Goal: Task Accomplishment & Management: Complete application form

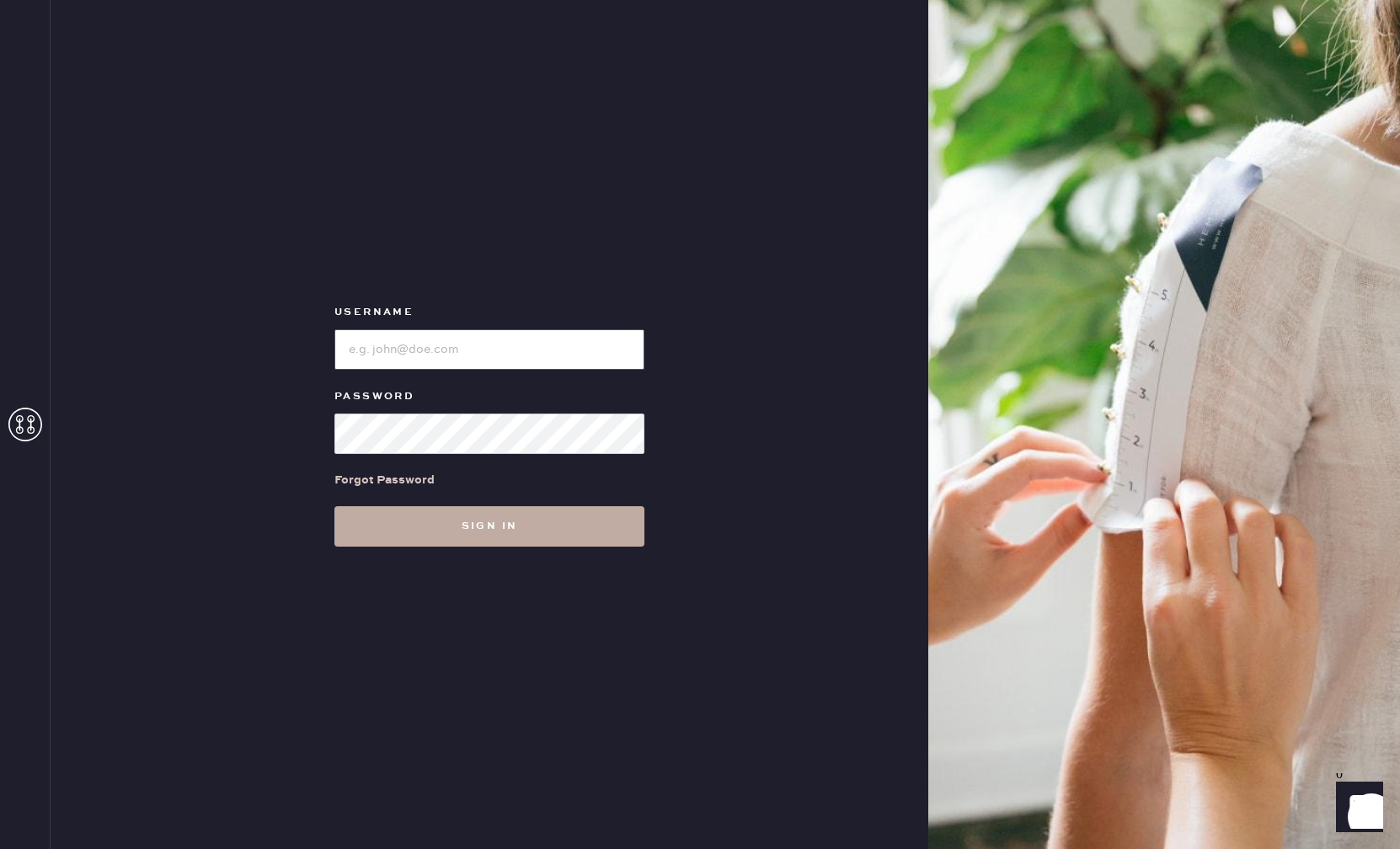
type input "reformationpaloalto"
click at [469, 533] on button "Sign in" at bounding box center [489, 527] width 310 height 40
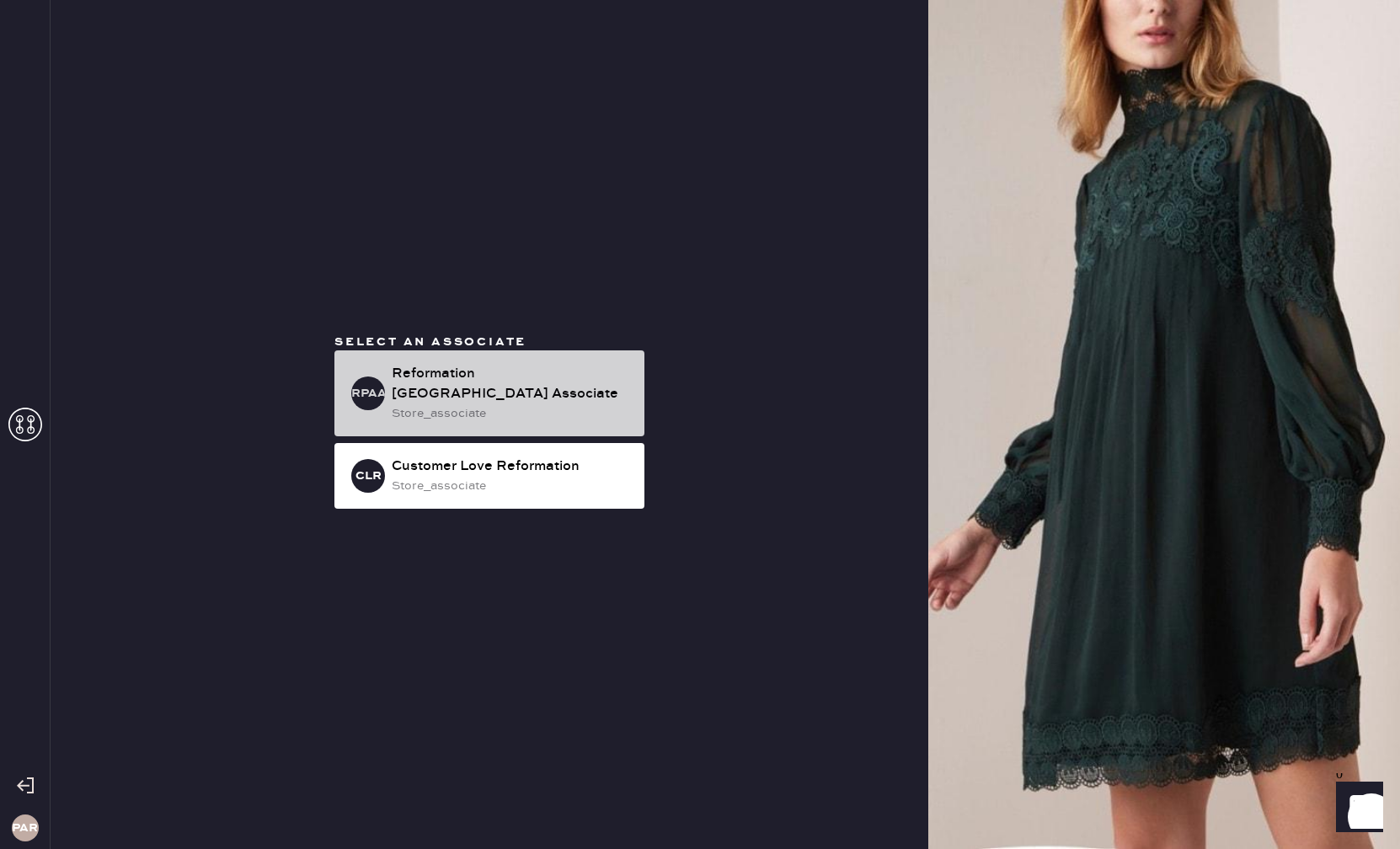
click at [542, 392] on div "Reformation [GEOGRAPHIC_DATA] Associate" at bounding box center [511, 383] width 240 height 40
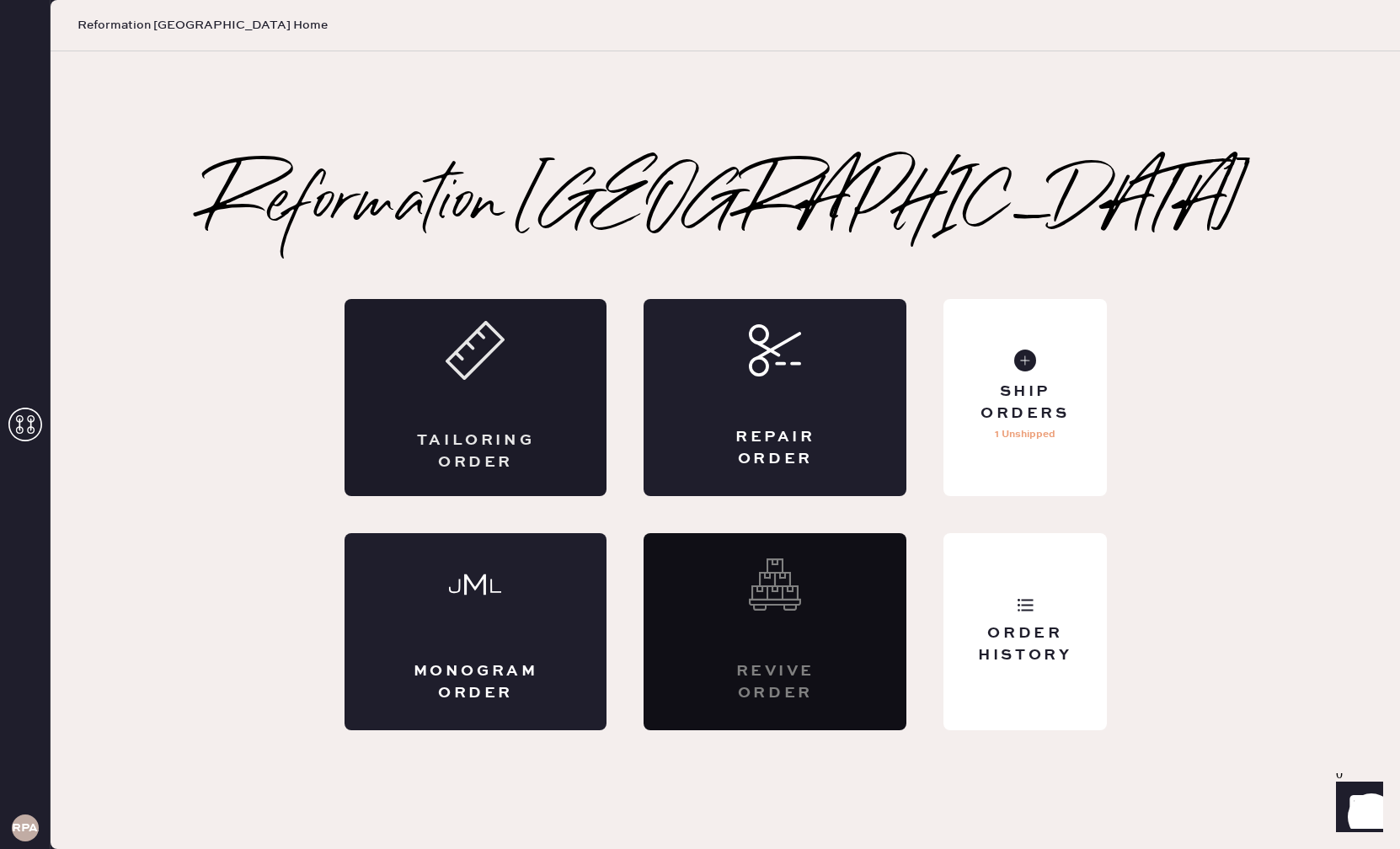
click at [493, 406] on div "Tailoring Order" at bounding box center [475, 397] width 262 height 197
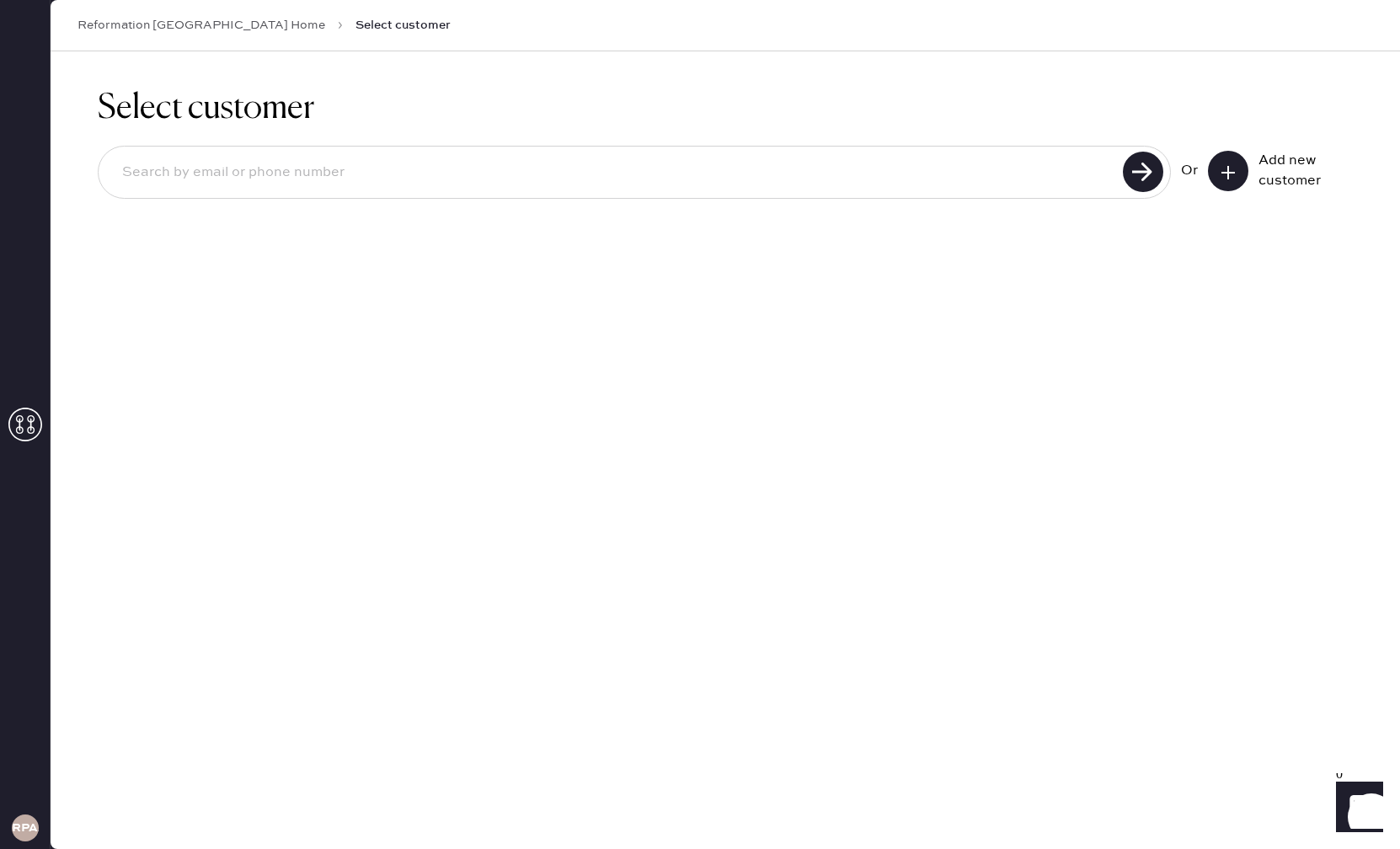
click at [1232, 180] on button at bounding box center [1228, 171] width 40 height 40
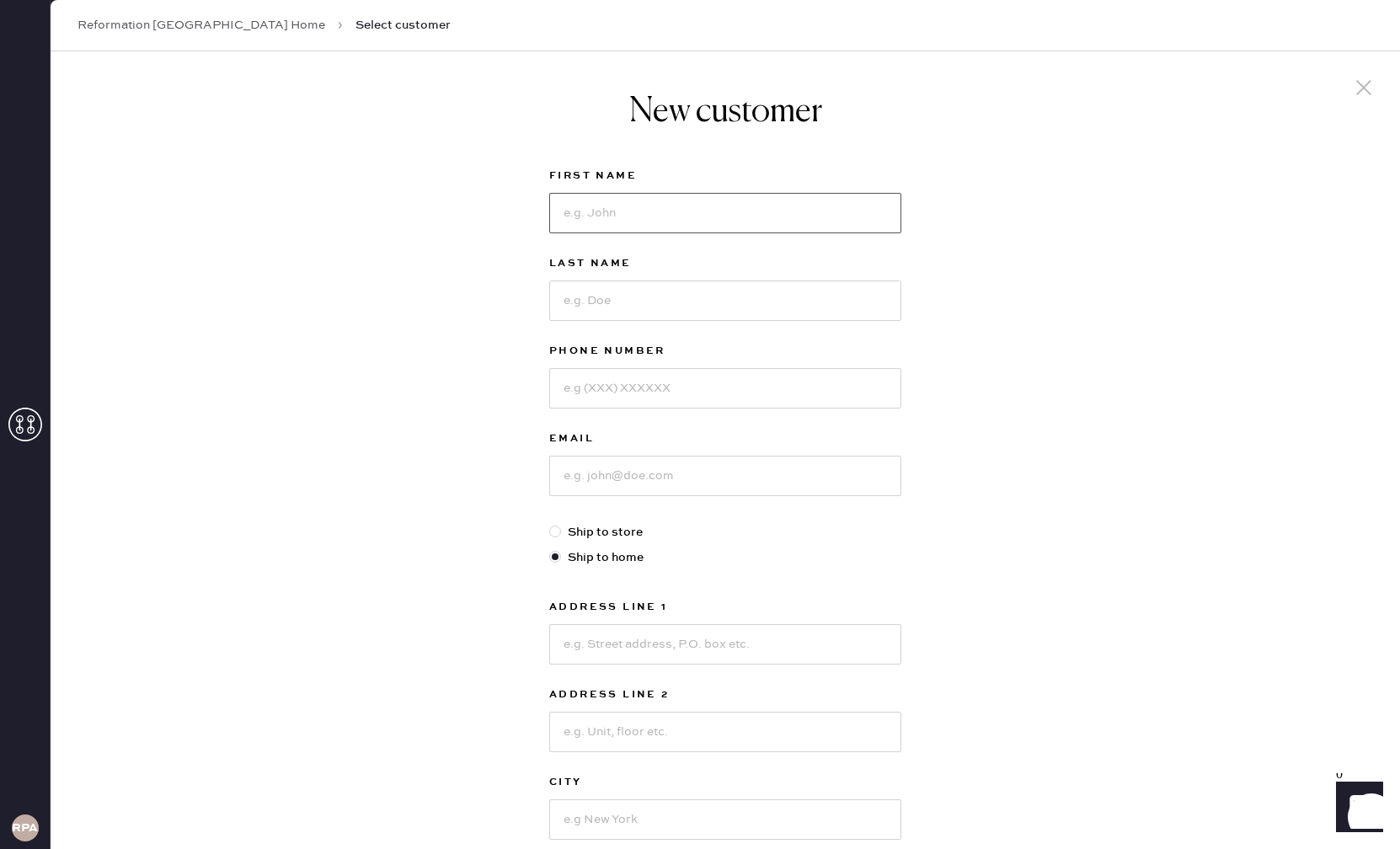
click at [634, 215] on input at bounding box center [725, 213] width 352 height 40
type input "T"
type input "Yiyun"
type input "Su"
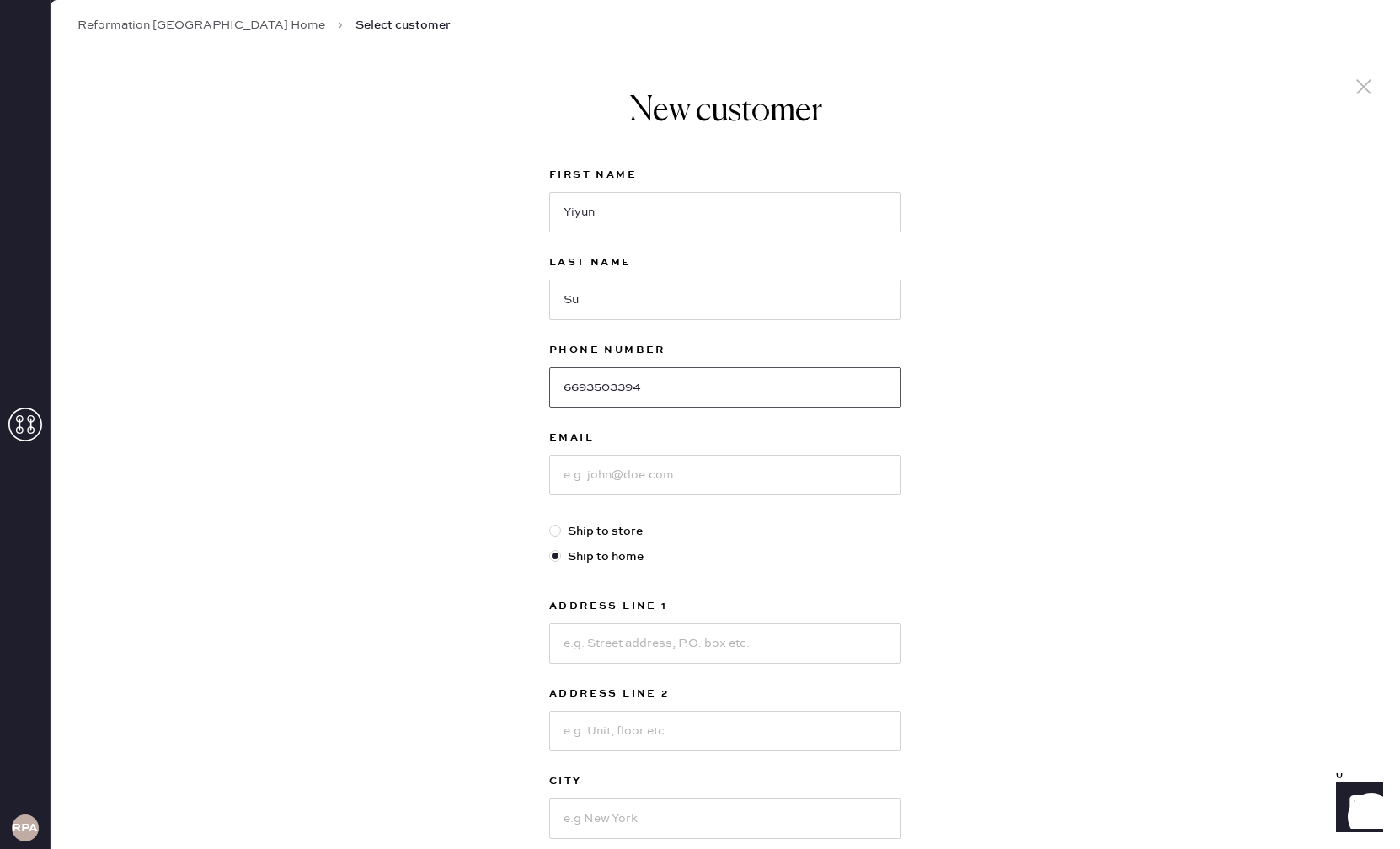
type input "6693503394"
type input "[EMAIL_ADDRESS]"
click at [646, 667] on div "Address Line 1 Address Line 2 City State Select AK [GEOGRAPHIC_DATA] CO [GEOGRA…" at bounding box center [725, 761] width 352 height 330
click at [641, 639] on input at bounding box center [725, 643] width 352 height 40
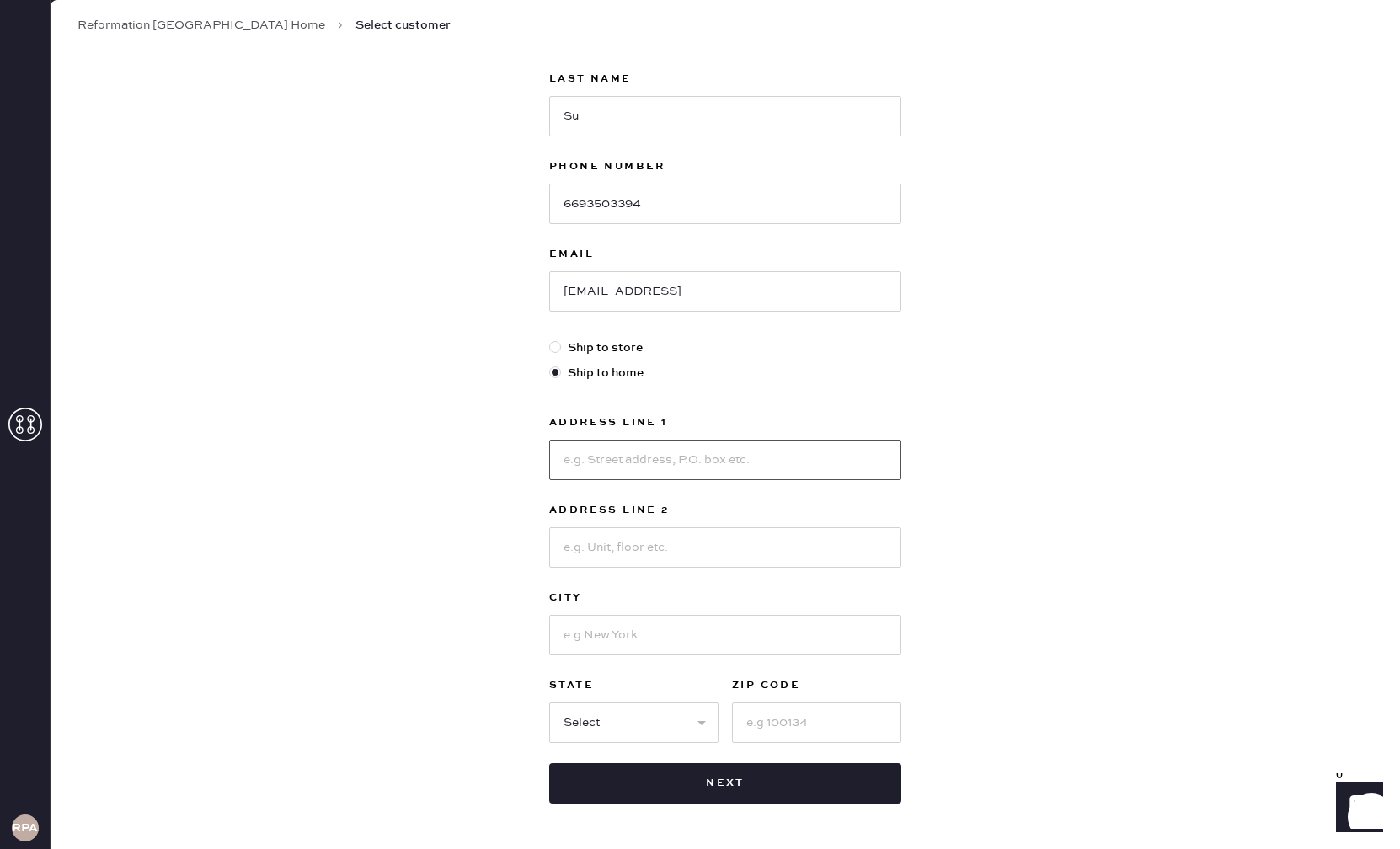
scroll to position [247, 0]
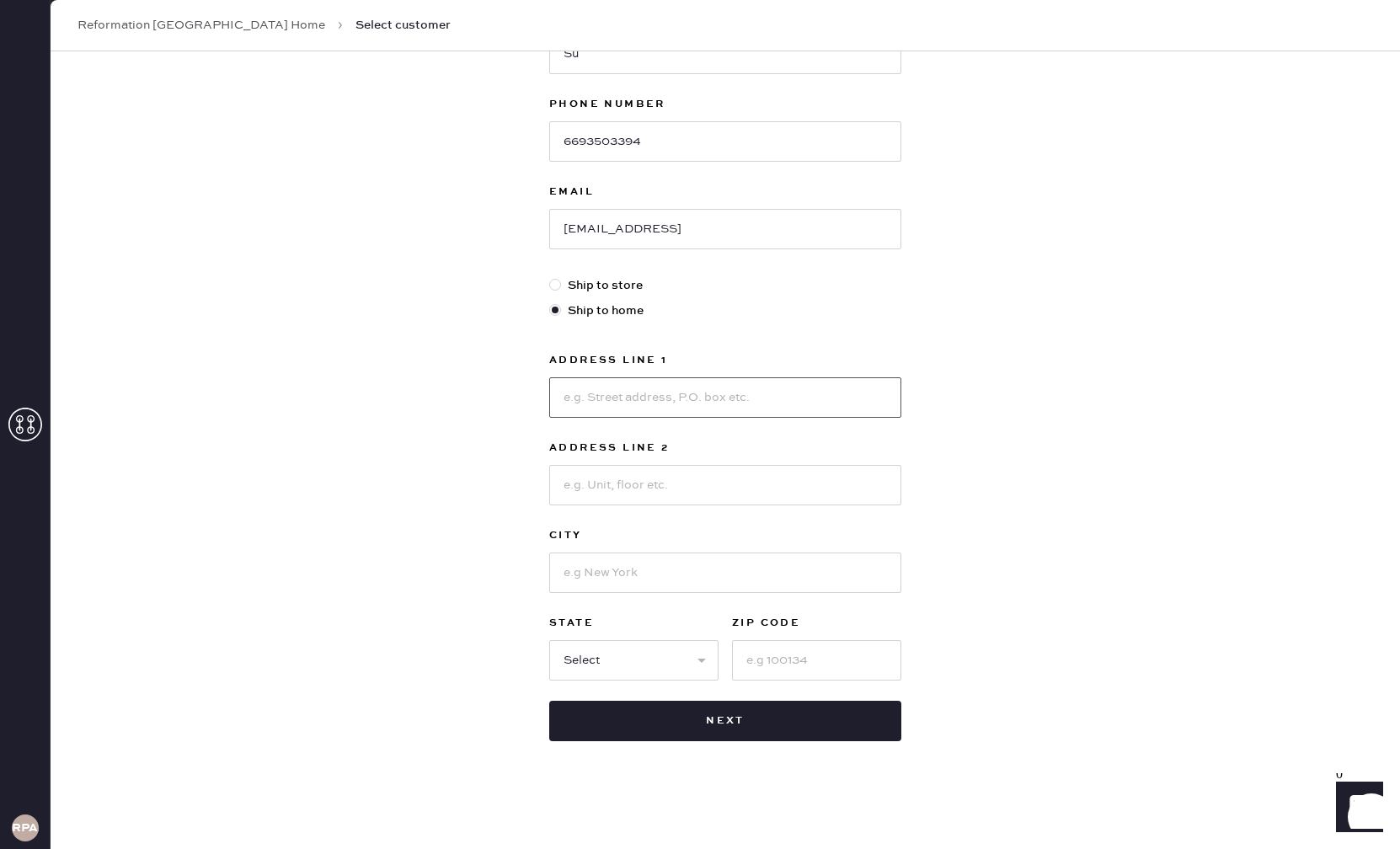
click at [599, 405] on input at bounding box center [725, 397] width 352 height 40
type input "569 [GEOGRAPHIC_DATA]"
type input "Sunnyvale"
select select "CA"
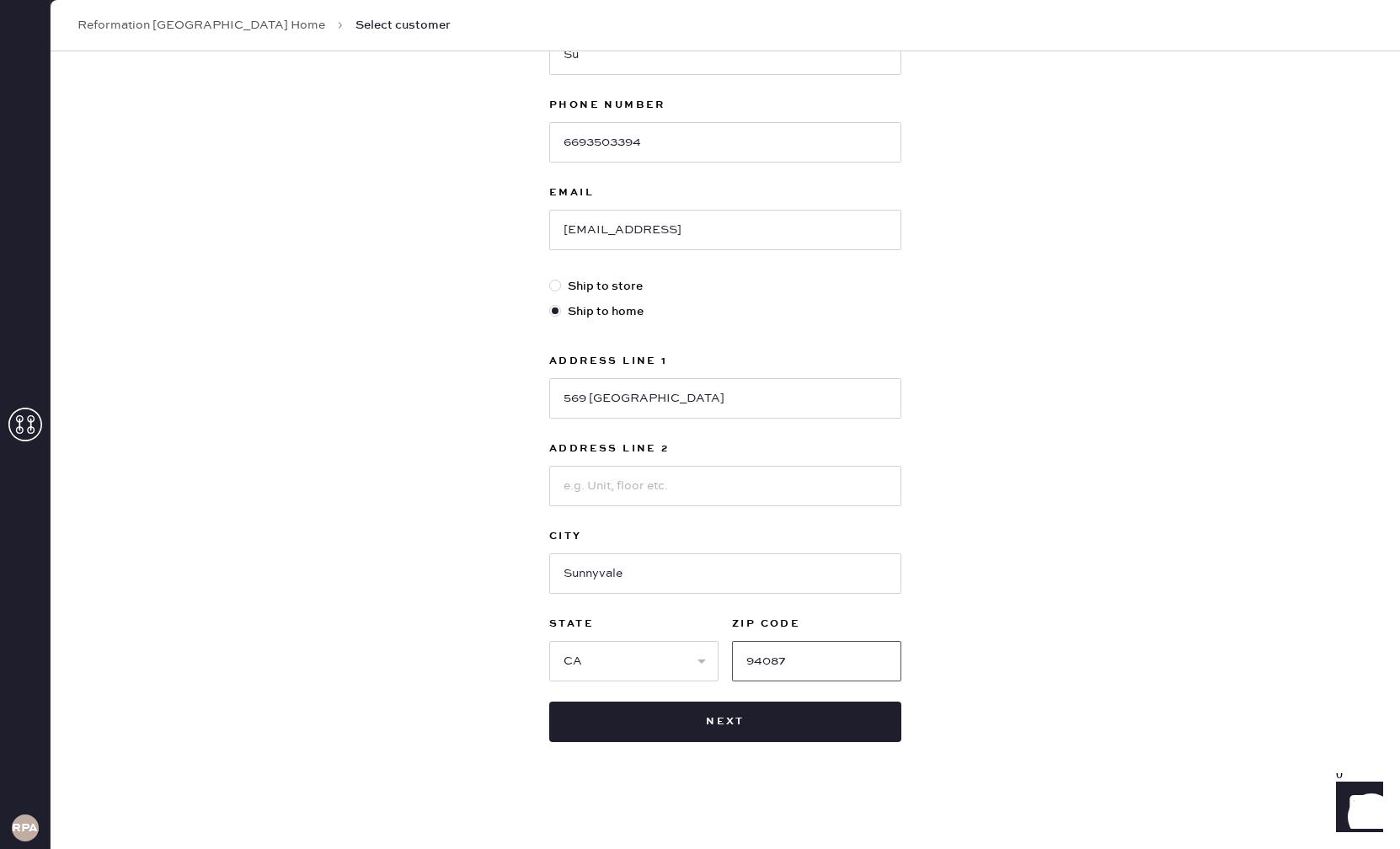
type input "94087"
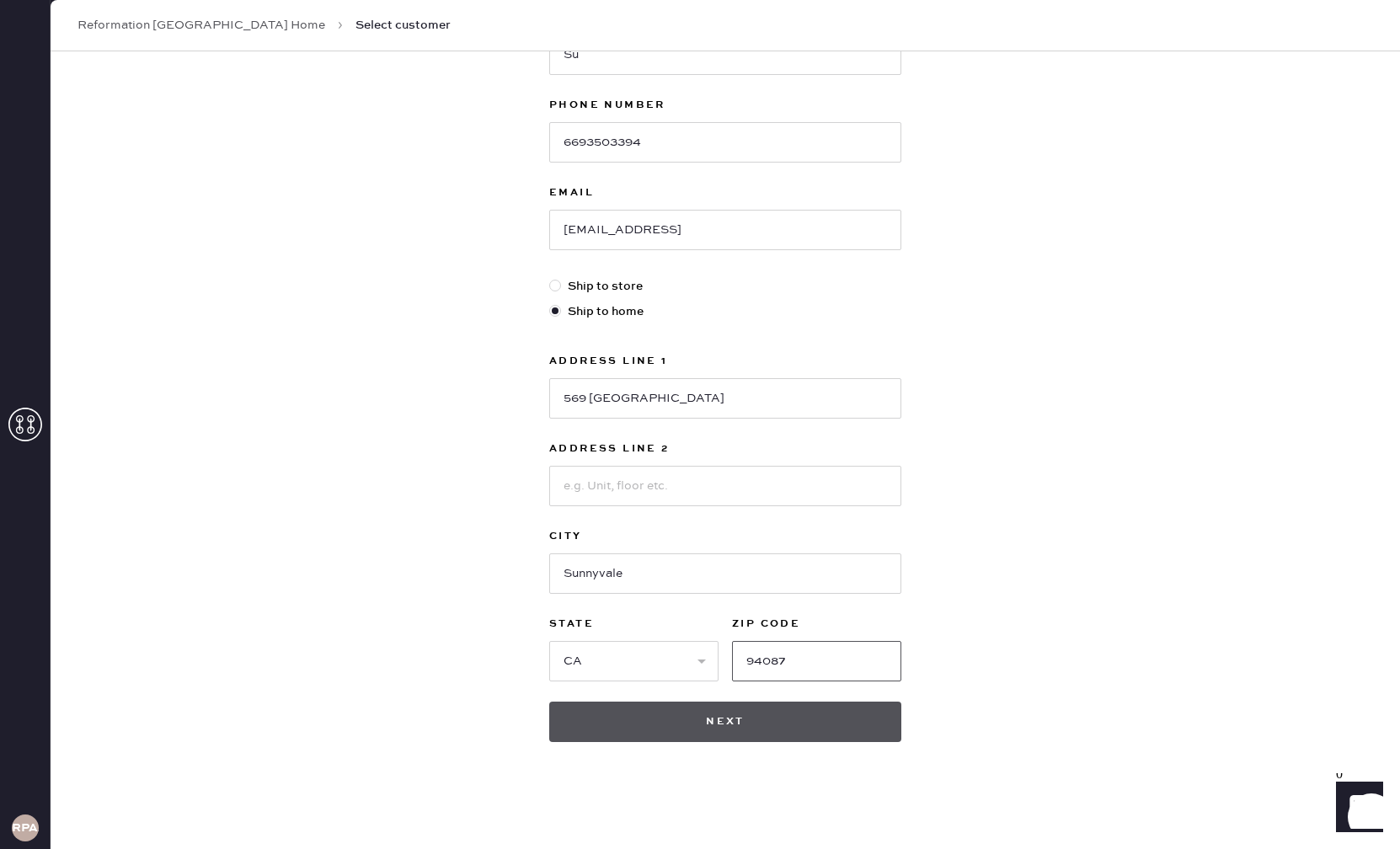
scroll to position [247, 0]
click at [712, 724] on button "Next" at bounding box center [725, 720] width 352 height 40
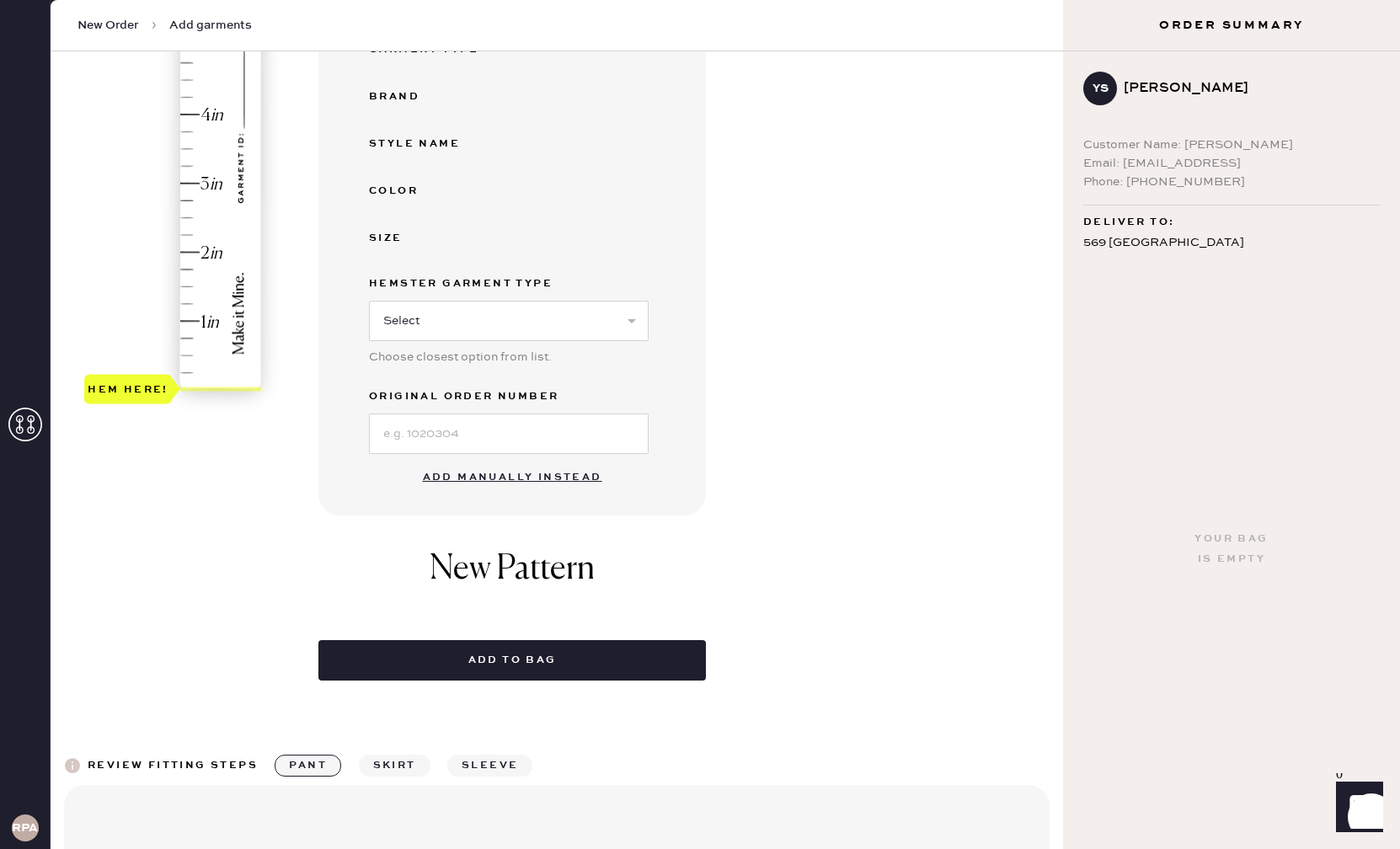
scroll to position [435, 0]
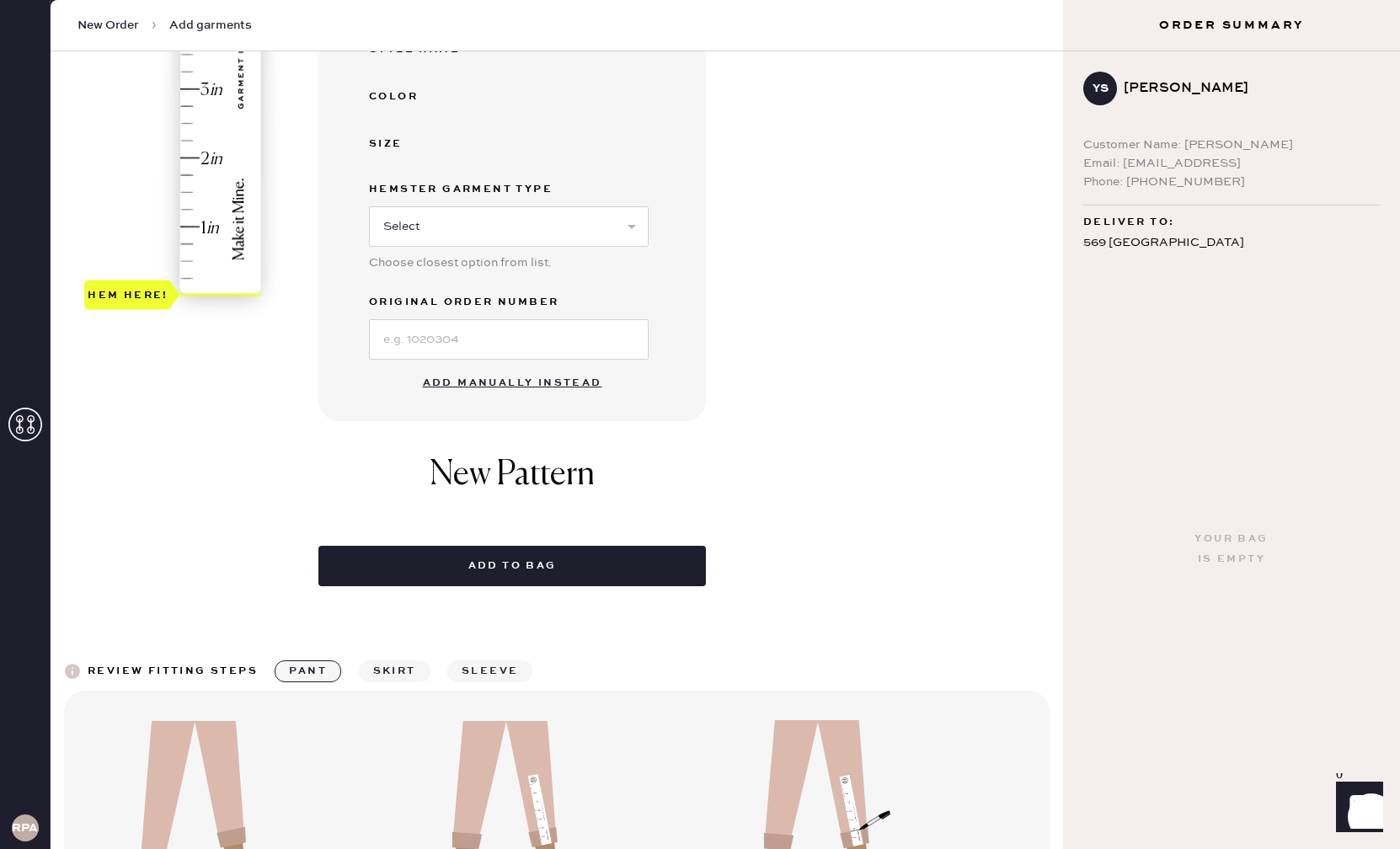
click at [499, 386] on button "Add manually instead" at bounding box center [512, 383] width 199 height 33
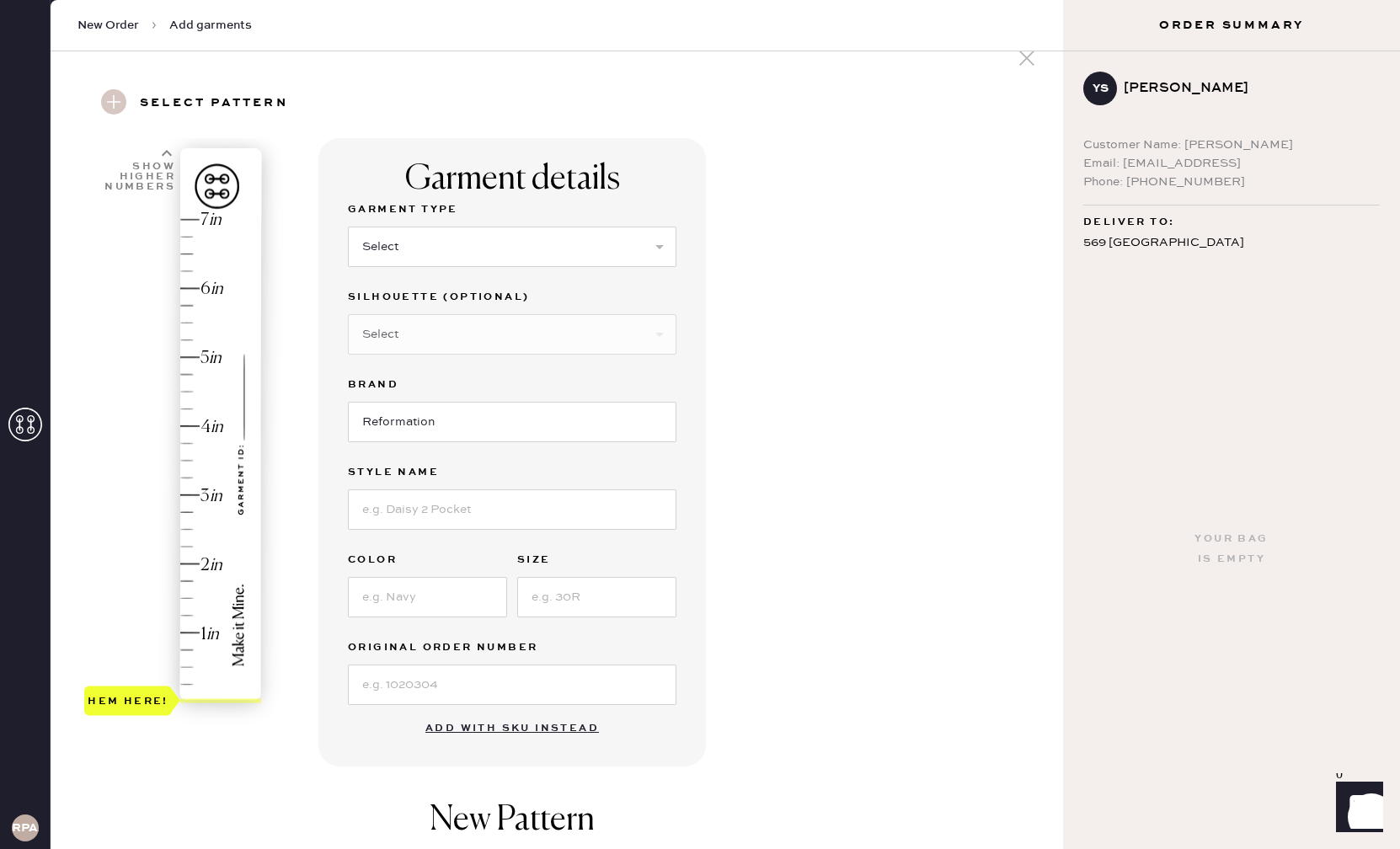
scroll to position [0, 0]
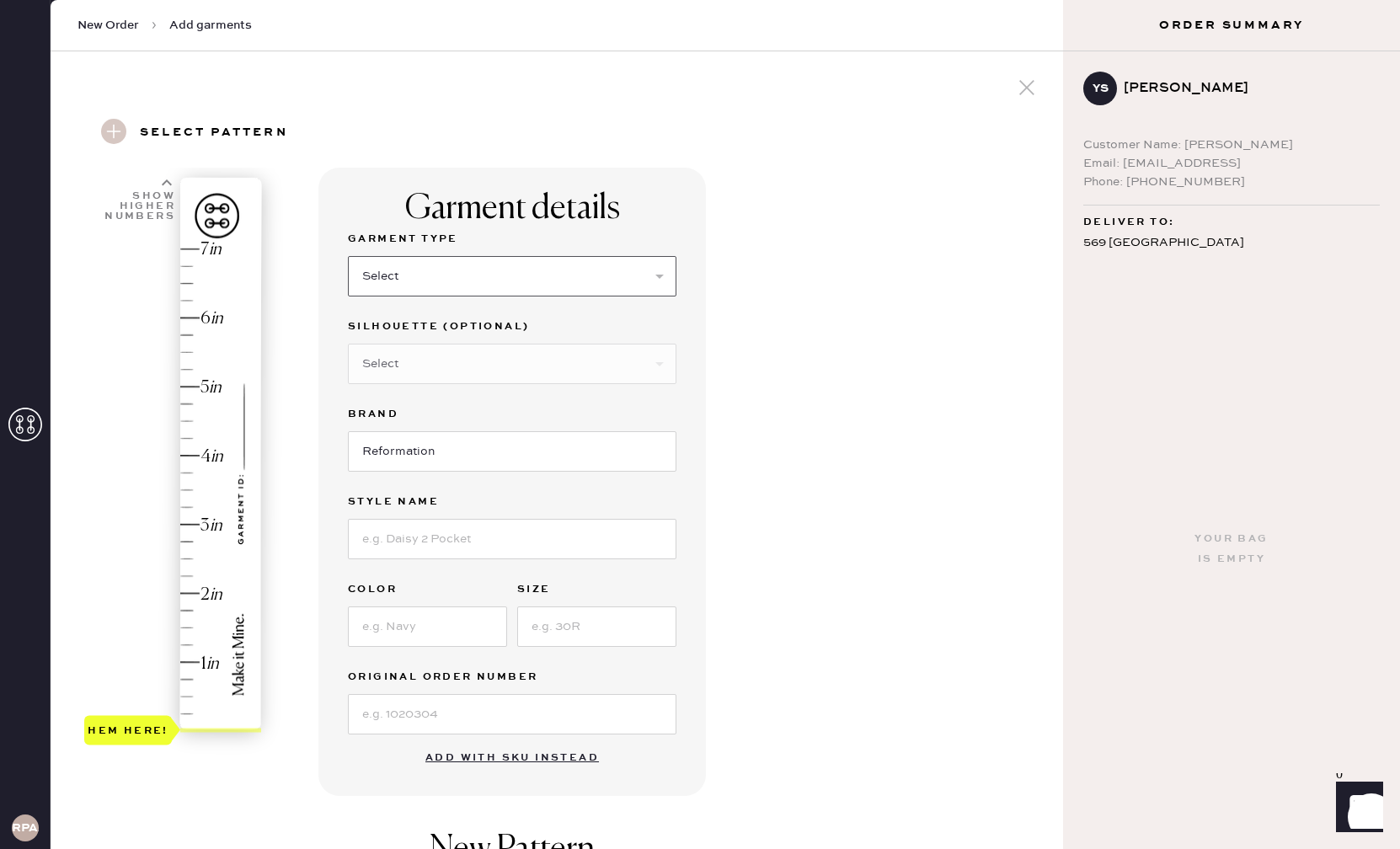
click at [439, 281] on select "Select Basic Skirt Jeans Leggings Pants Shorts Basic Sleeved Dress Basic Sleeve…" at bounding box center [512, 276] width 328 height 40
select select "6"
click at [437, 373] on select "Select Maxi Dress Midi Dress Mini Dress Other" at bounding box center [512, 363] width 328 height 40
select select "39"
click at [431, 466] on input "Reformation" at bounding box center [512, 451] width 328 height 40
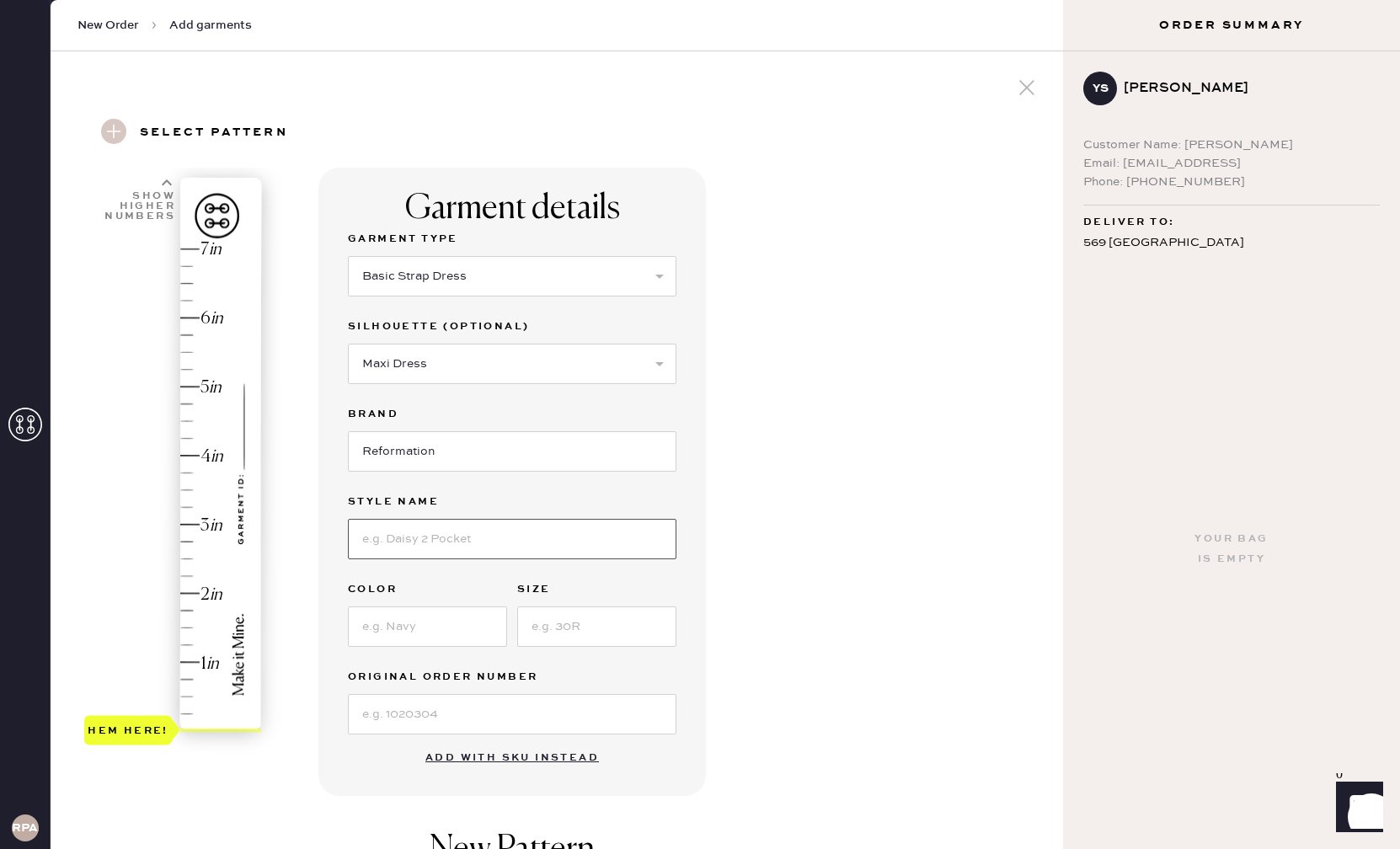
click at [438, 548] on input at bounding box center [512, 539] width 328 height 40
type input "[PERSON_NAME] Dress"
click at [459, 614] on input at bounding box center [428, 626] width 159 height 40
type input "Idyllic"
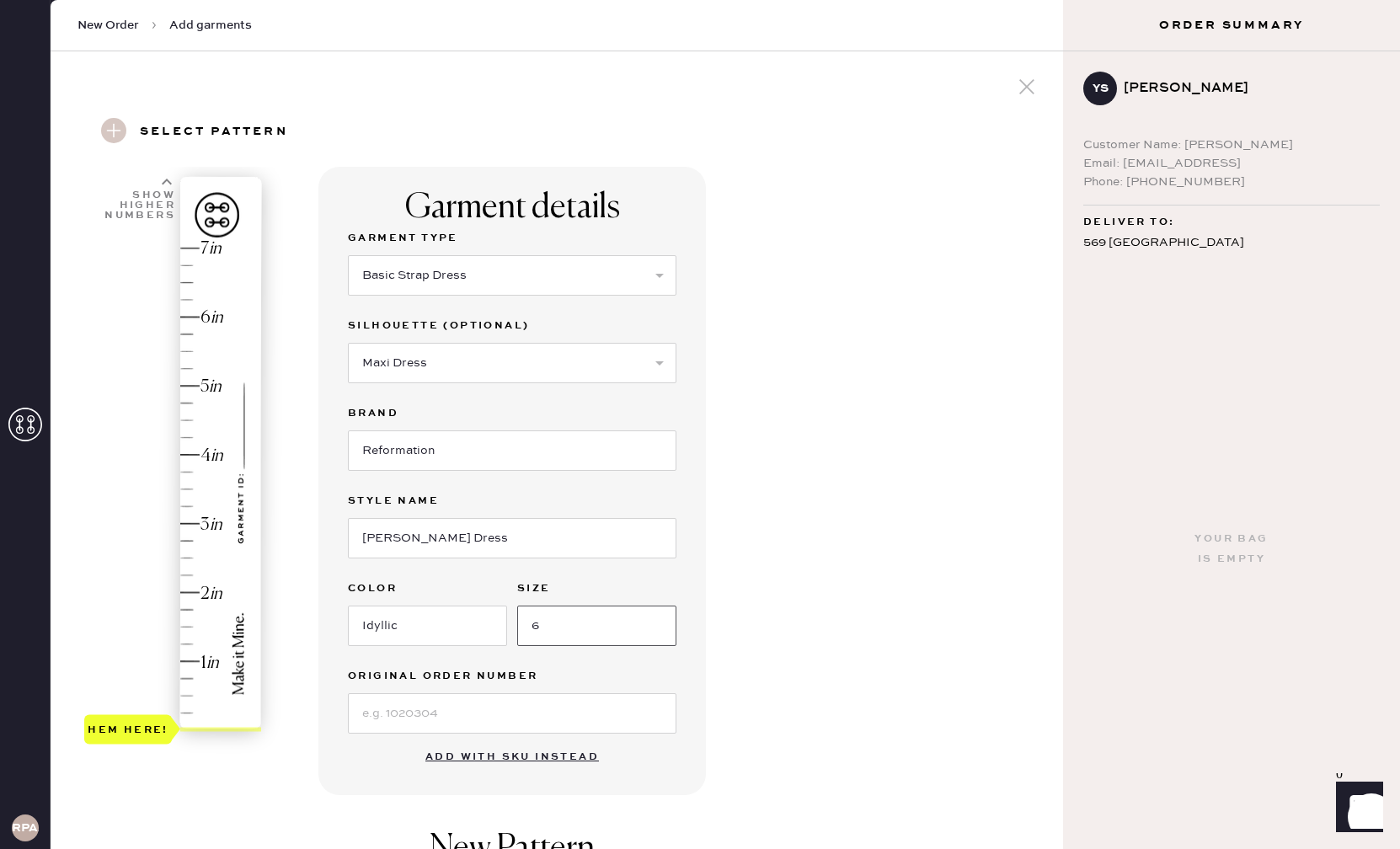
type input "6"
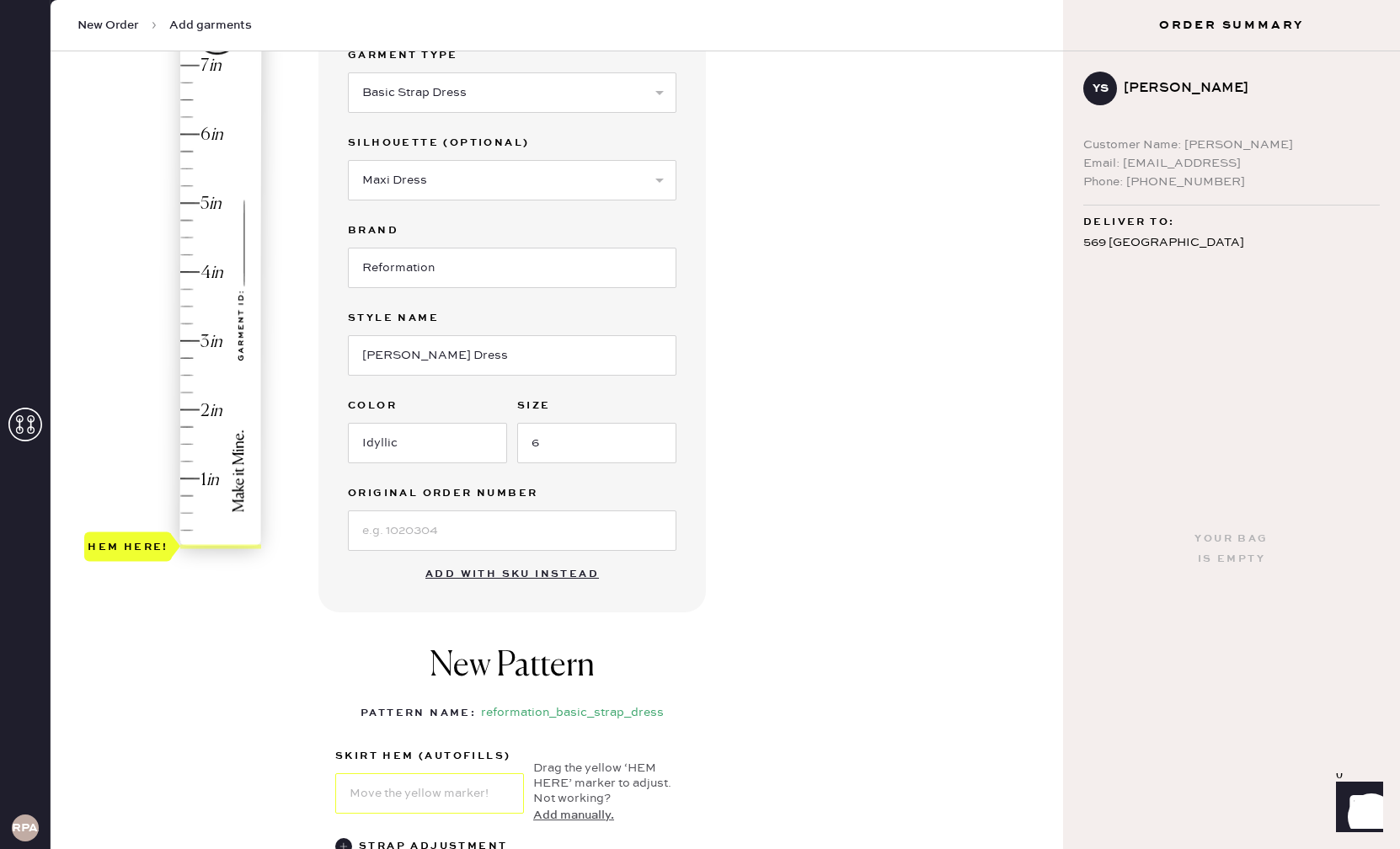
scroll to position [183, 0]
type input "5.25"
click at [183, 183] on div "Hem here!" at bounding box center [174, 306] width 179 height 497
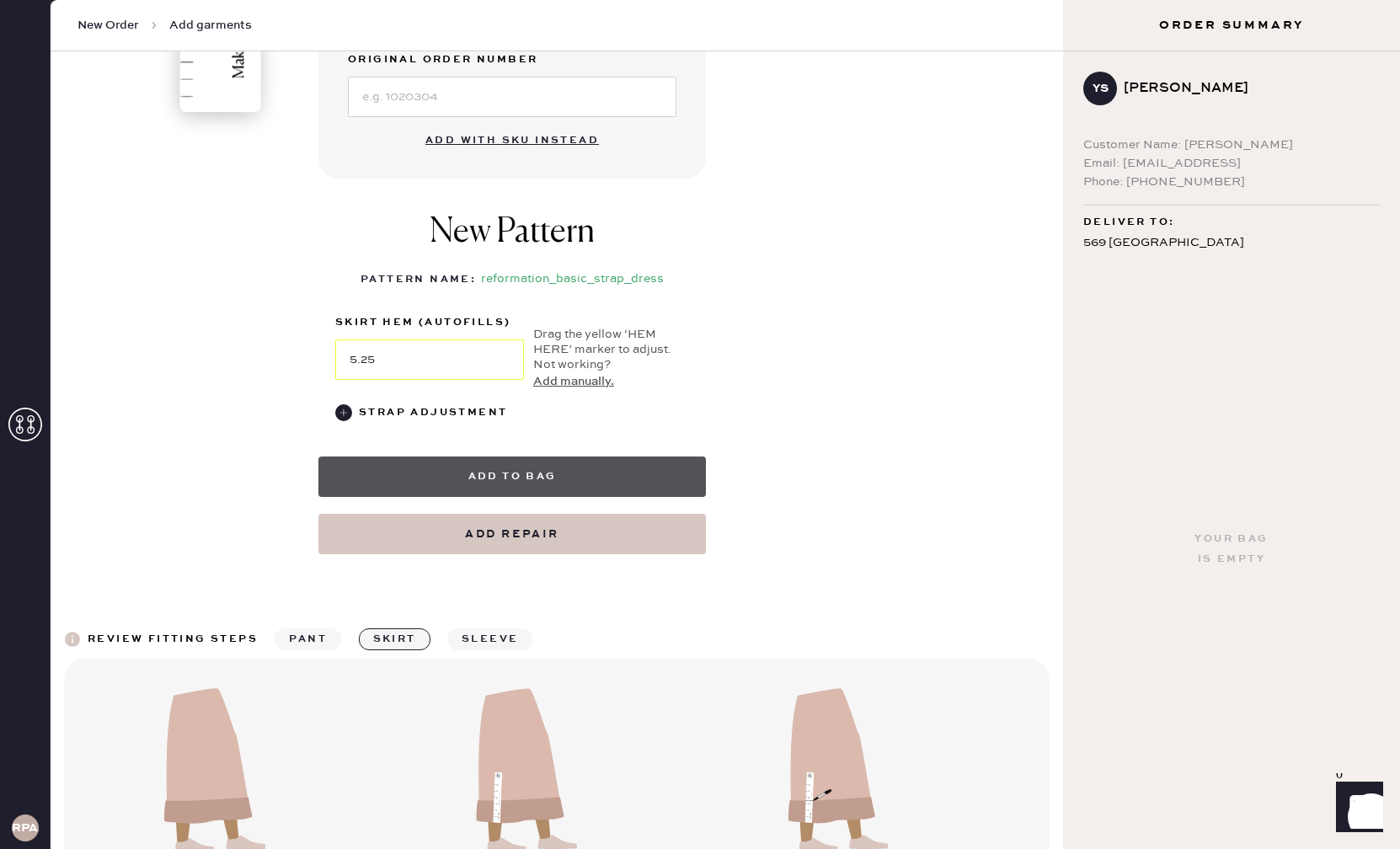
scroll to position [621, 0]
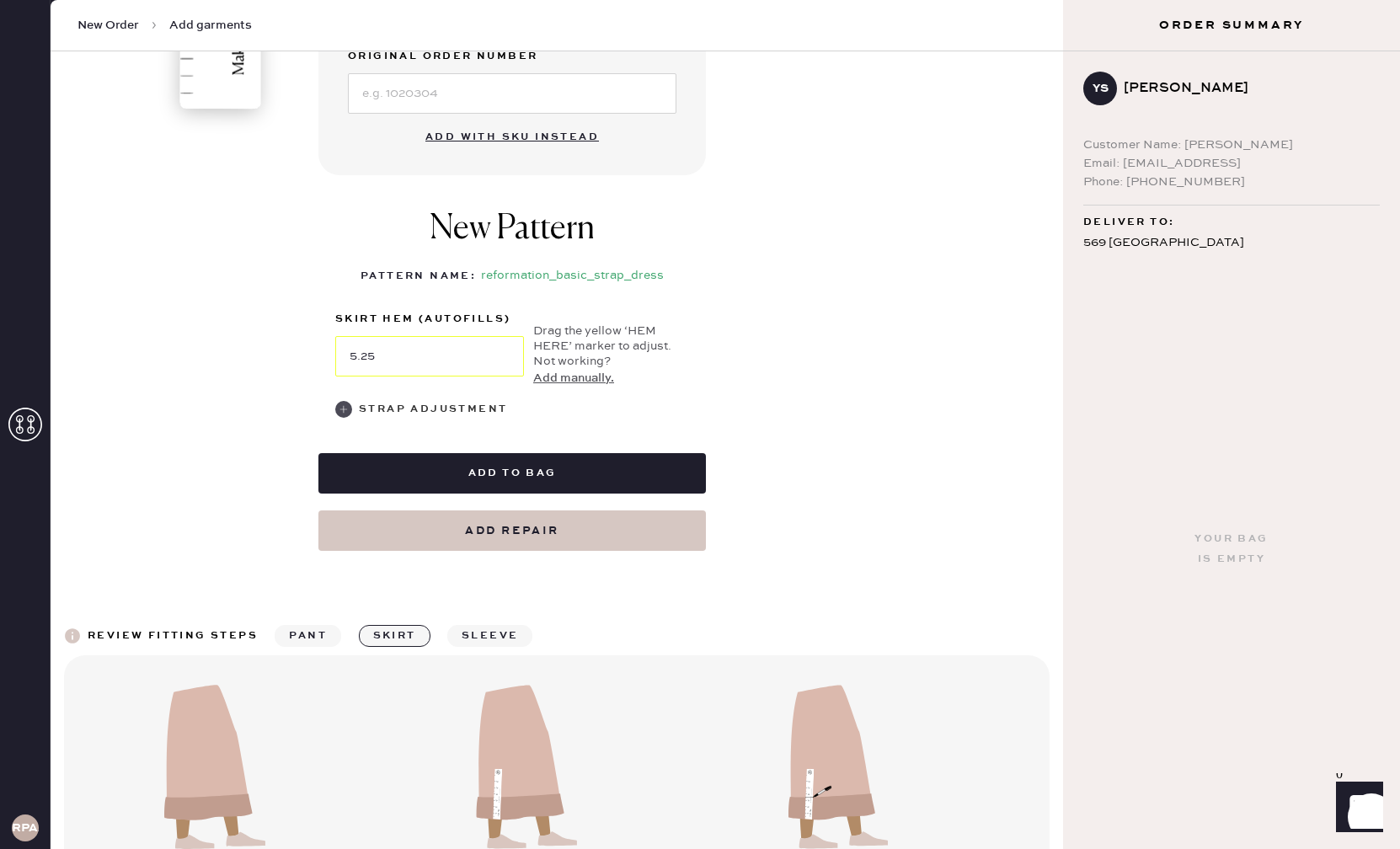
click at [404, 408] on div "Strap Adjustment" at bounding box center [432, 408] width 148 height 20
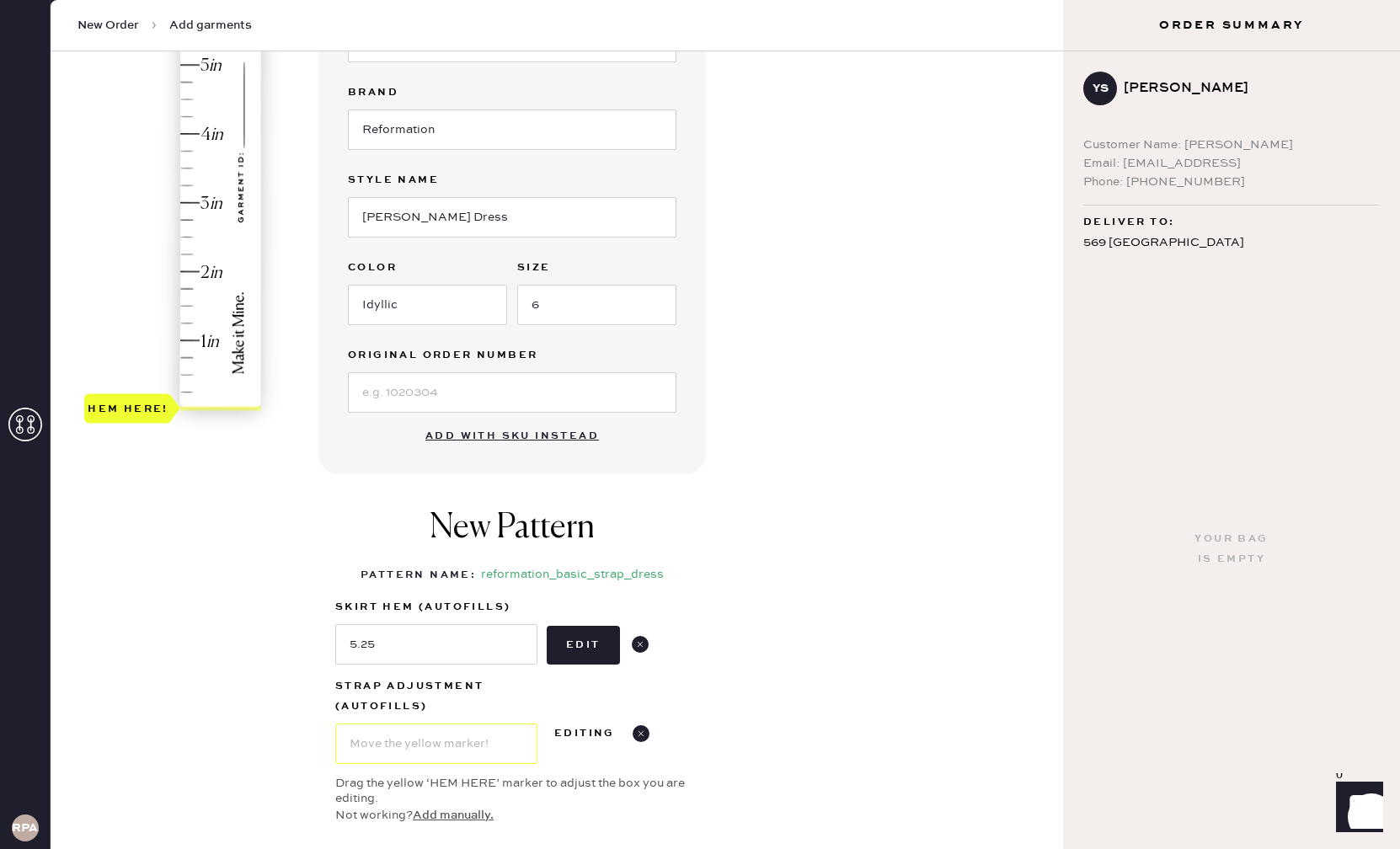
scroll to position [0, 0]
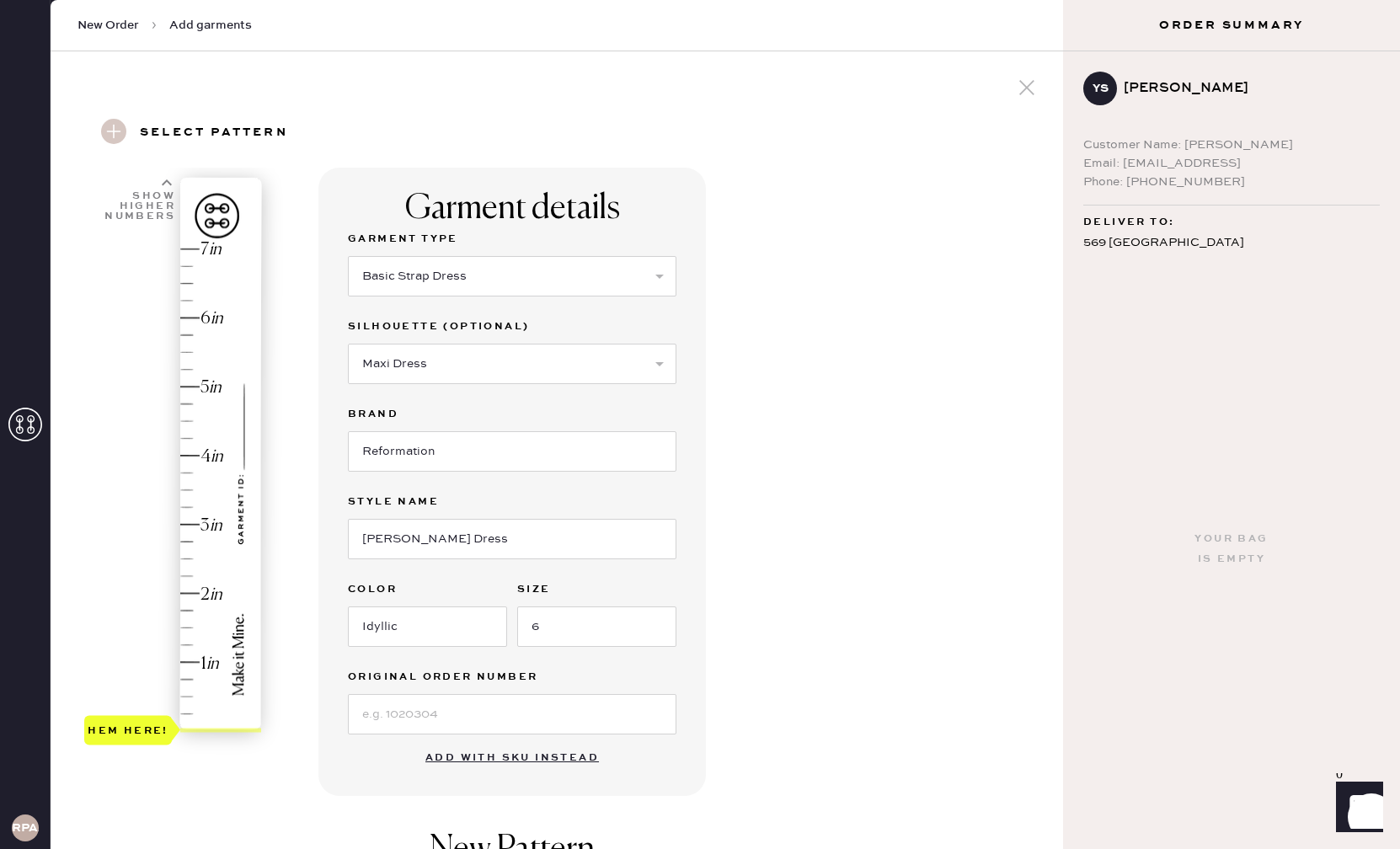
type input "3"
click at [198, 524] on div "Hem here!" at bounding box center [174, 489] width 179 height 497
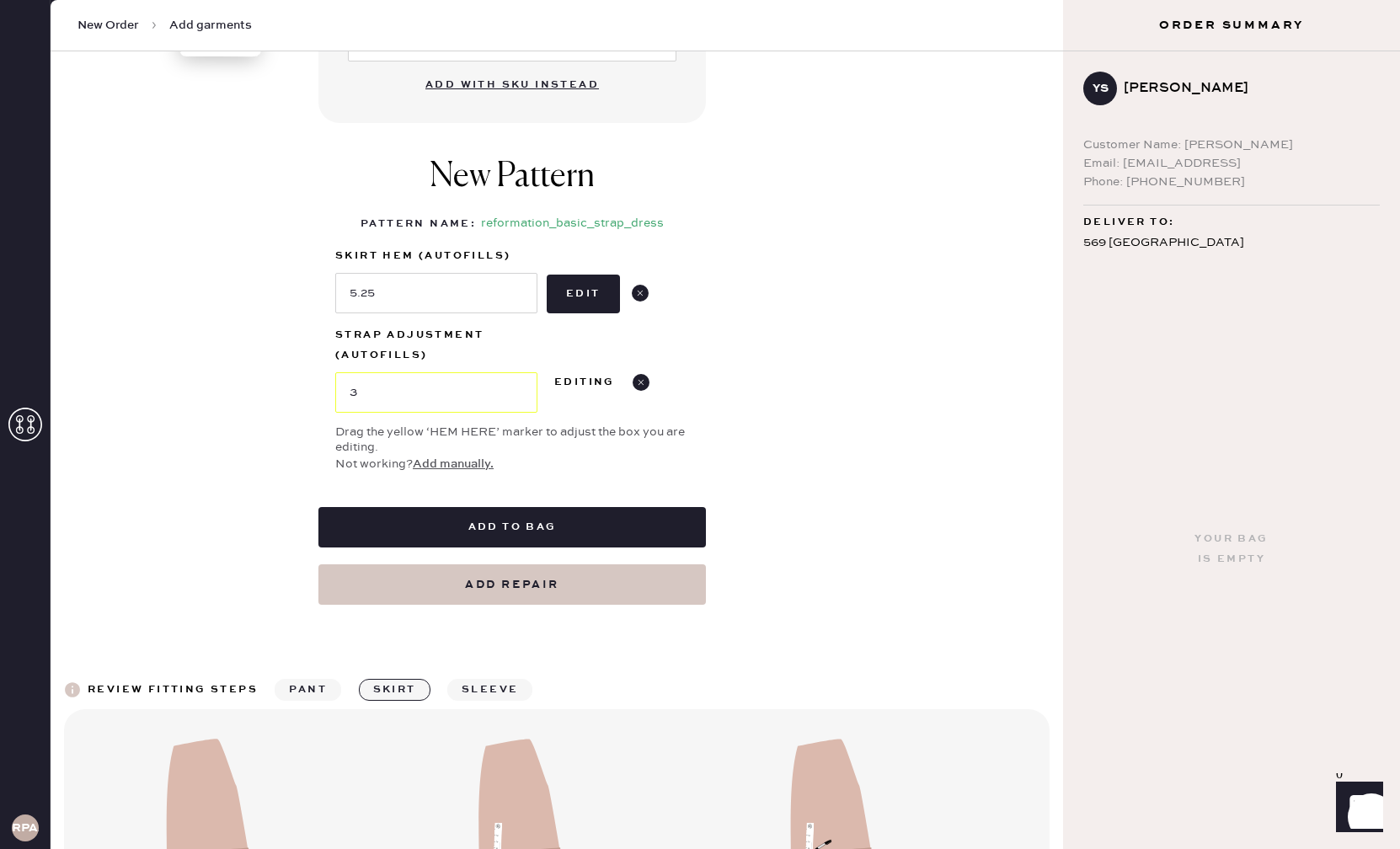
scroll to position [678, 0]
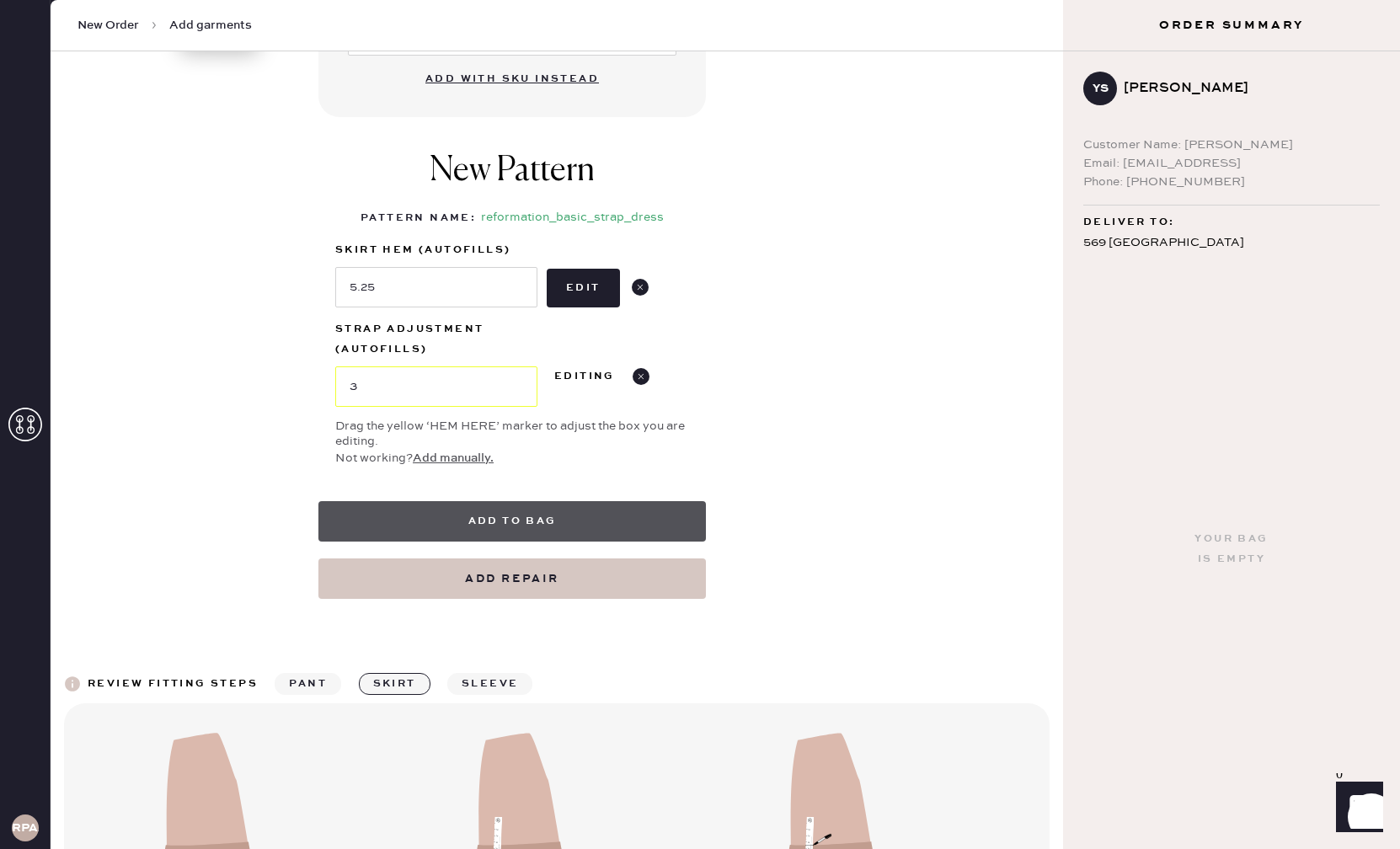
click at [544, 520] on button "Add to bag" at bounding box center [512, 521] width 387 height 40
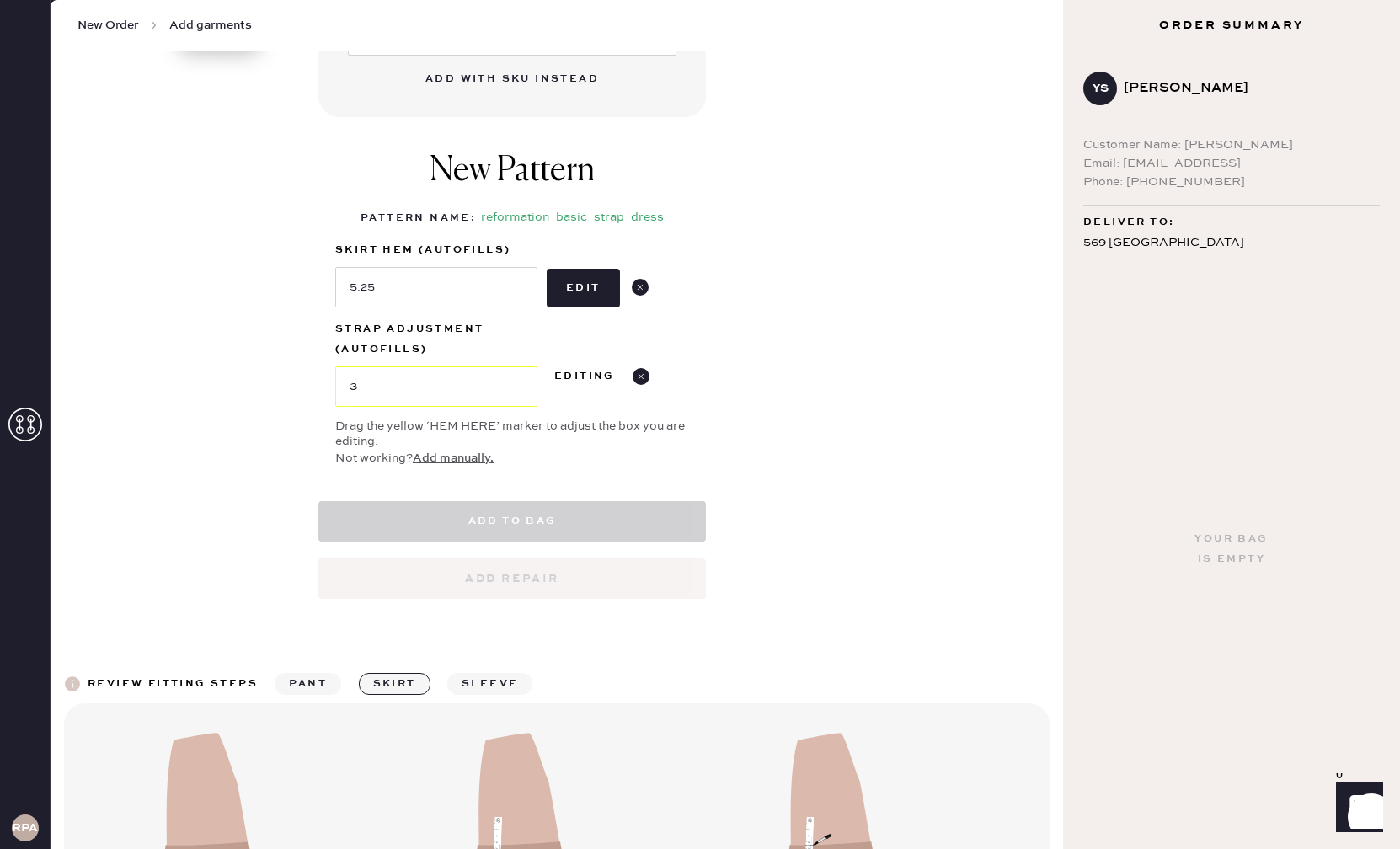
select select "6"
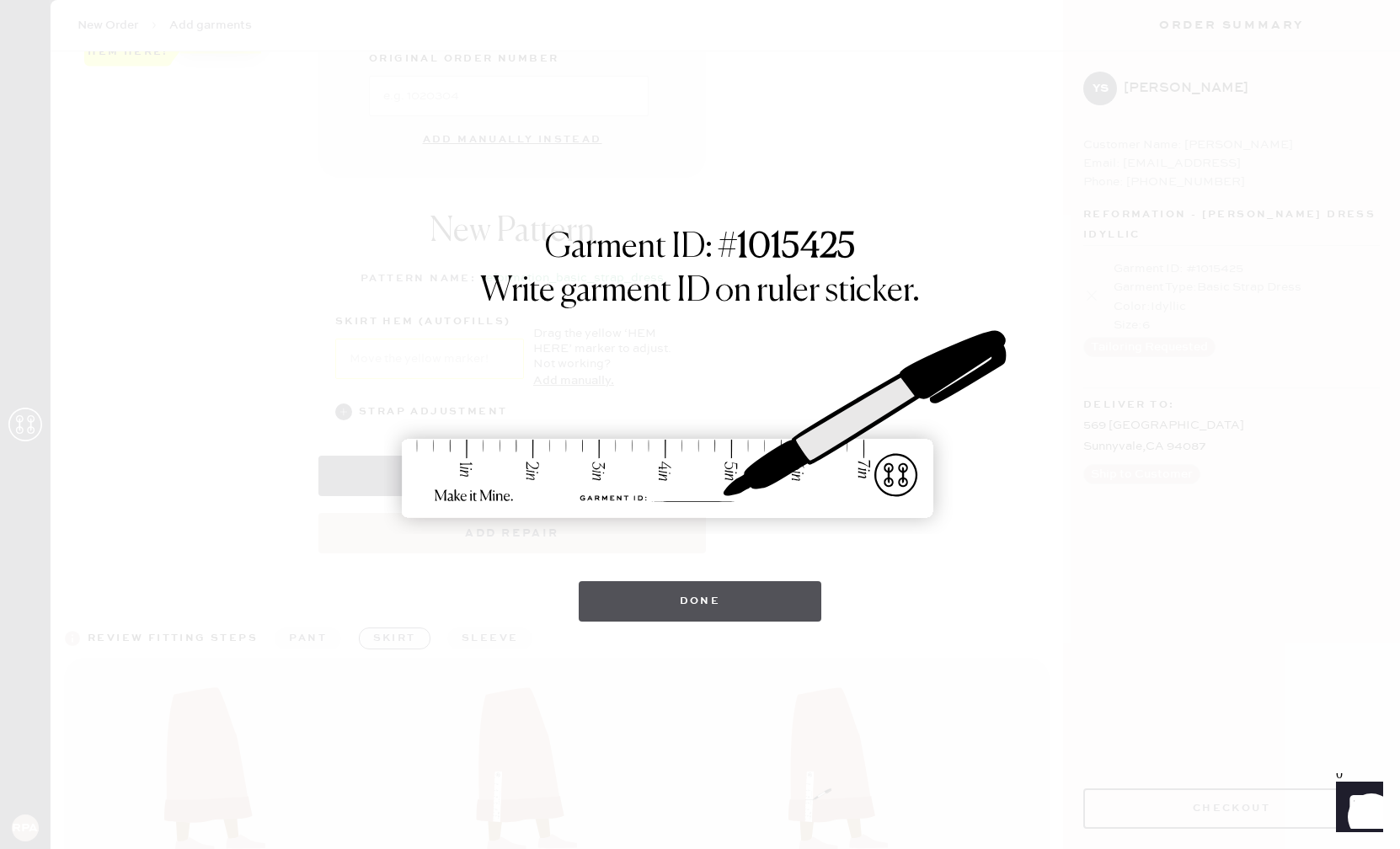
click at [629, 601] on button "Done" at bounding box center [700, 601] width 243 height 40
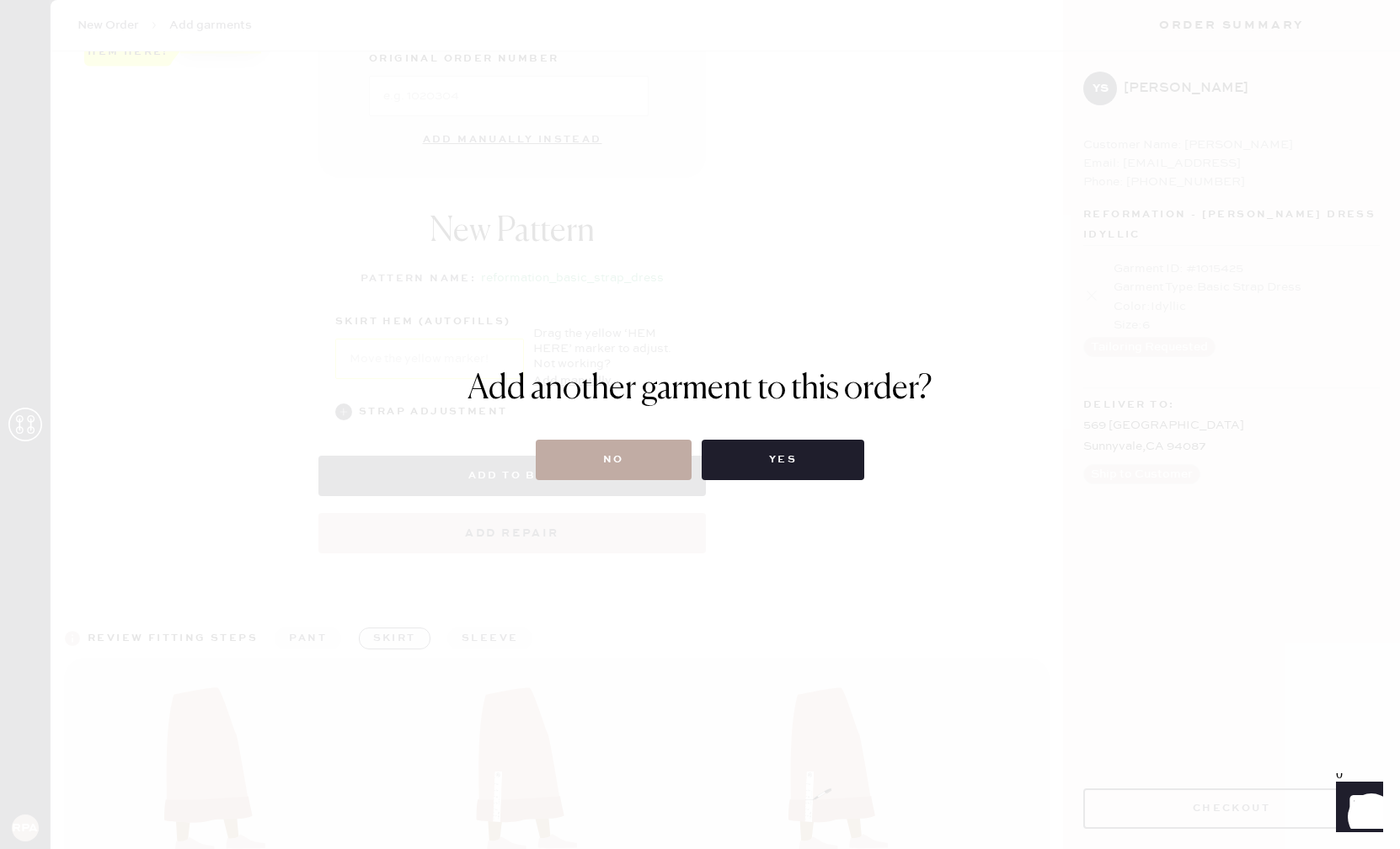
click at [679, 471] on button "No" at bounding box center [613, 460] width 156 height 40
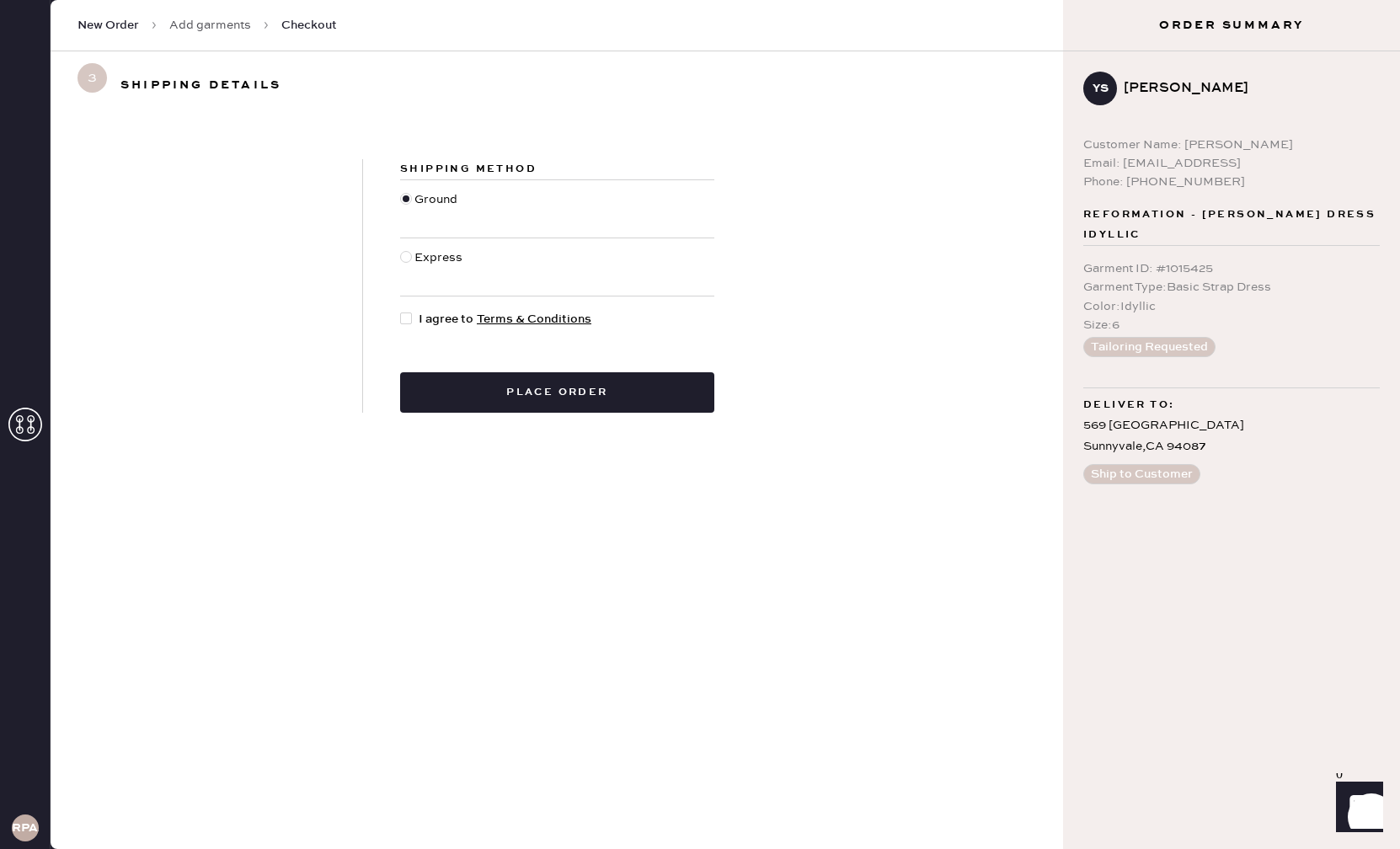
drag, startPoint x: 415, startPoint y: 259, endPoint x: 418, endPoint y: 273, distance: 14.3
click at [415, 259] on div "Express" at bounding box center [440, 266] width 52 height 37
click at [401, 249] on input "Express" at bounding box center [400, 248] width 1 height 1
radio input "true"
click at [406, 320] on div at bounding box center [406, 318] width 11 height 11
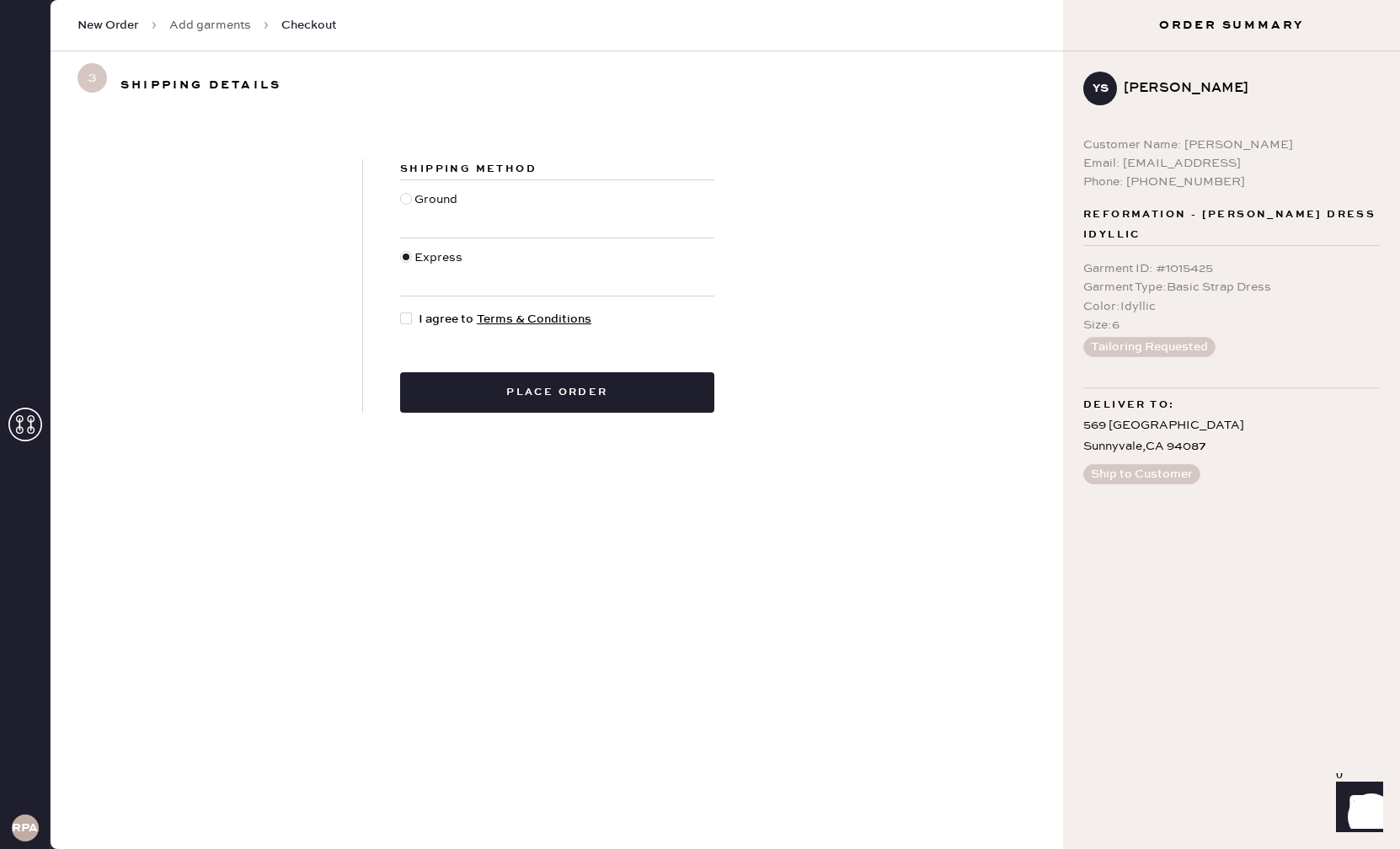
click at [401, 311] on input "I agree to Terms & Conditions" at bounding box center [400, 310] width 1 height 1
checkbox input "true"
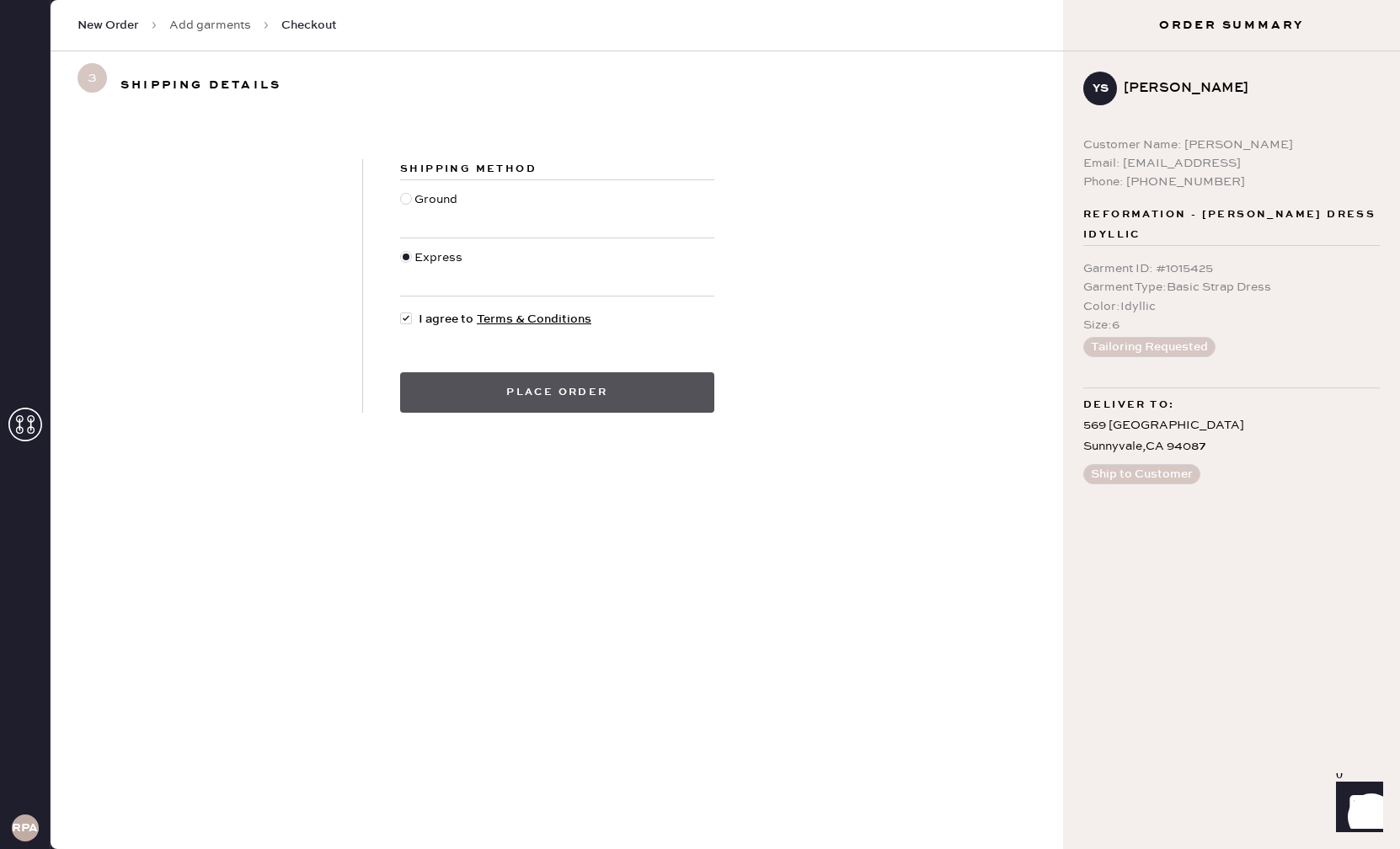
click at [457, 387] on button "Place order" at bounding box center [556, 392] width 314 height 40
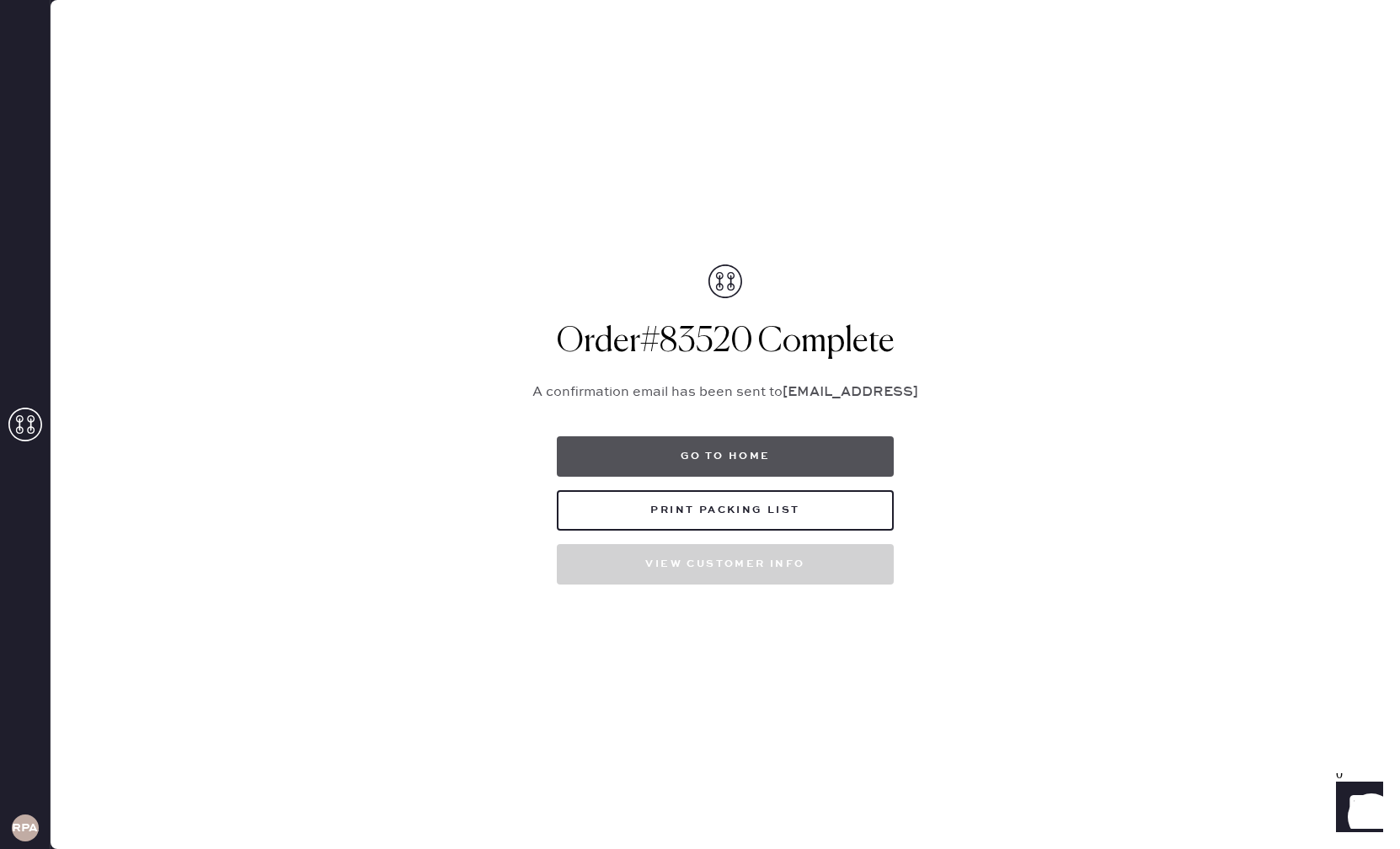
click at [766, 460] on button "Go to home" at bounding box center [724, 456] width 337 height 40
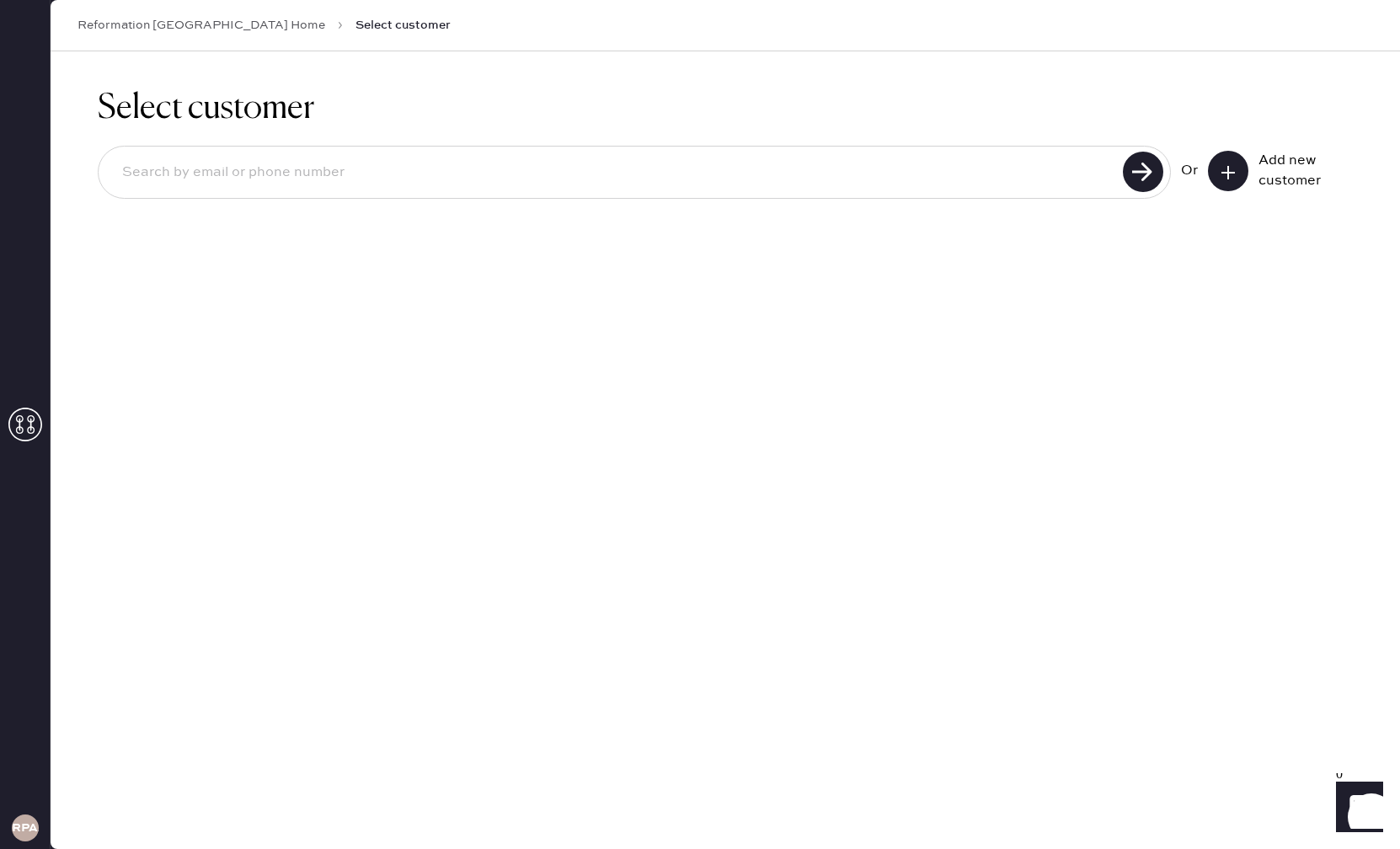
click at [1053, 185] on input at bounding box center [613, 173] width 1009 height 39
click at [767, 186] on input at bounding box center [613, 173] width 1009 height 39
type input "muchlove1@gmail.com"
click at [1138, 183] on use at bounding box center [1143, 172] width 40 height 40
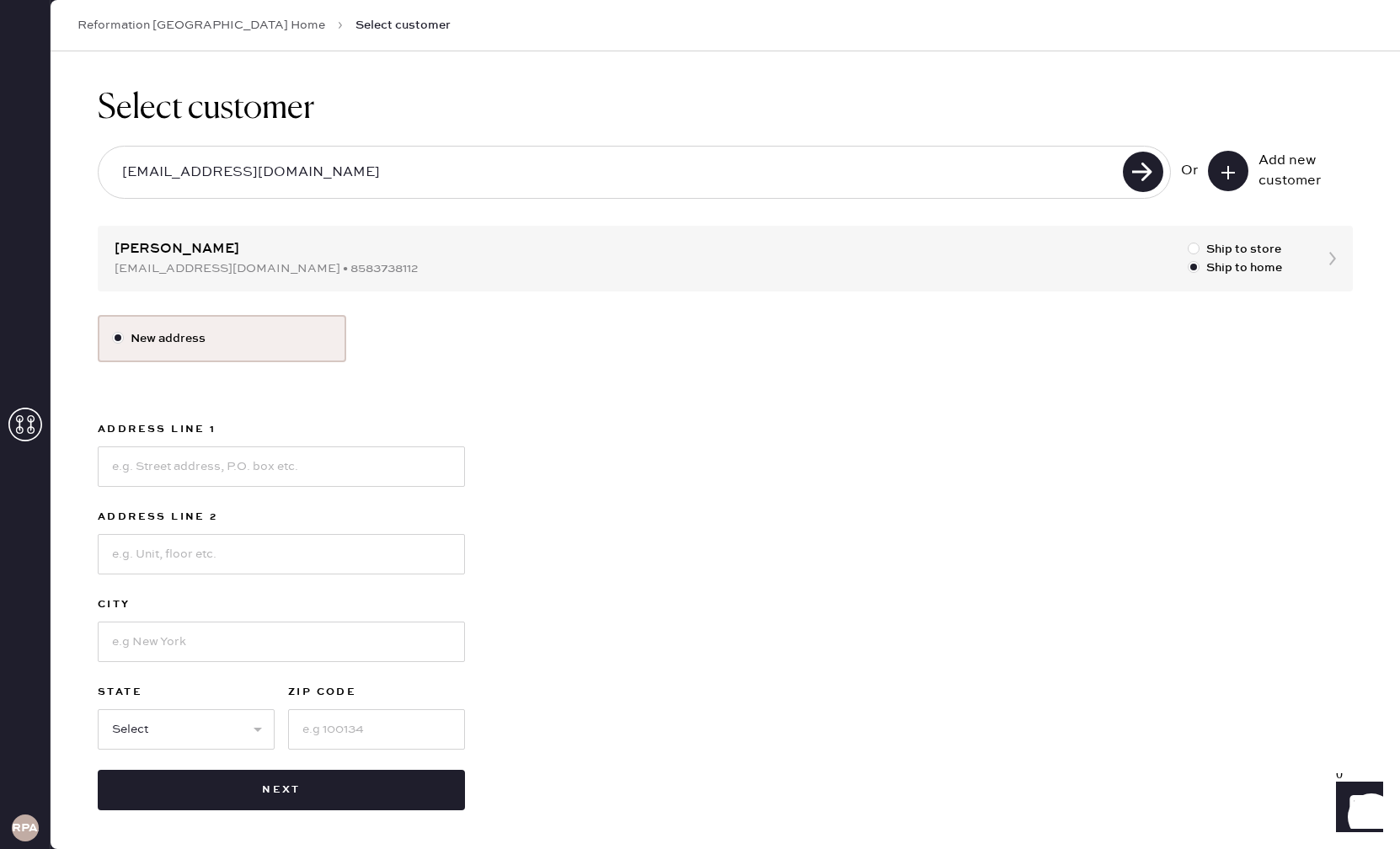
click at [157, 242] on div "Select customer muchlove1@gmail.com Or Add new customer Chloe Satriano muchlove…" at bounding box center [725, 449] width 1349 height 796
drag, startPoint x: 327, startPoint y: 454, endPoint x: 338, endPoint y: 452, distance: 11.2
click at [327, 454] on input at bounding box center [281, 466] width 367 height 40
type input "94 Loyola Ave"
click at [277, 636] on input at bounding box center [281, 641] width 367 height 40
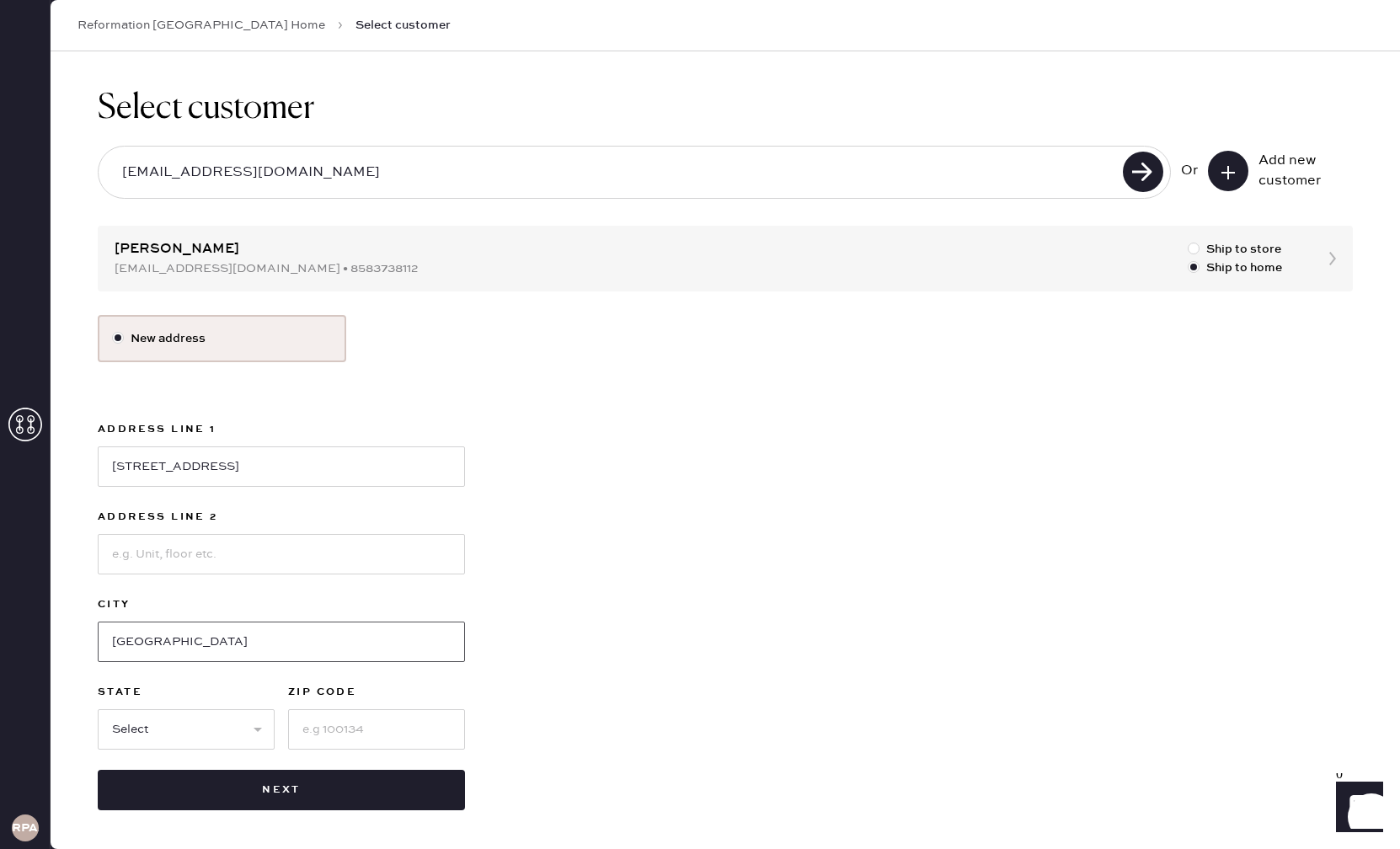
type input "Menlo Park"
click at [213, 735] on select "Select AK AL AR AZ CA CO CT [GEOGRAPHIC_DATA] DE FL [GEOGRAPHIC_DATA] HI [GEOGR…" at bounding box center [185, 729] width 177 height 40
select select "CA"
click at [372, 728] on input at bounding box center [376, 729] width 177 height 40
type input "94025"
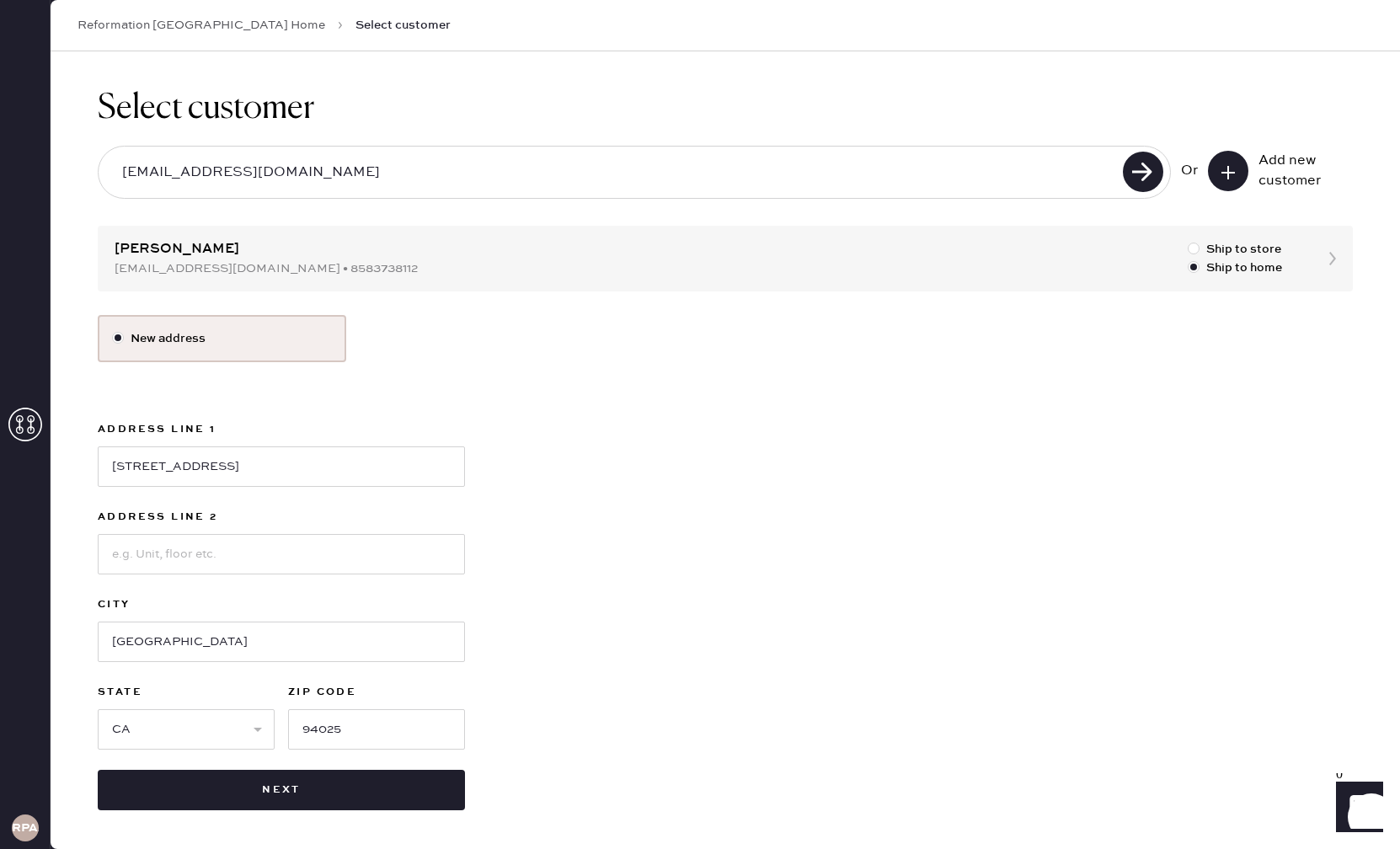
click at [956, 432] on div "New address Address Line 1 94 Loyola Ave Address Line 2 City Menlo Park State S…" at bounding box center [724, 562] width 1255 height 495
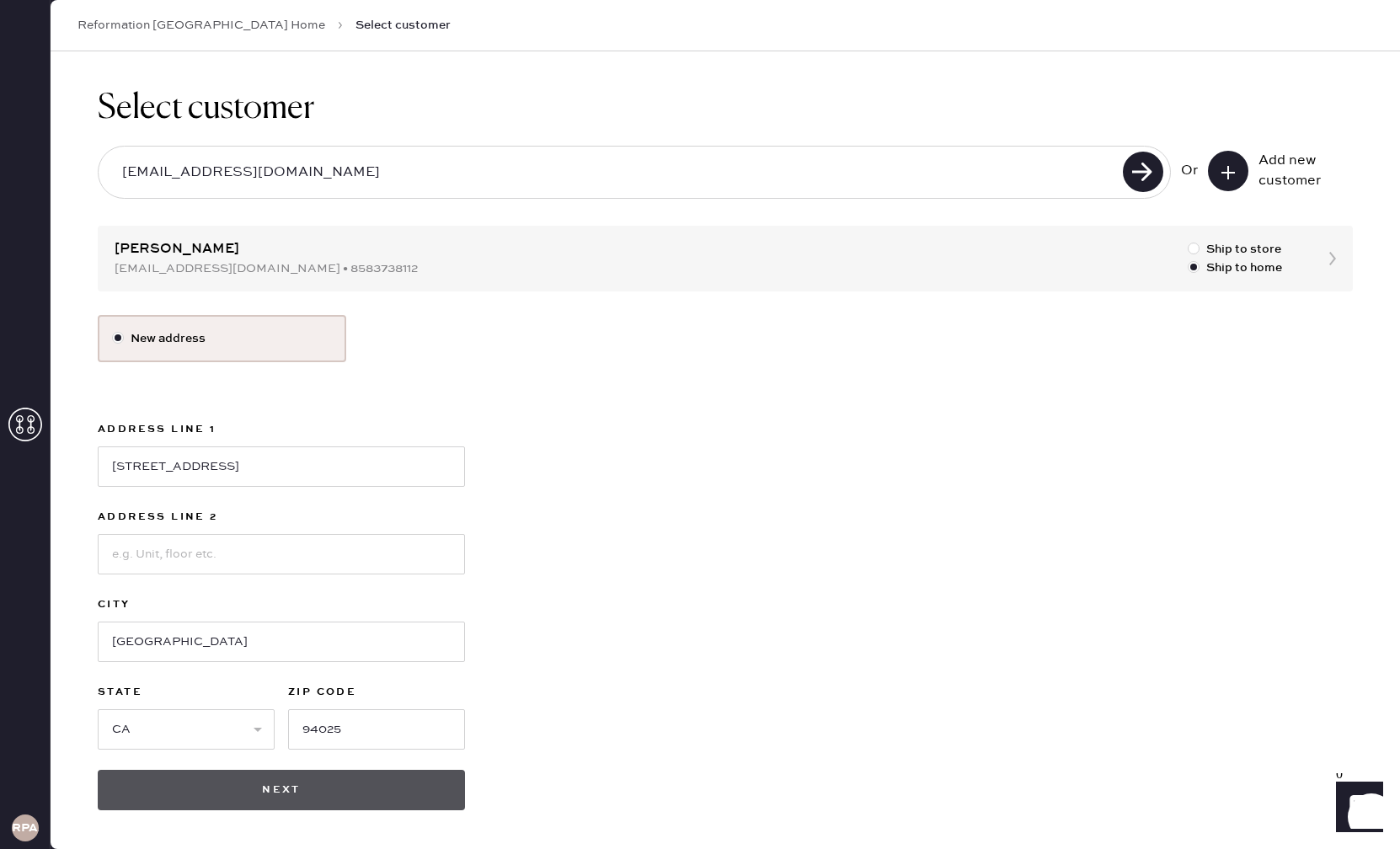
click at [255, 796] on button "Next" at bounding box center [281, 790] width 367 height 40
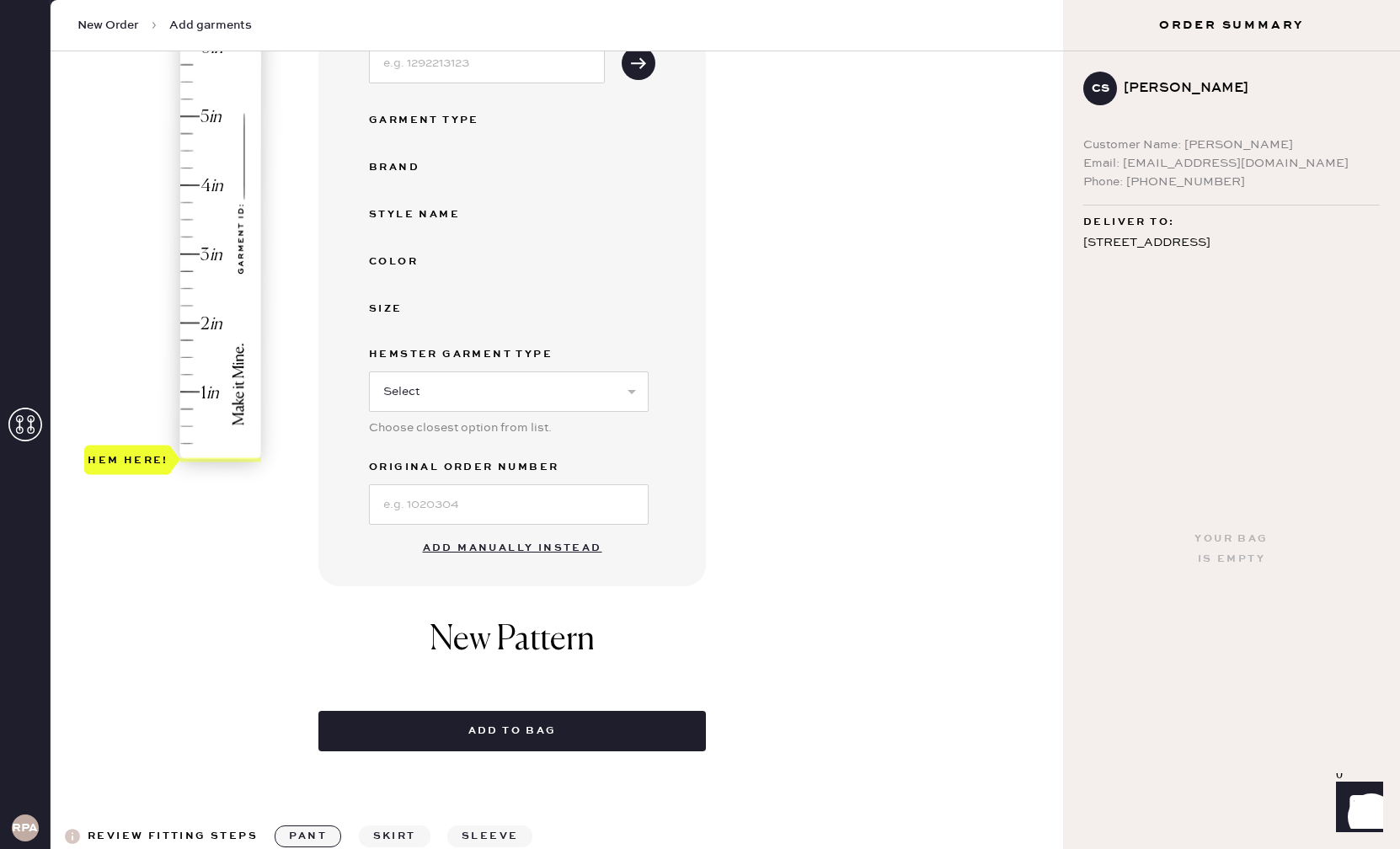
scroll to position [289, 0]
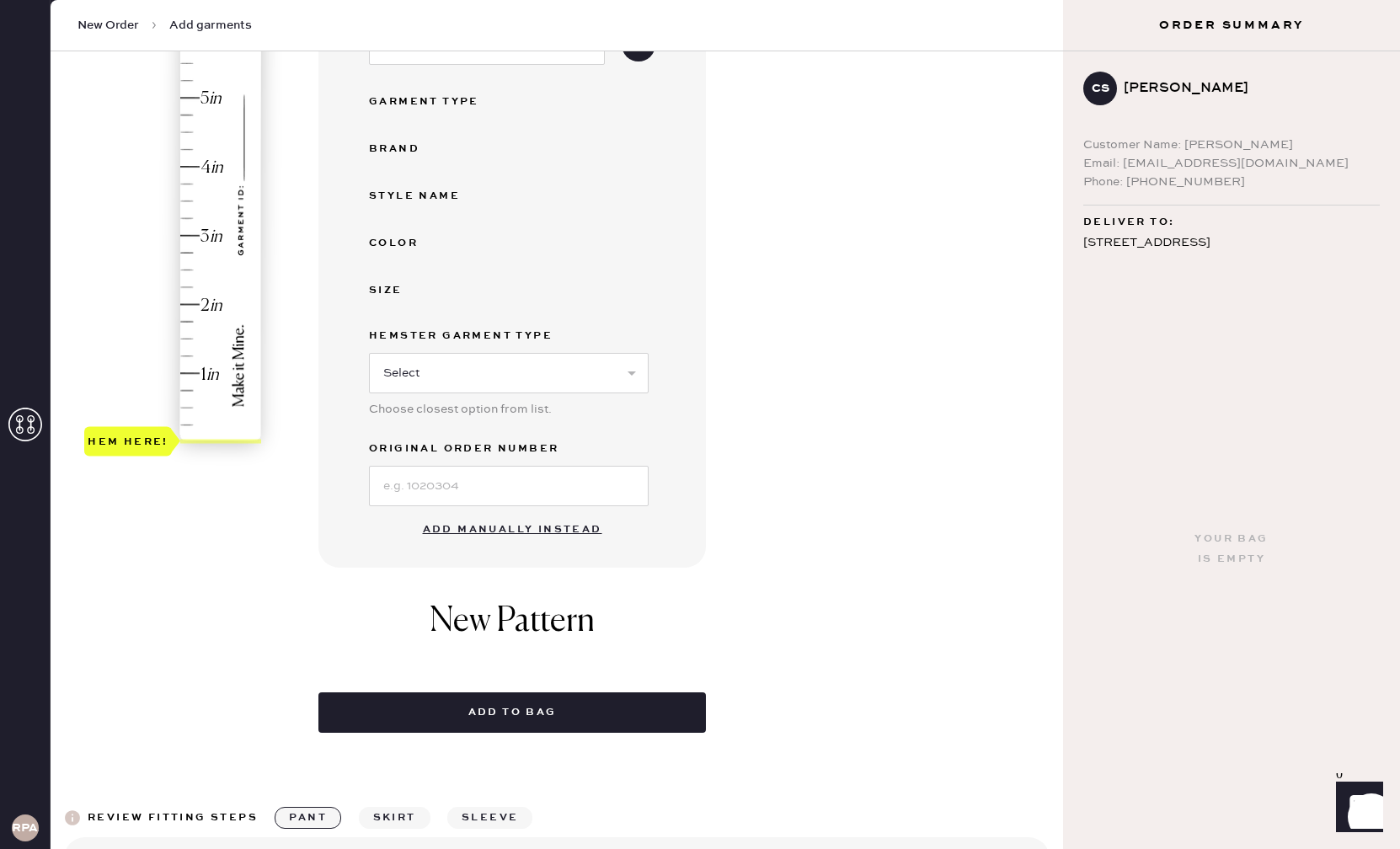
click at [505, 532] on button "Add manually instead" at bounding box center [512, 529] width 199 height 33
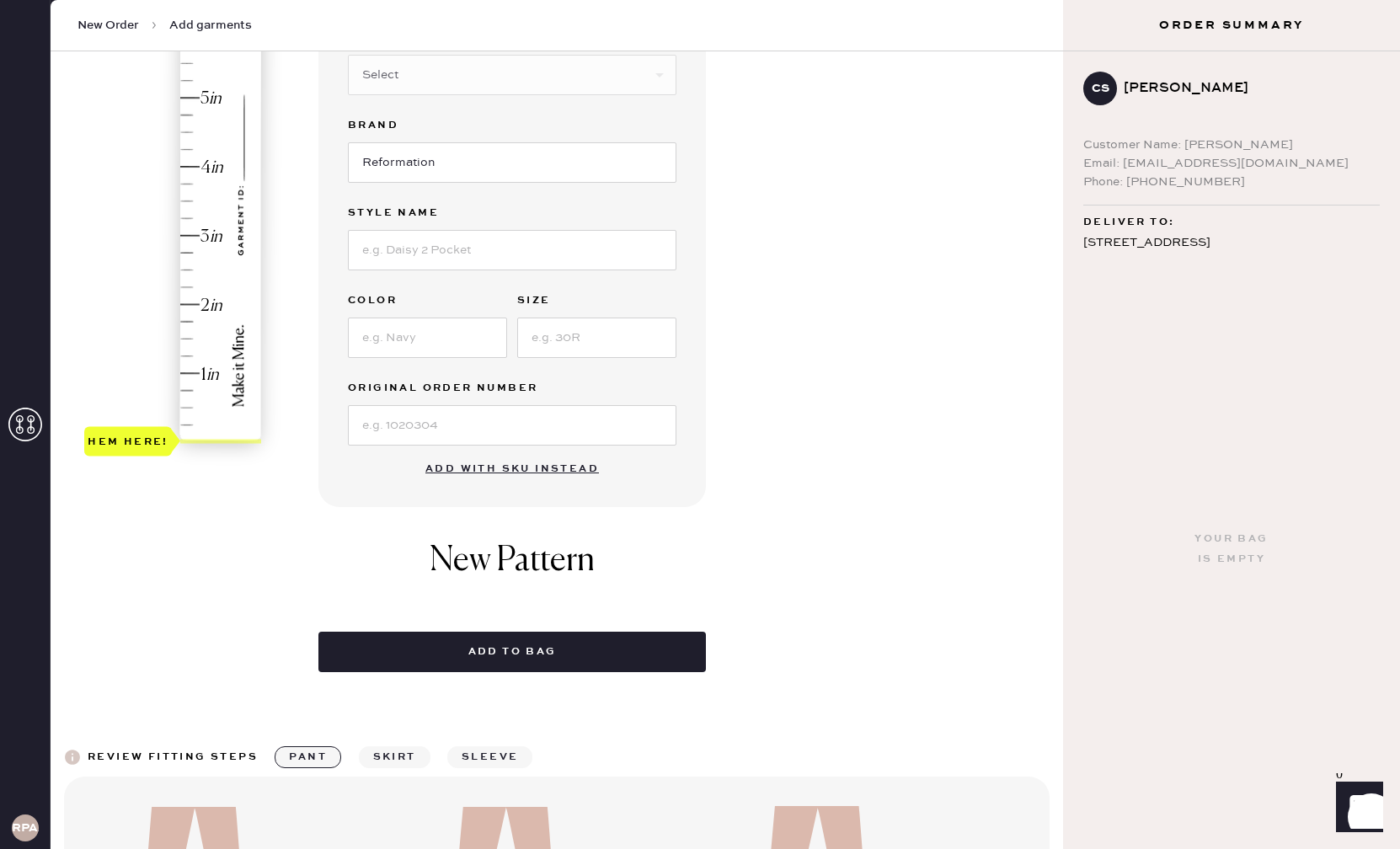
scroll to position [0, 0]
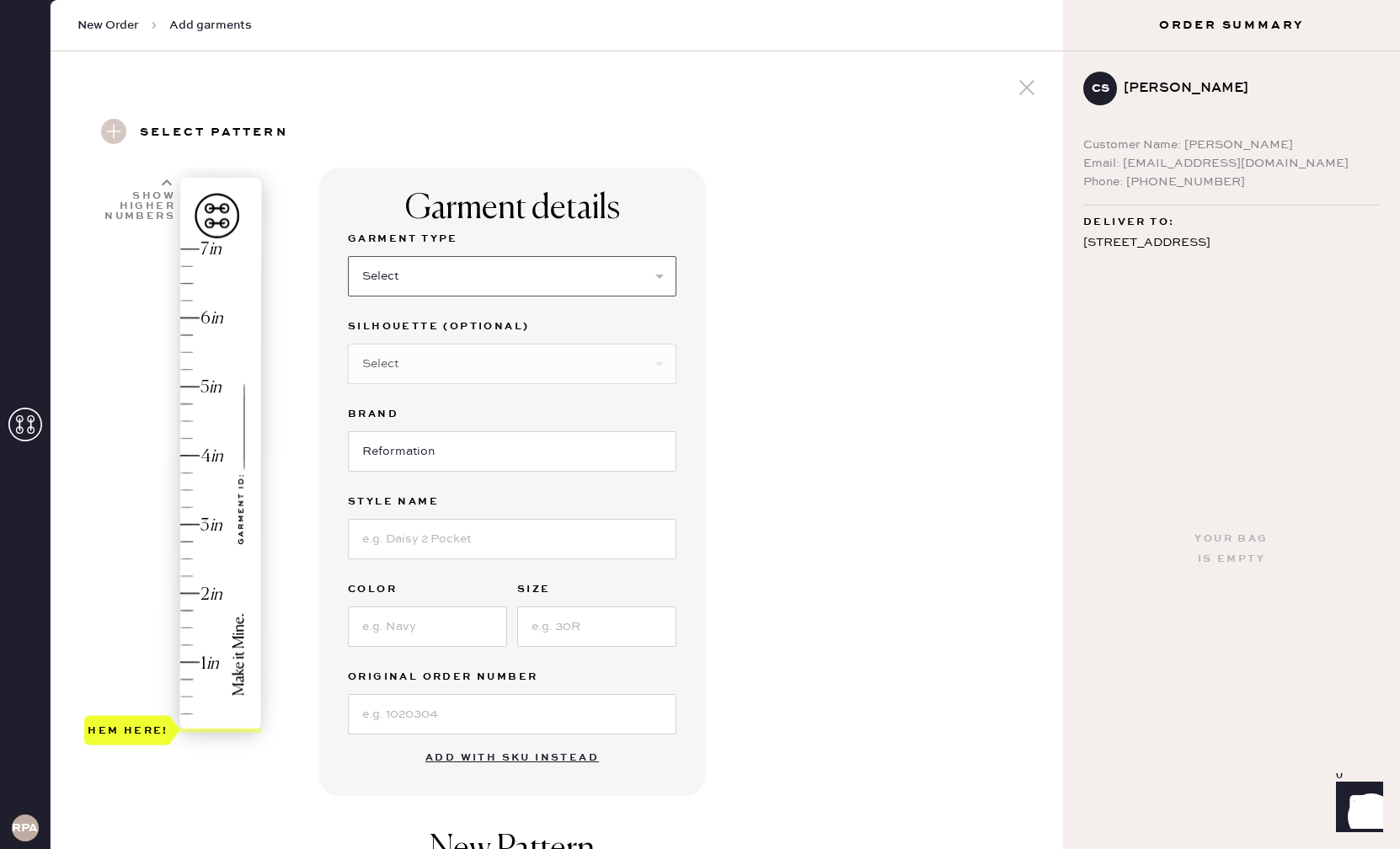
click at [503, 277] on select "Select Basic Skirt Jeans Leggings Pants Shorts Basic Sleeved Dress Basic Sleeve…" at bounding box center [512, 276] width 328 height 40
select select "2"
click at [476, 354] on select "Select Shorts Cropped Flare Boot Cut Straight Skinny Other" at bounding box center [512, 363] width 328 height 40
select select "other"
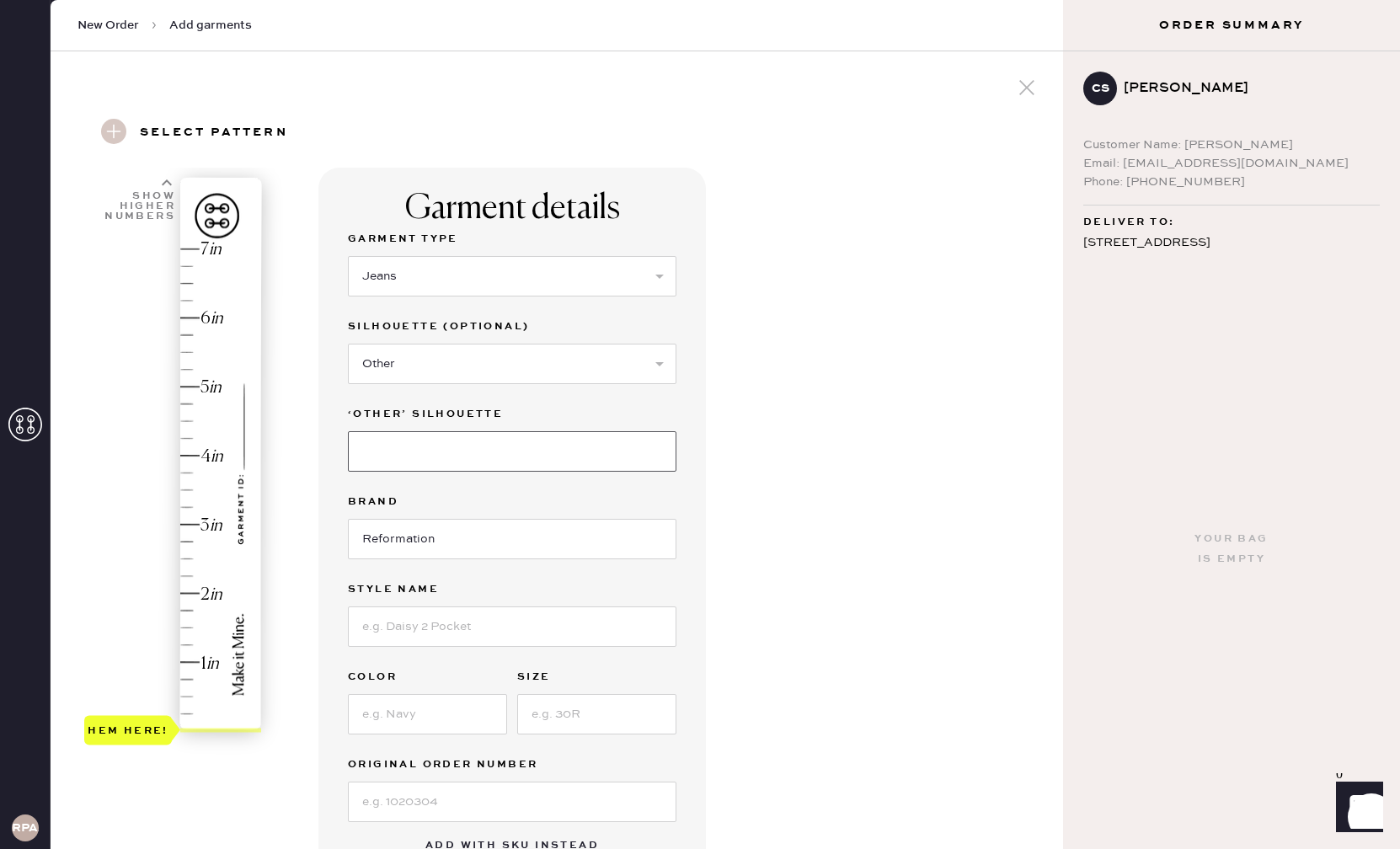
click at [502, 464] on input at bounding box center [512, 451] width 328 height 40
type input "Wide Leg"
click at [507, 632] on input at bounding box center [512, 627] width 328 height 40
type input "Greta Super Stretch Low Rise Jeans"
click at [484, 716] on input at bounding box center [428, 714] width 159 height 40
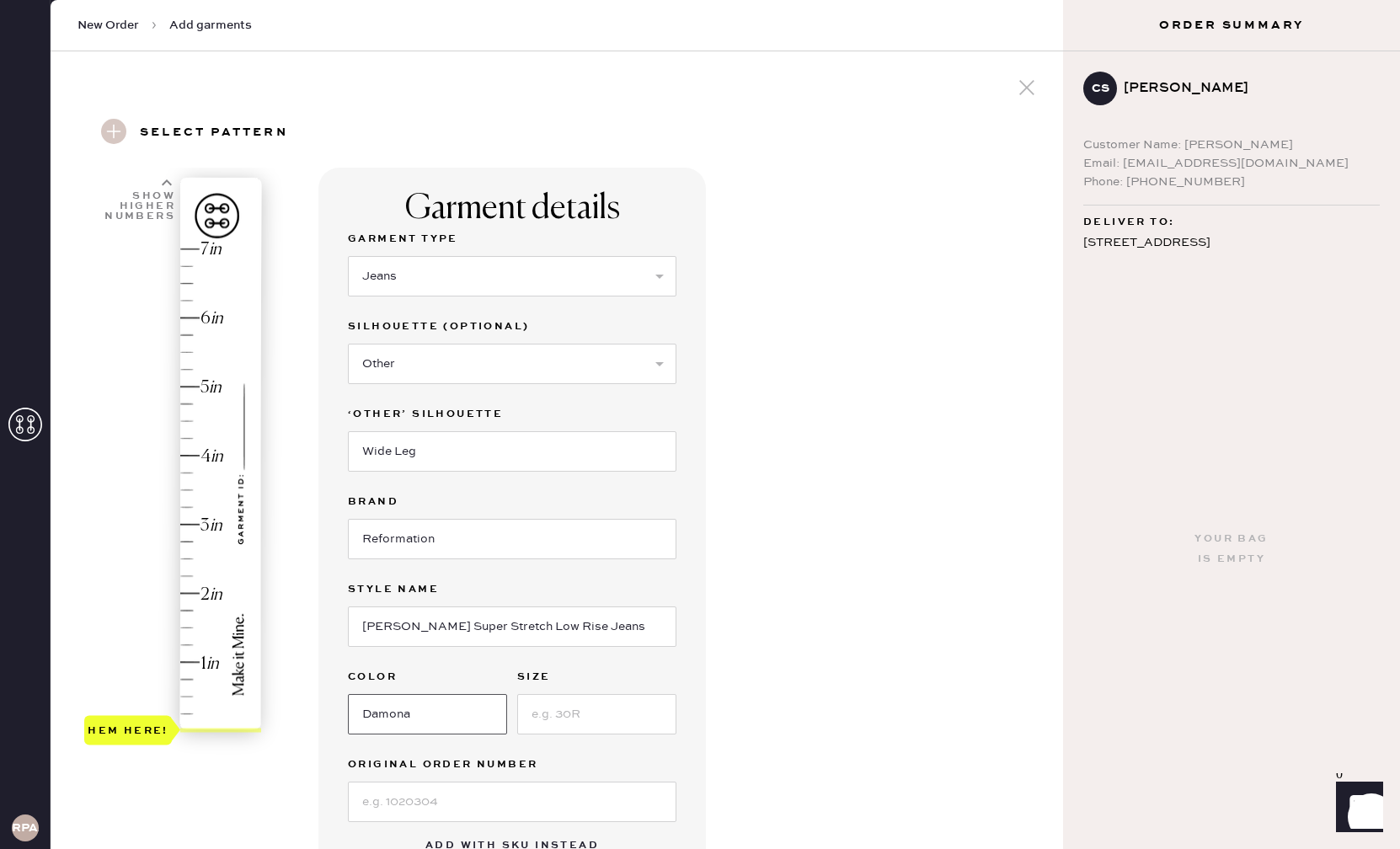
type input "Damona"
click at [566, 726] on input at bounding box center [596, 714] width 159 height 40
type input "25"
click at [764, 694] on div "Garment details Garment Type Select Basic Skirt Jeans Leggings Pants Shorts Bas…" at bounding box center [684, 690] width 731 height 1045
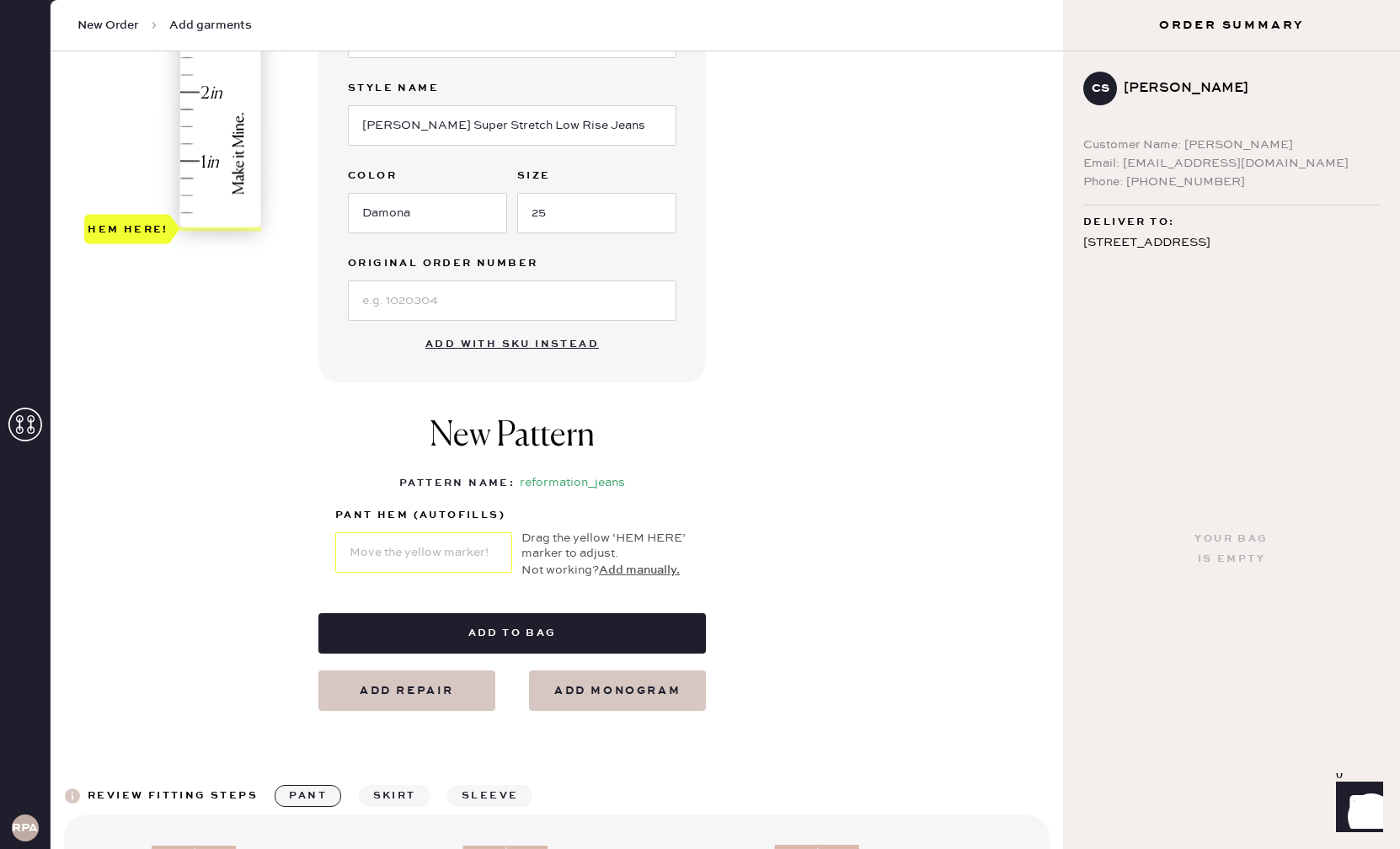
scroll to position [496, 0]
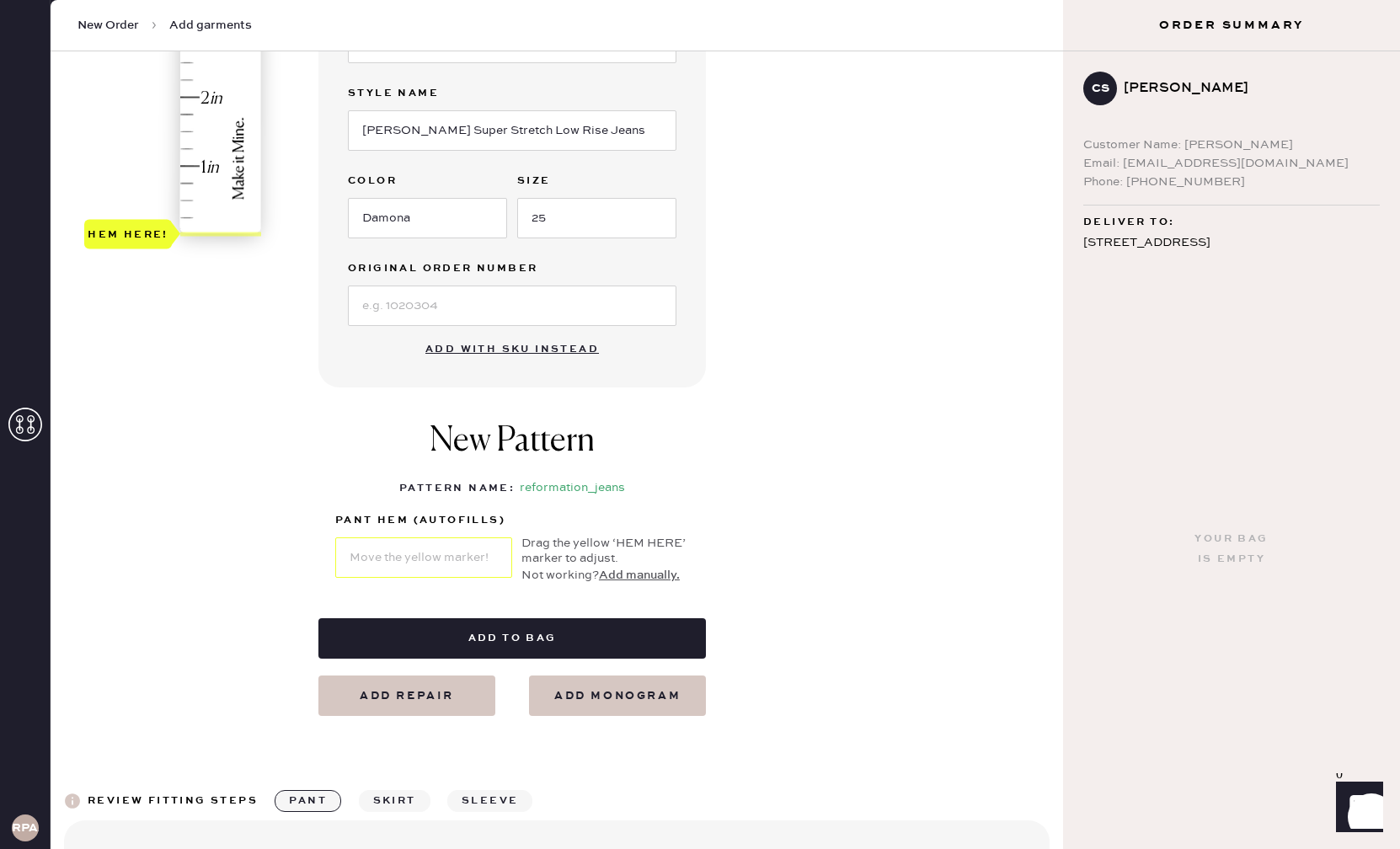
type input "2.25"
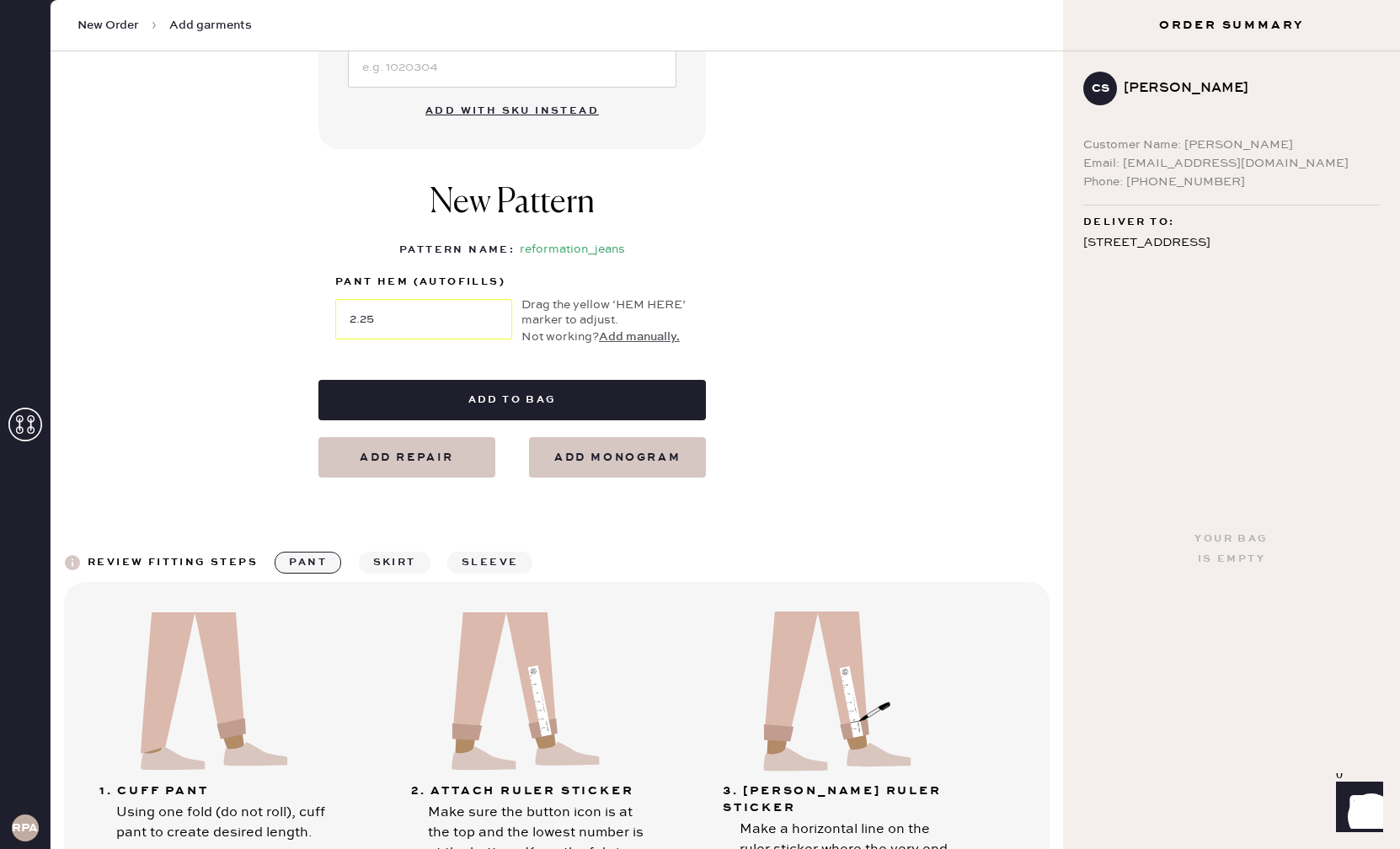
scroll to position [757, 0]
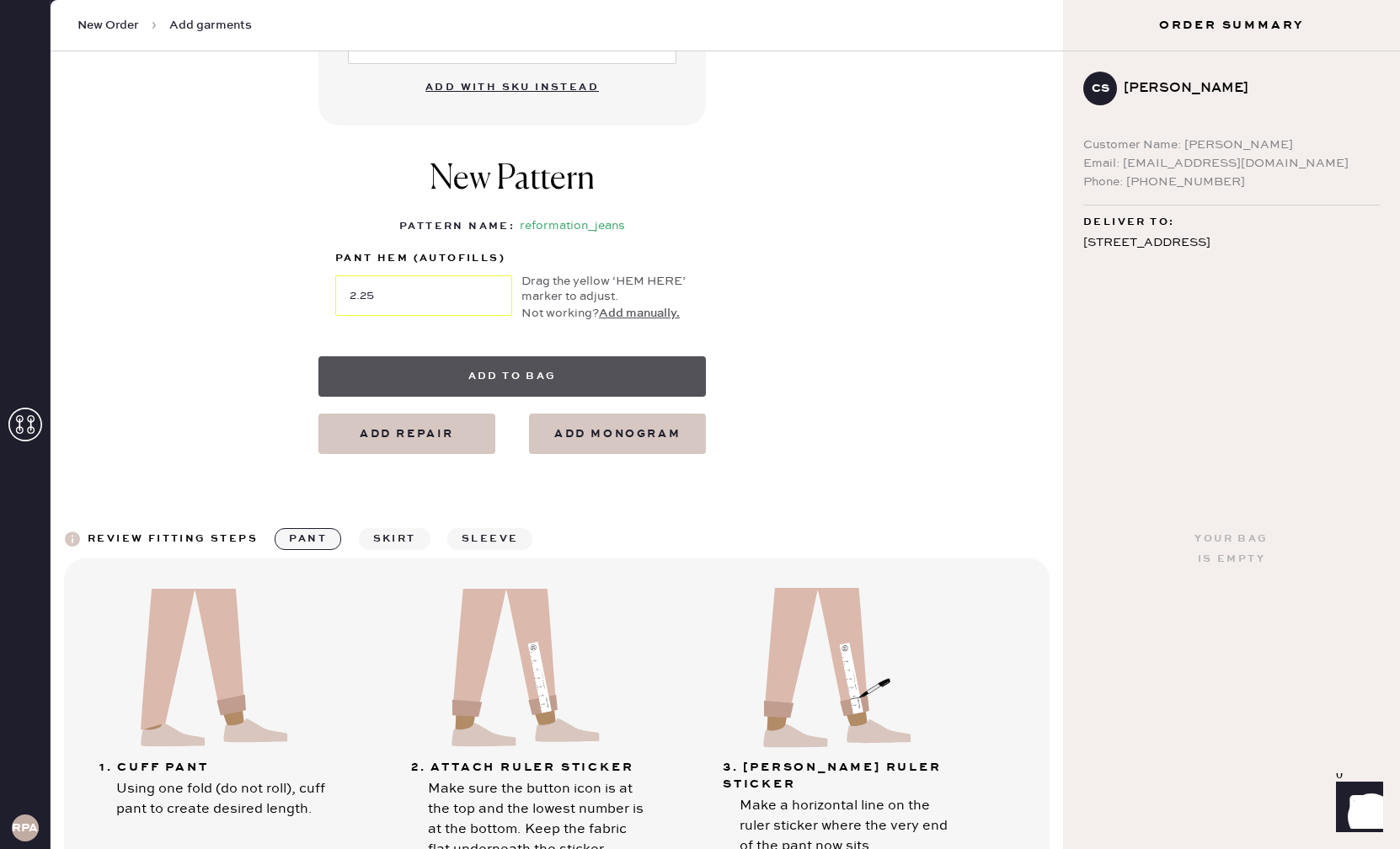
click at [498, 382] on button "Add to bag" at bounding box center [512, 376] width 387 height 40
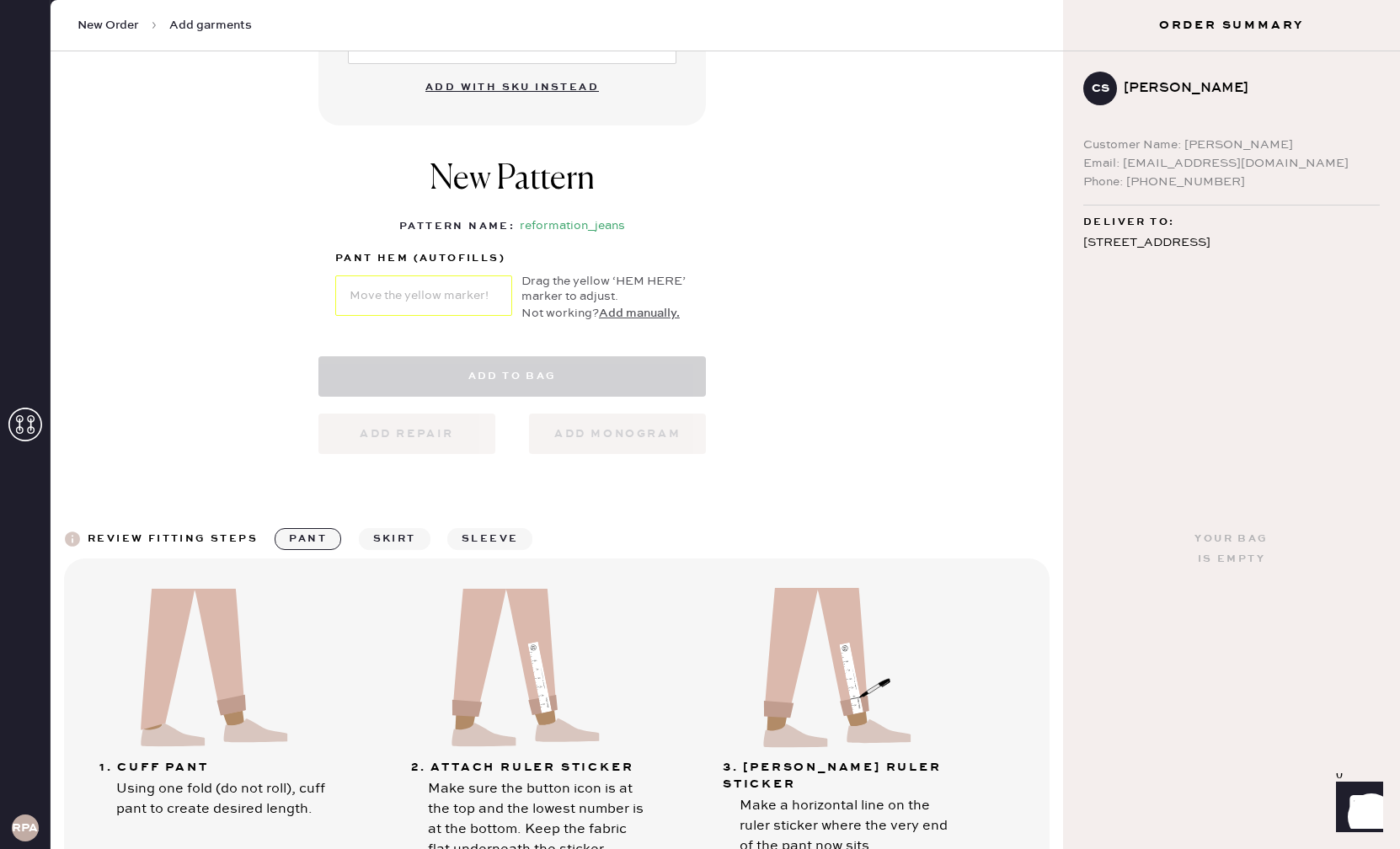
select select "2"
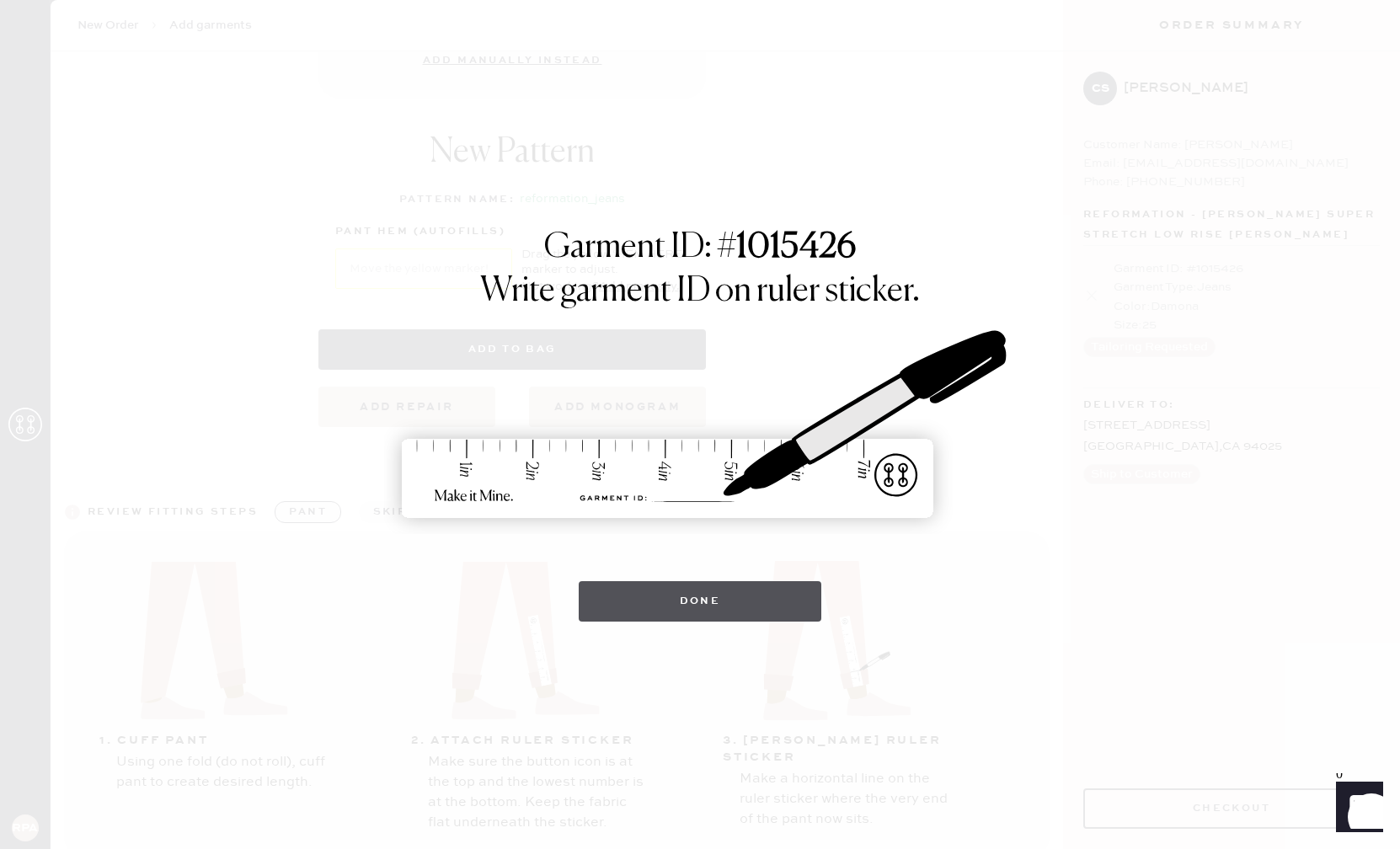
click at [763, 608] on button "Done" at bounding box center [700, 601] width 243 height 40
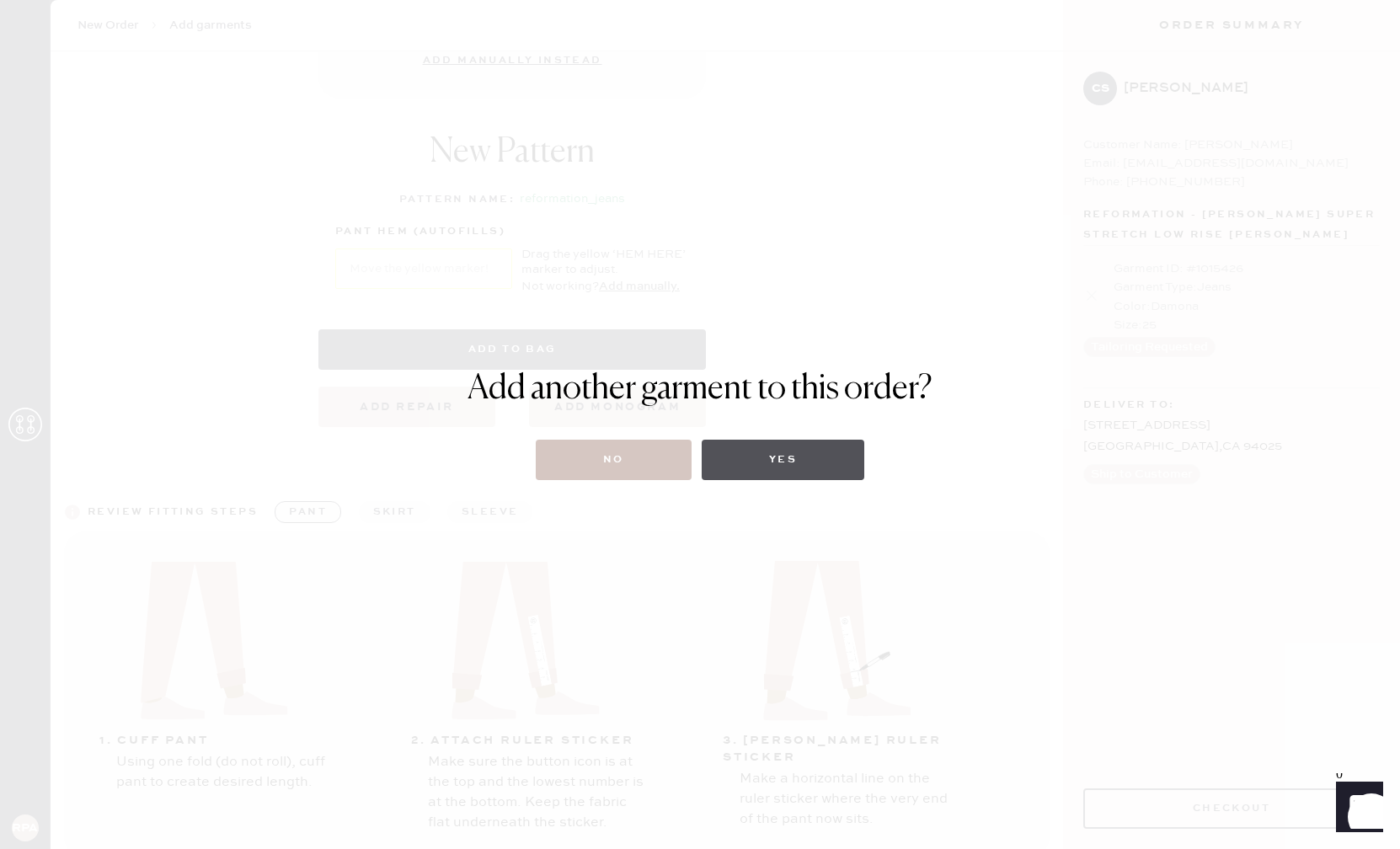
click at [777, 464] on button "Yes" at bounding box center [783, 460] width 162 height 40
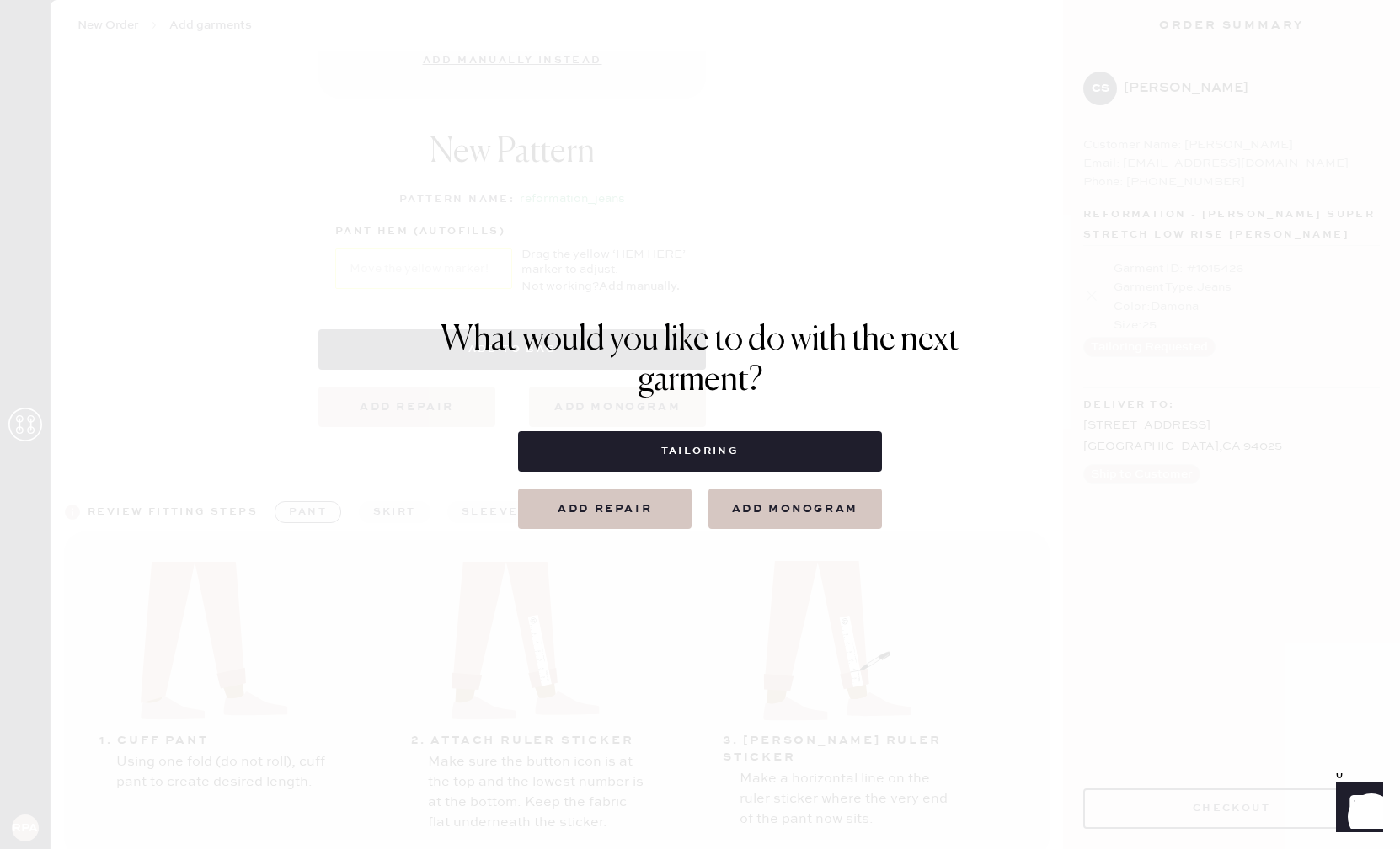
click at [618, 500] on button "Add repair" at bounding box center [605, 508] width 174 height 40
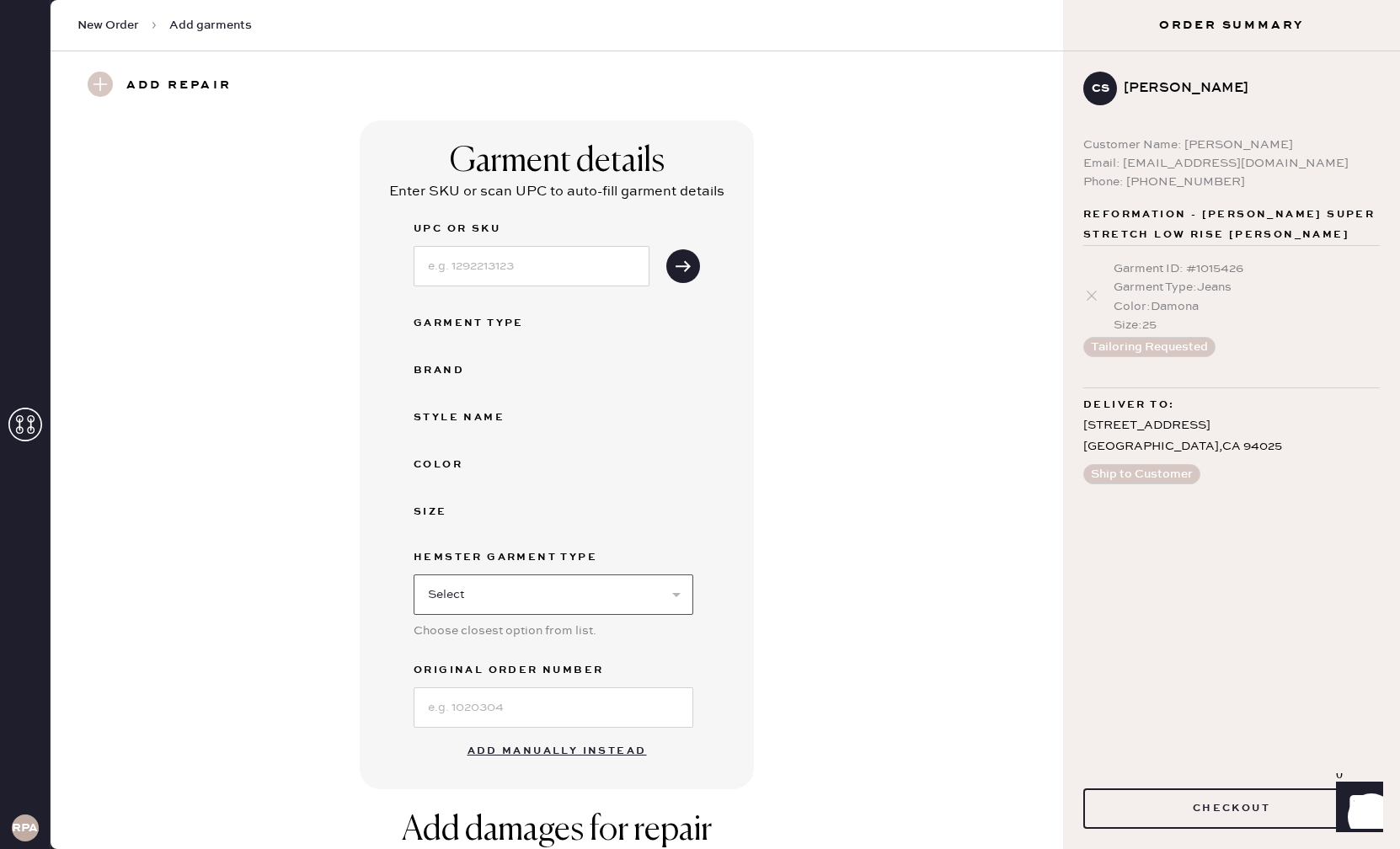
click at [601, 591] on select "Select Basic Skirt Jeans Leggings Pants Shorts Basic Sleeved Dress Basic Sleeve…" at bounding box center [553, 594] width 280 height 40
click at [612, 750] on button "Add manually instead" at bounding box center [556, 751] width 199 height 33
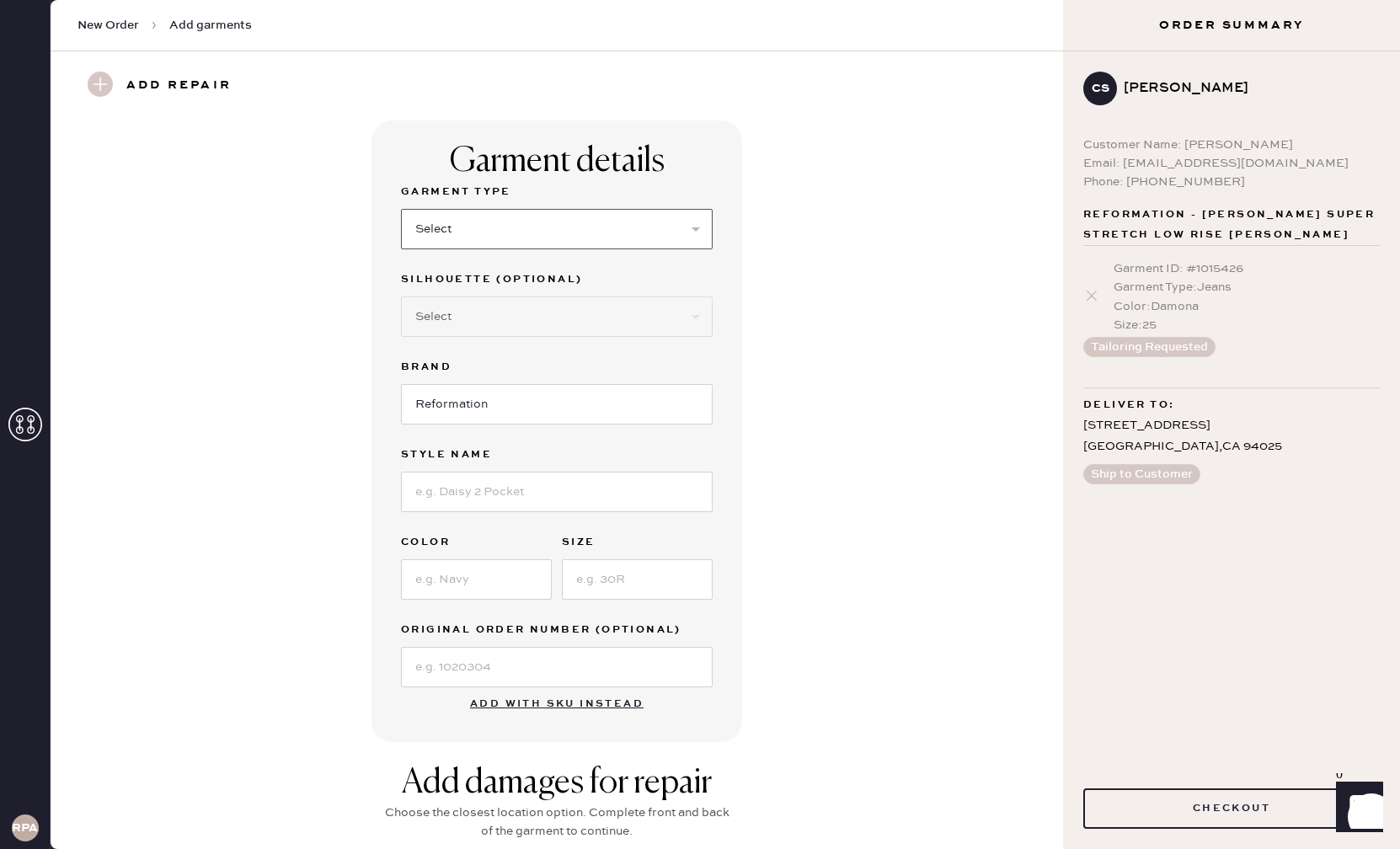
click at [595, 212] on select "Select Basic Skirt Jeans Leggings Pants Shorts Basic Sleeved Dress Basic Sleeve…" at bounding box center [556, 229] width 312 height 40
select select "15"
click at [596, 311] on select "Select Crop top Full Length Other" at bounding box center [556, 315] width 312 height 40
select select "70"
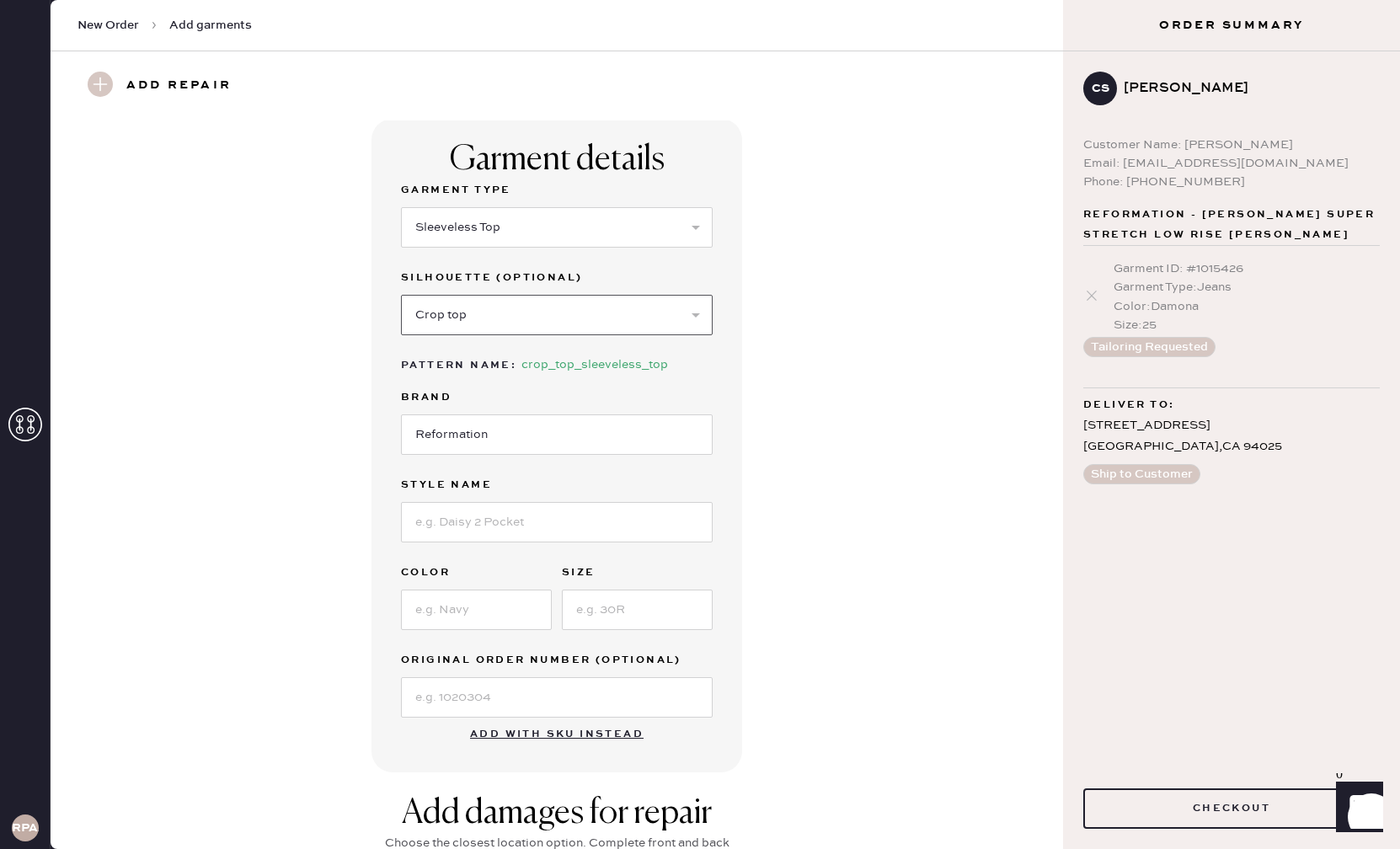
scroll to position [0, 0]
click at [533, 527] on input at bounding box center [556, 524] width 312 height 40
type input "Azalea Linen Top"
click at [516, 611] on input at bounding box center [476, 611] width 151 height 40
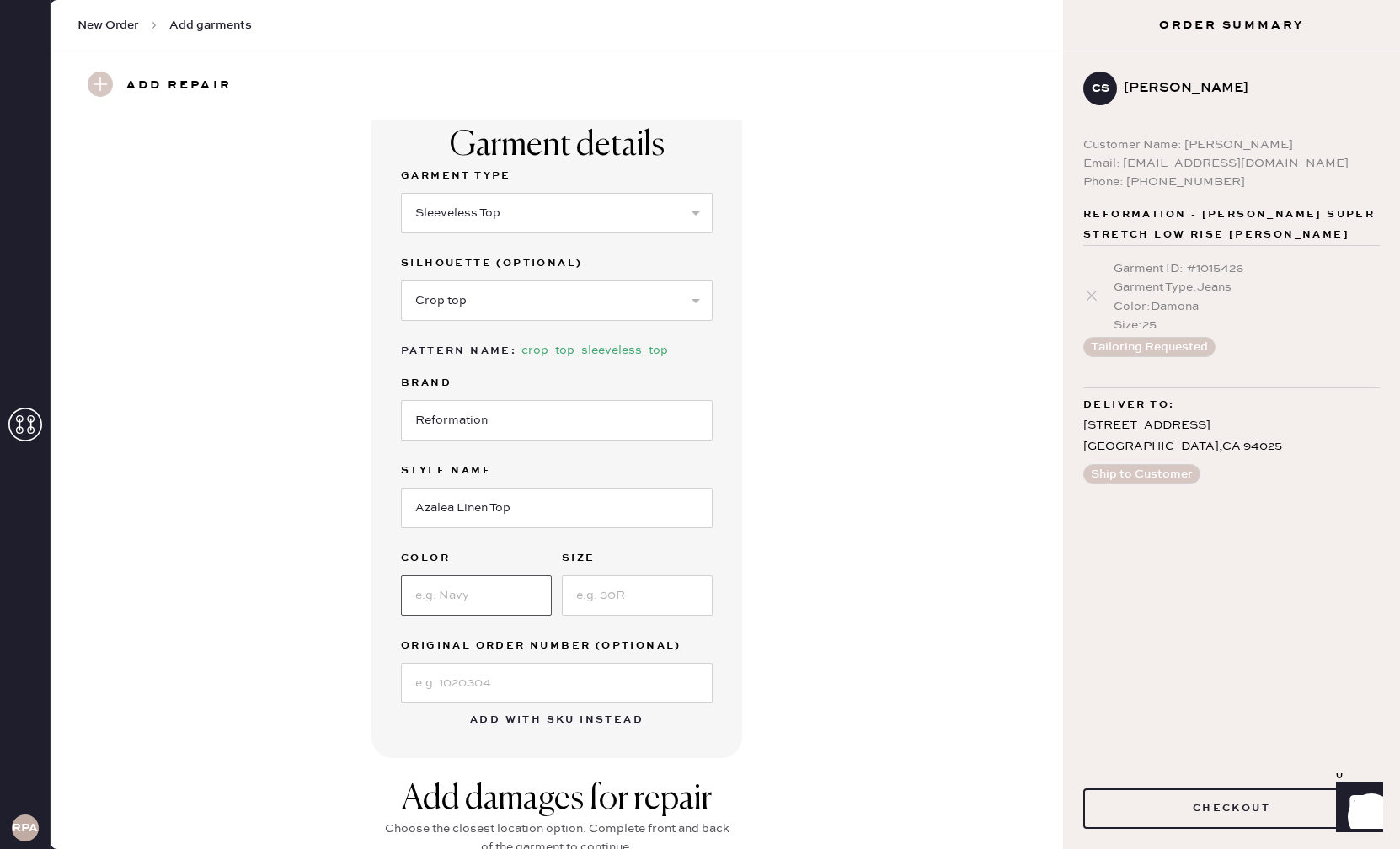
scroll to position [9, 0]
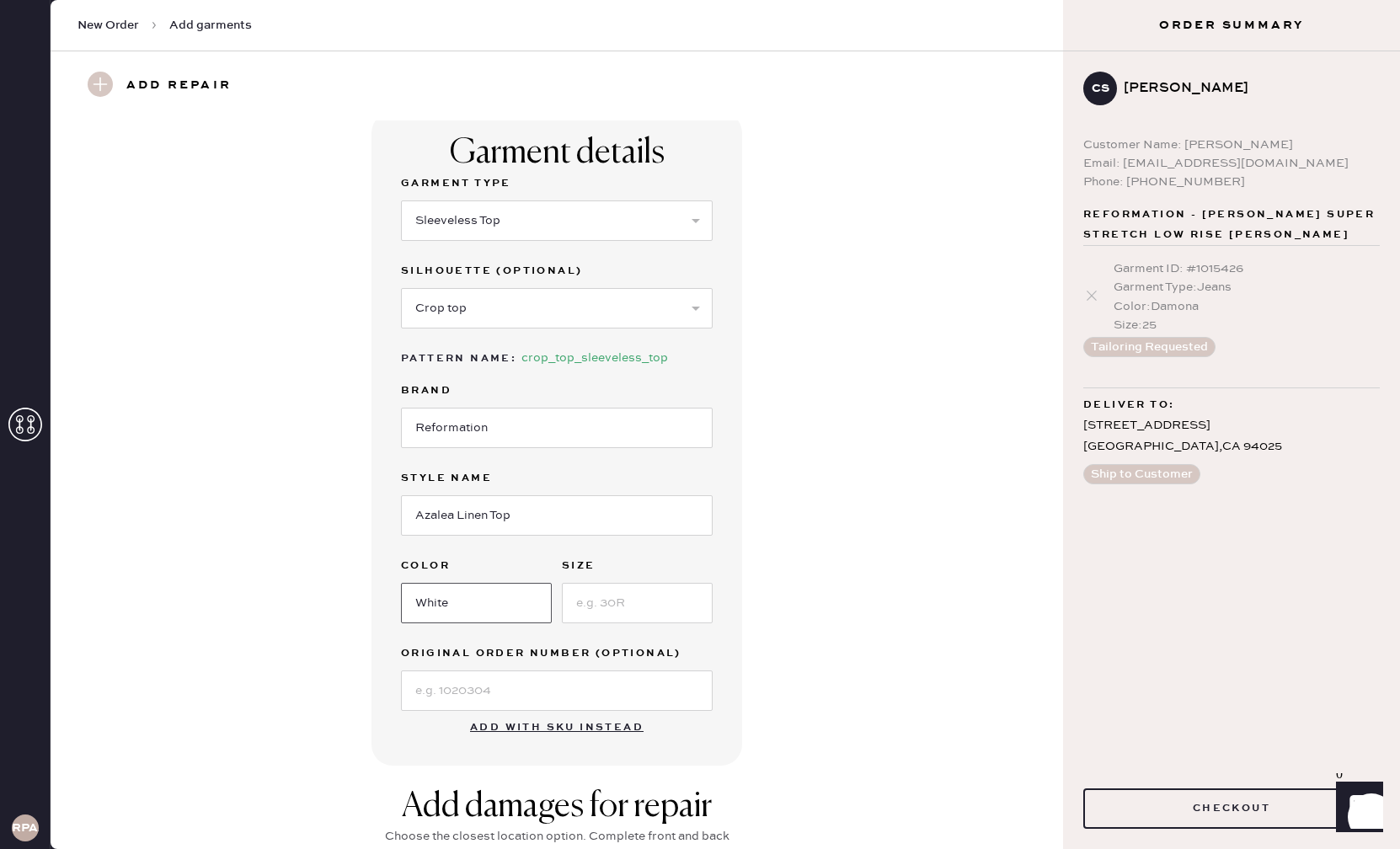
type input "White"
type input "4"
click at [864, 693] on div "Garment details Garment Type Select Basic Skirt Jeans Leggings Pants Shorts Bas…" at bounding box center [556, 438] width 951 height 653
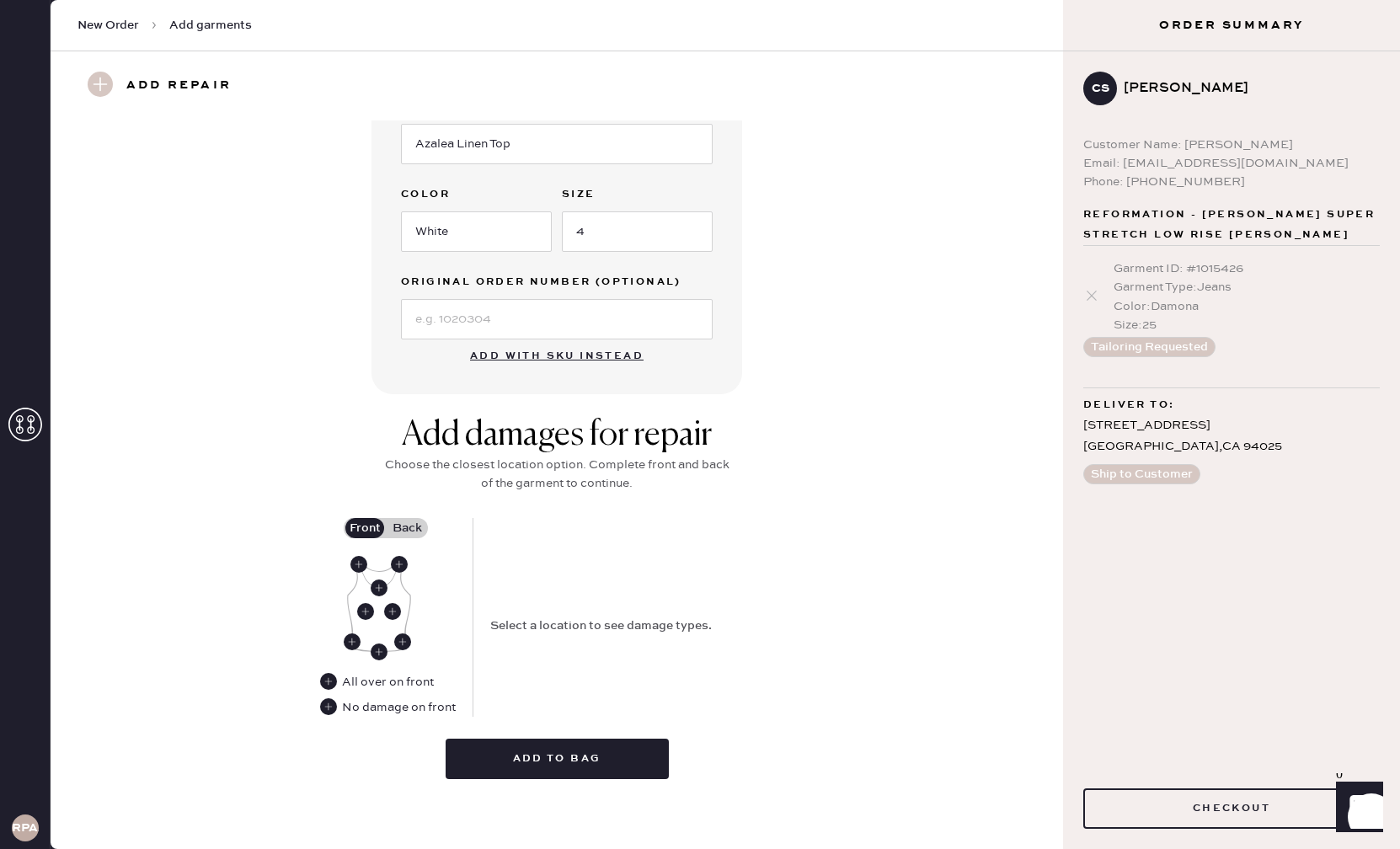
scroll to position [383, 0]
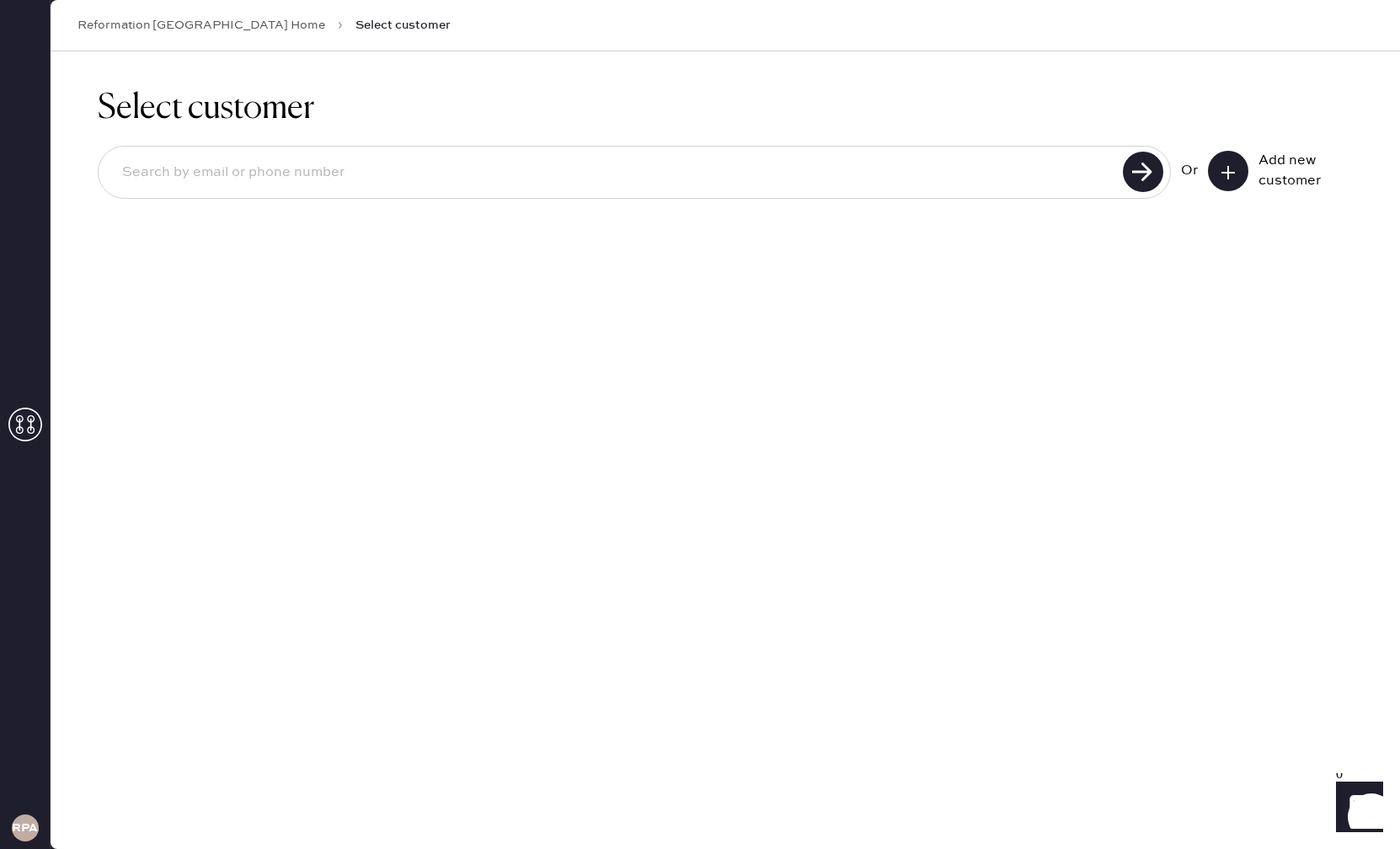
click at [1017, 179] on input at bounding box center [613, 173] width 1009 height 39
type input "muchlove1@gmail.com"
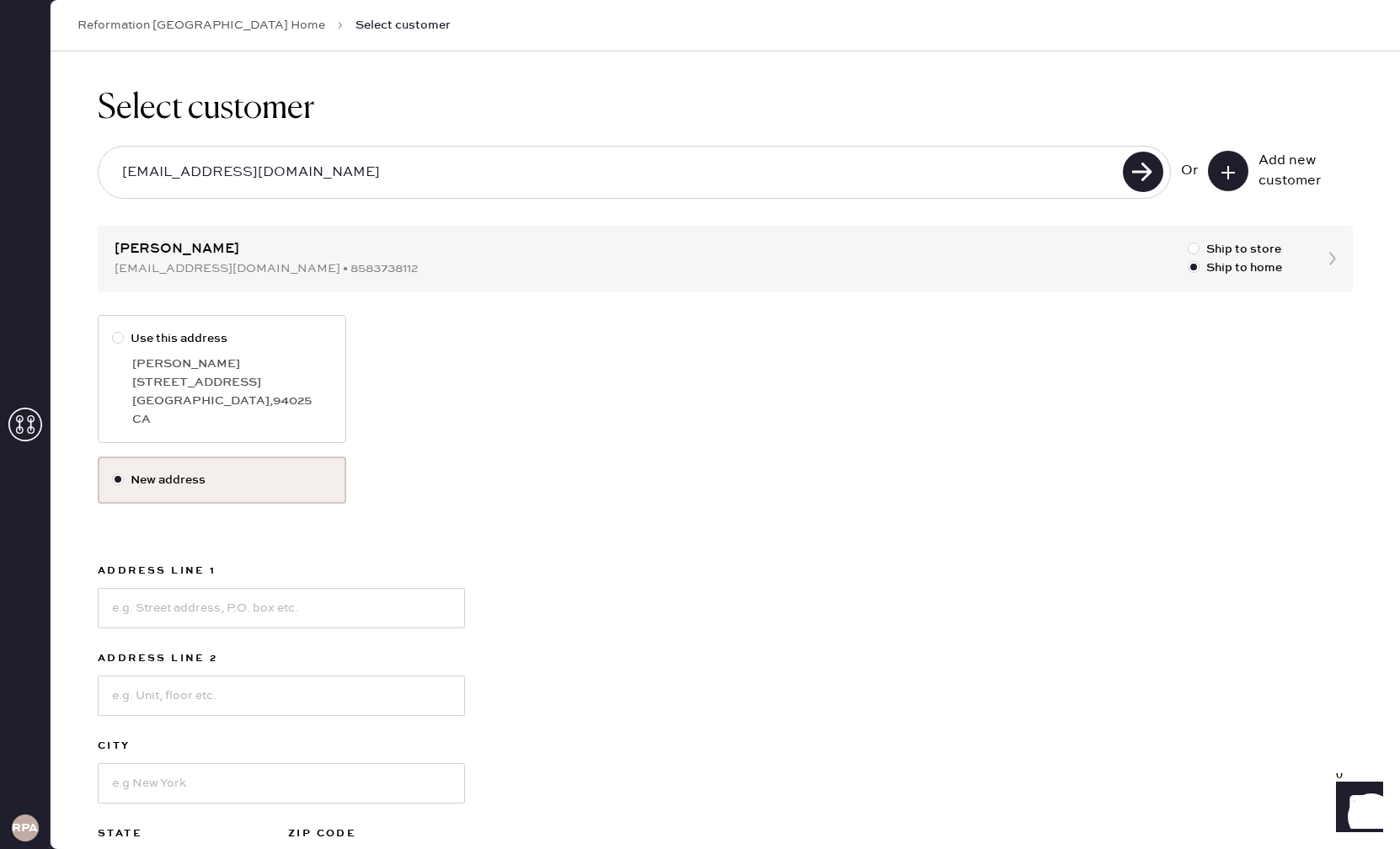
click at [118, 339] on div at bounding box center [117, 338] width 11 height 11
click at [113, 330] on input "Use this address" at bounding box center [112, 329] width 1 height 1
radio input "true"
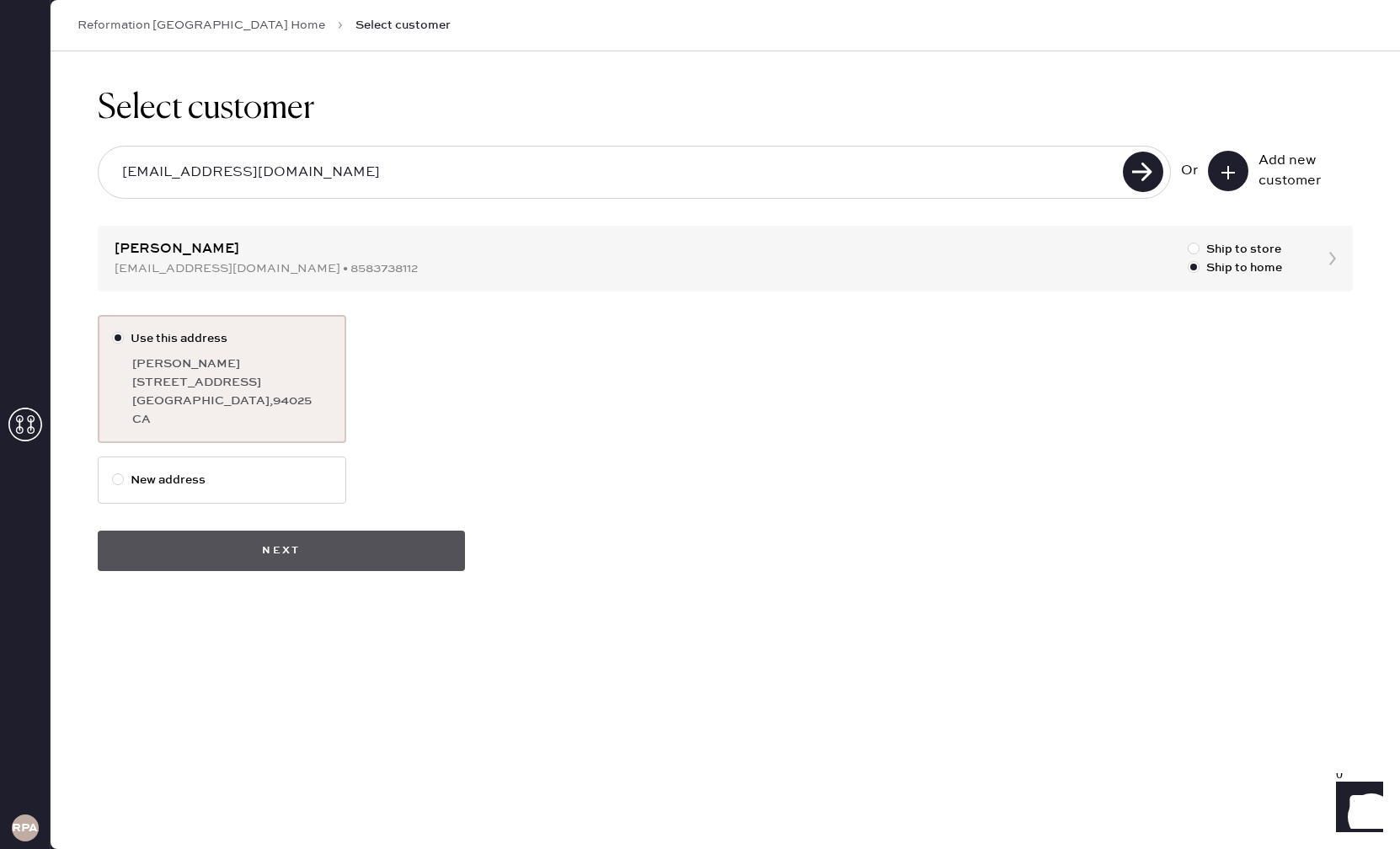
click at [430, 549] on button "Next" at bounding box center [281, 550] width 367 height 40
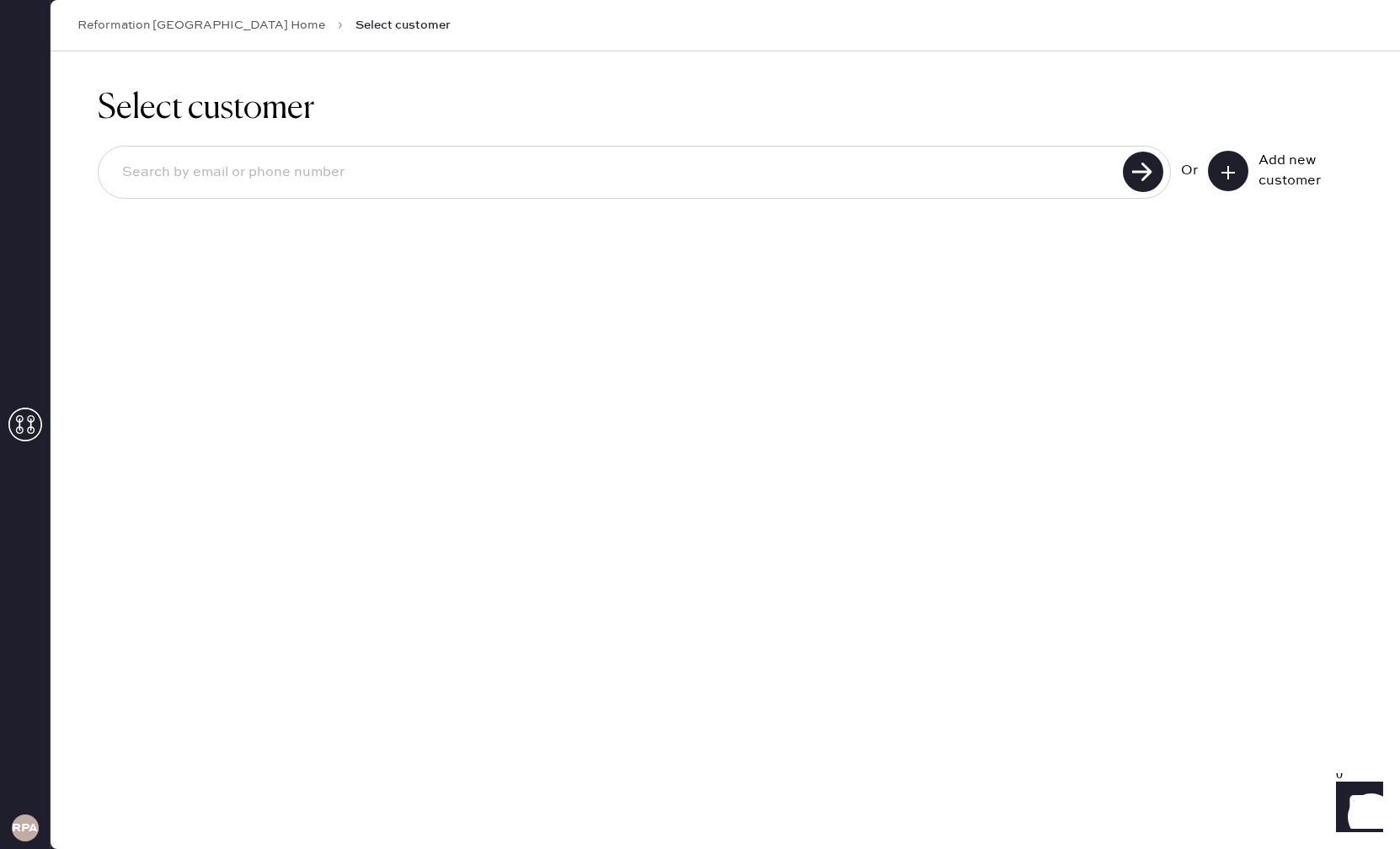
click at [259, 159] on input at bounding box center [613, 173] width 1009 height 39
type input "muchlove1@gmail.com"
click at [1139, 164] on use at bounding box center [1143, 172] width 40 height 40
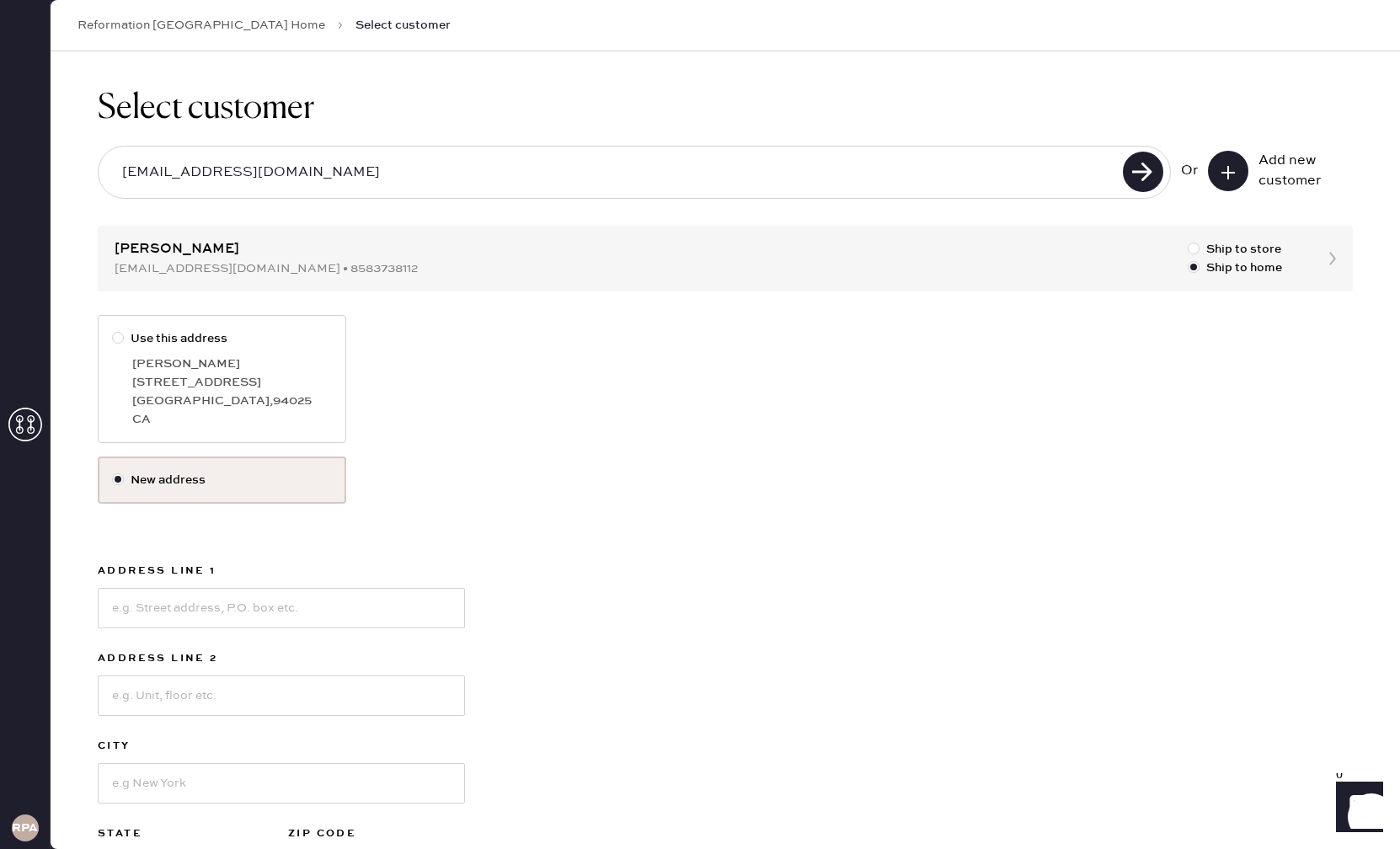
click at [115, 337] on div at bounding box center [117, 338] width 11 height 11
click at [113, 330] on input "Use this address" at bounding box center [112, 329] width 1 height 1
radio input "true"
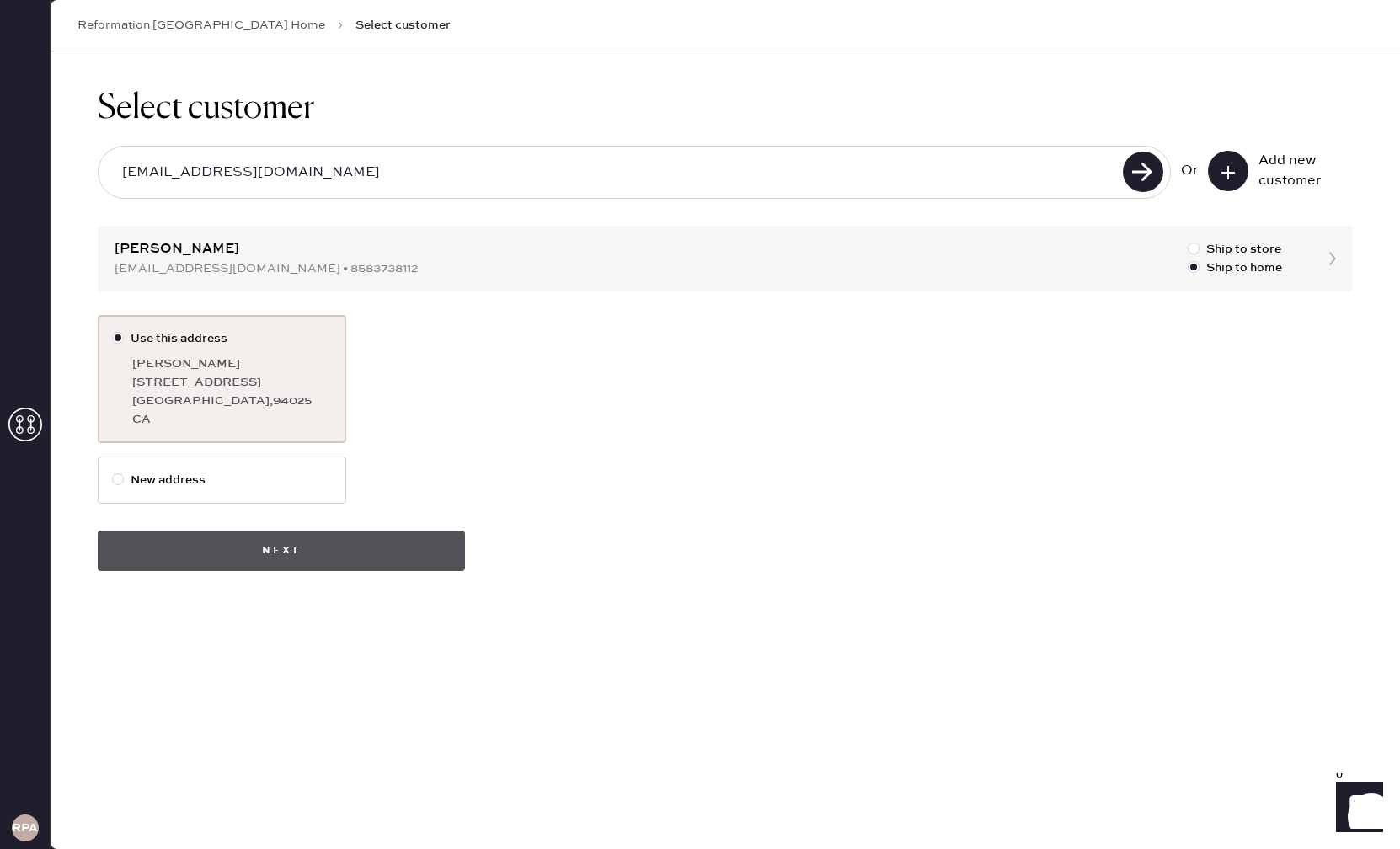
click at [352, 542] on button "Next" at bounding box center [281, 550] width 367 height 40
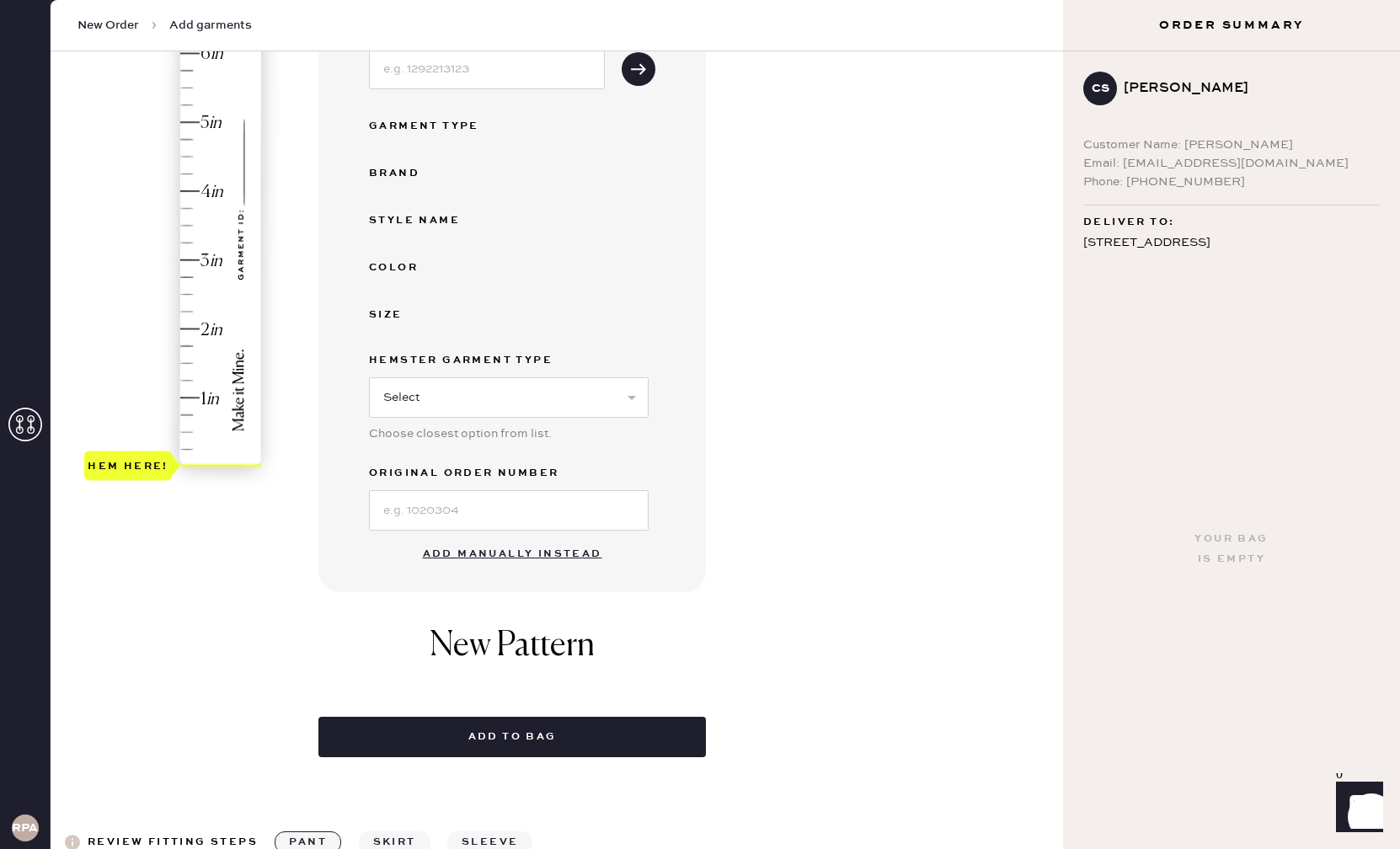
scroll to position [263, 0]
click at [462, 549] on button "Add manually instead" at bounding box center [512, 554] width 199 height 33
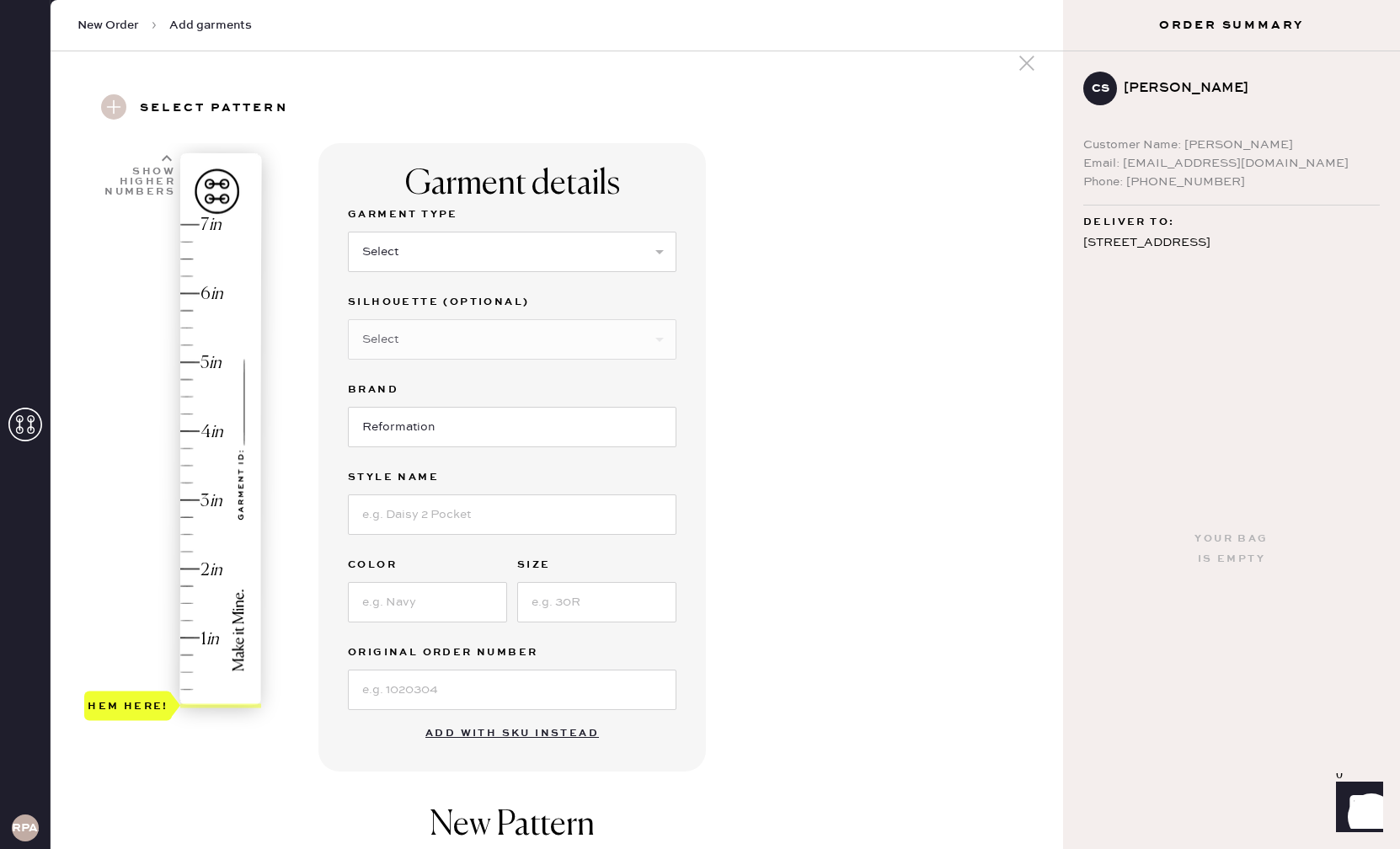
scroll to position [0, 0]
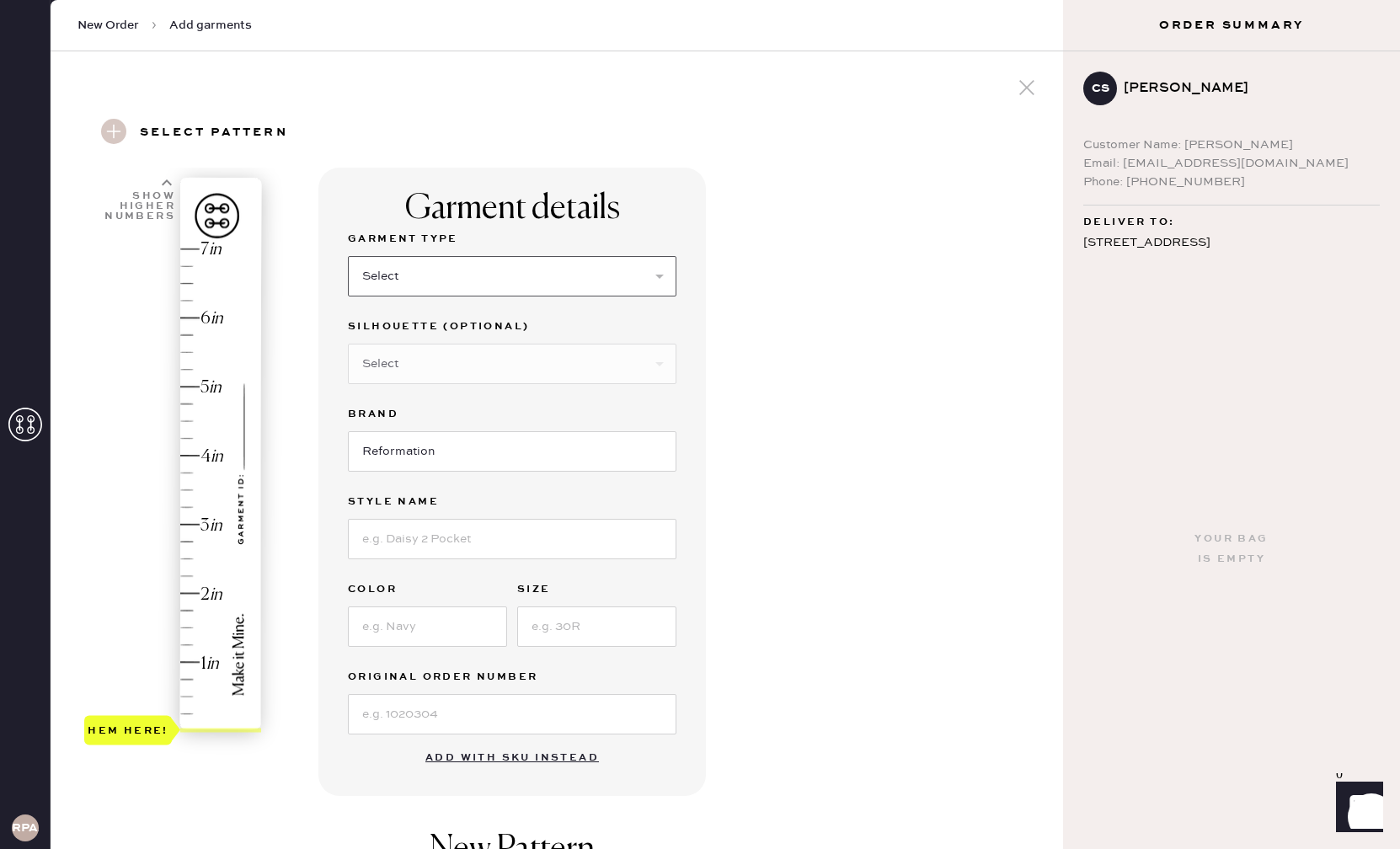
click at [487, 272] on select "Select Basic Skirt Jeans Leggings Pants Shorts Basic Sleeved Dress Basic Sleeve…" at bounding box center [512, 276] width 328 height 40
select select "2"
click at [494, 347] on select "Select Shorts Cropped Flare Boot Cut Straight Skinny Other" at bounding box center [512, 363] width 328 height 40
select select "other"
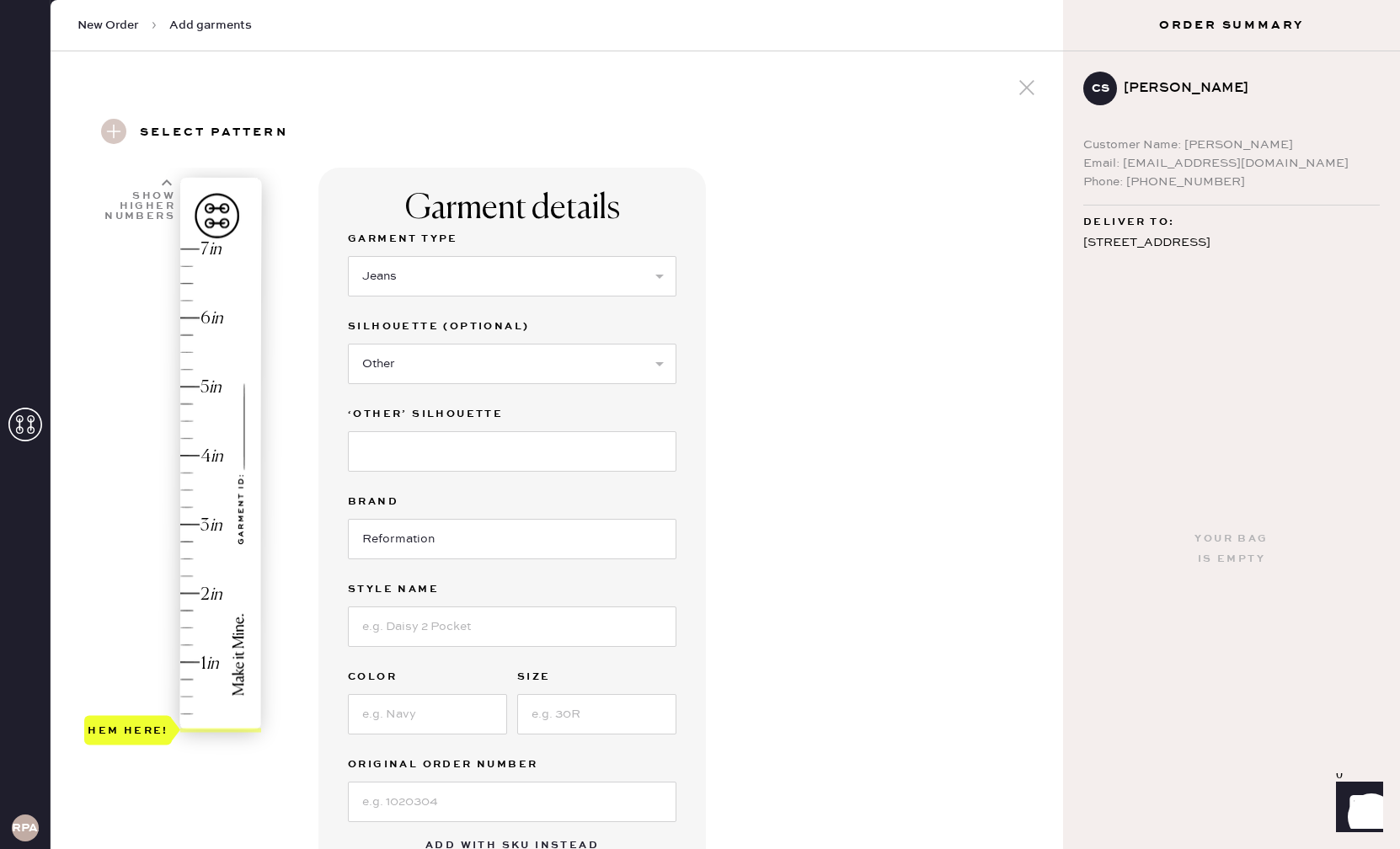
click at [438, 445] on input at bounding box center [512, 451] width 328 height 40
type input "Wide Leg"
click at [480, 624] on input at bounding box center [512, 627] width 328 height 40
type input "Greta Super Stretch Low Rise Jeans"
click at [464, 714] on input at bounding box center [428, 714] width 159 height 40
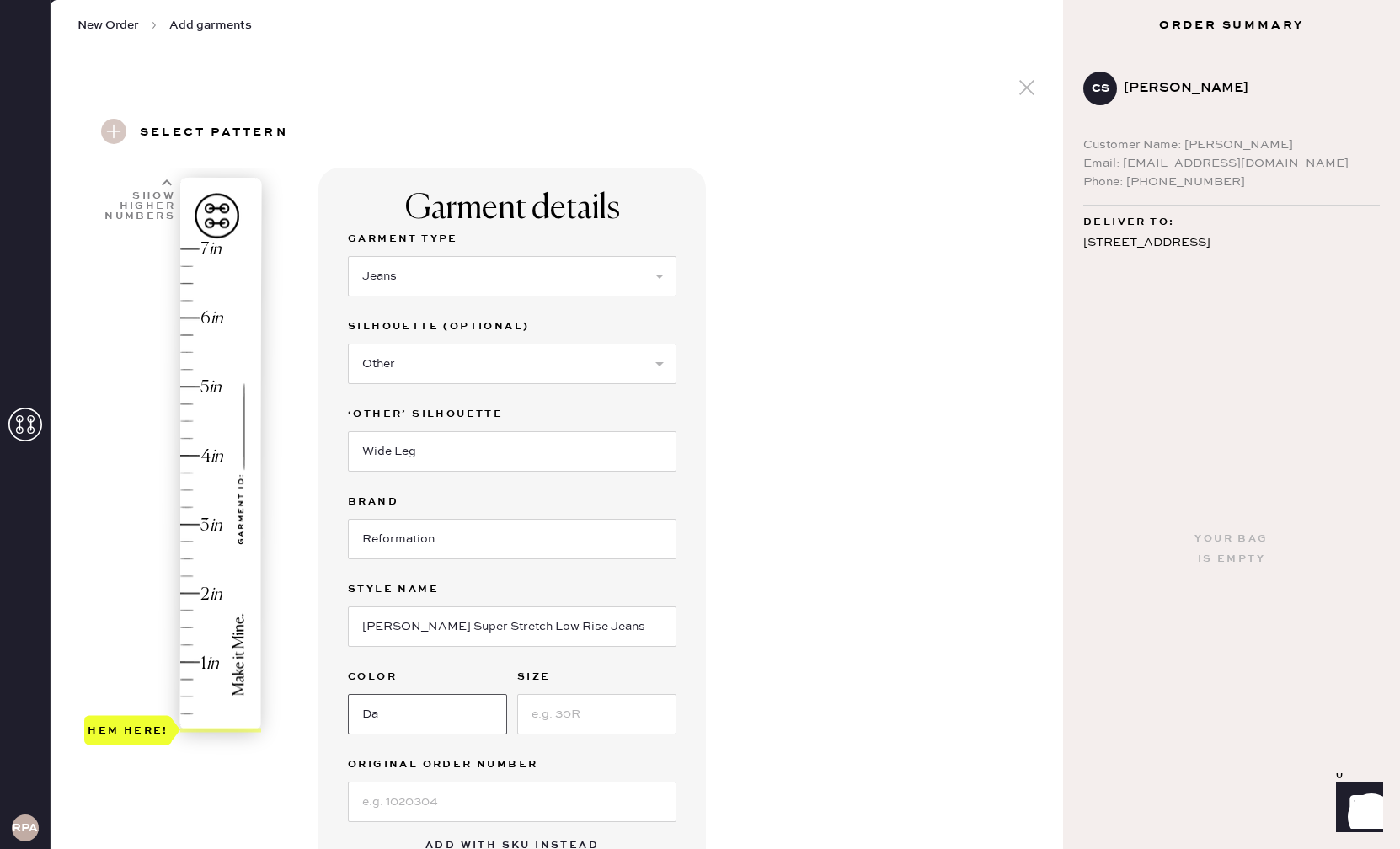
type input "Damona"
click at [599, 700] on input at bounding box center [596, 714] width 159 height 40
type input "25"
click at [822, 712] on div "Garment details Garment Type Select Basic Skirt Jeans Leggings Pants Shorts Bas…" at bounding box center [684, 690] width 731 height 1045
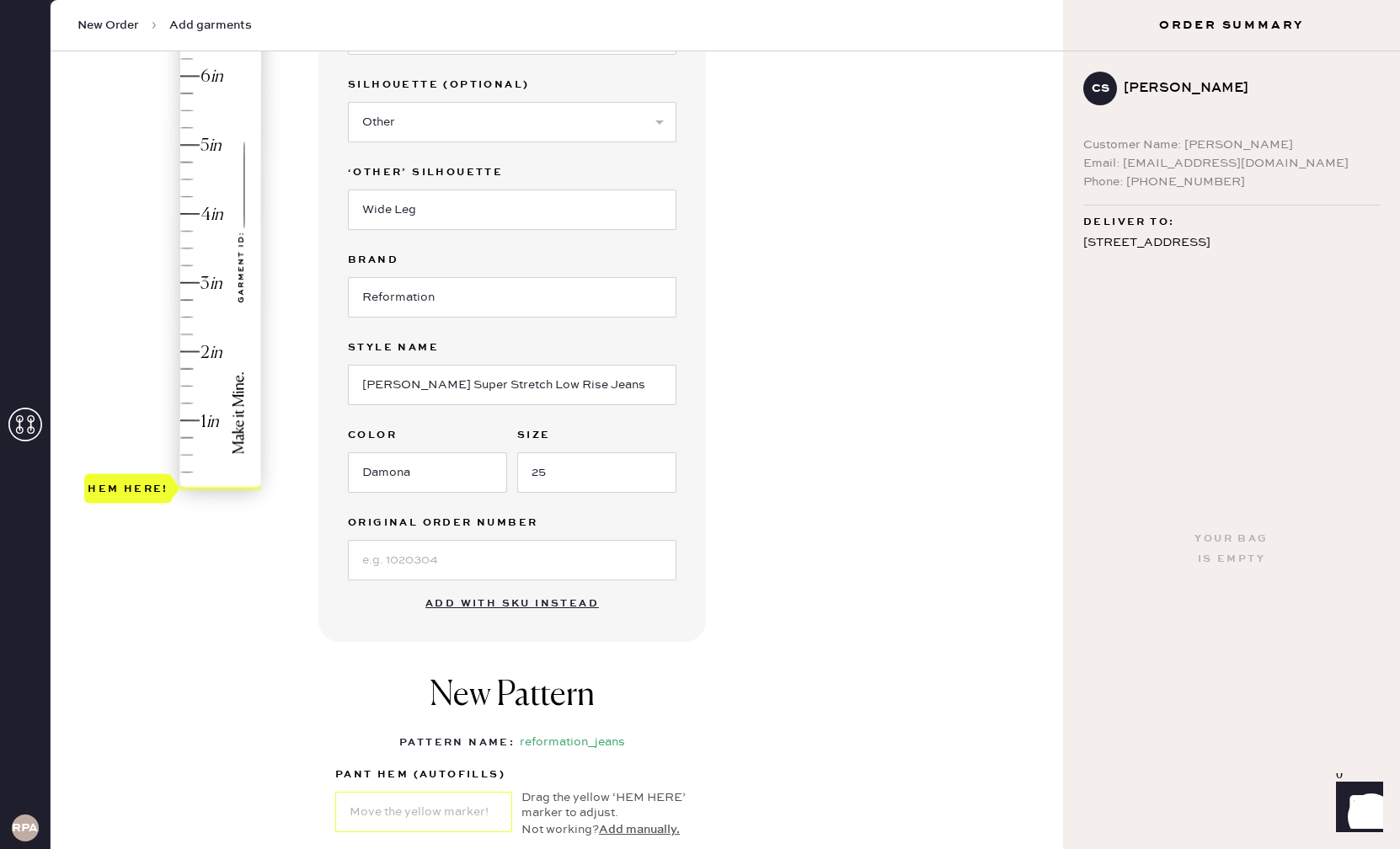
scroll to position [257, 0]
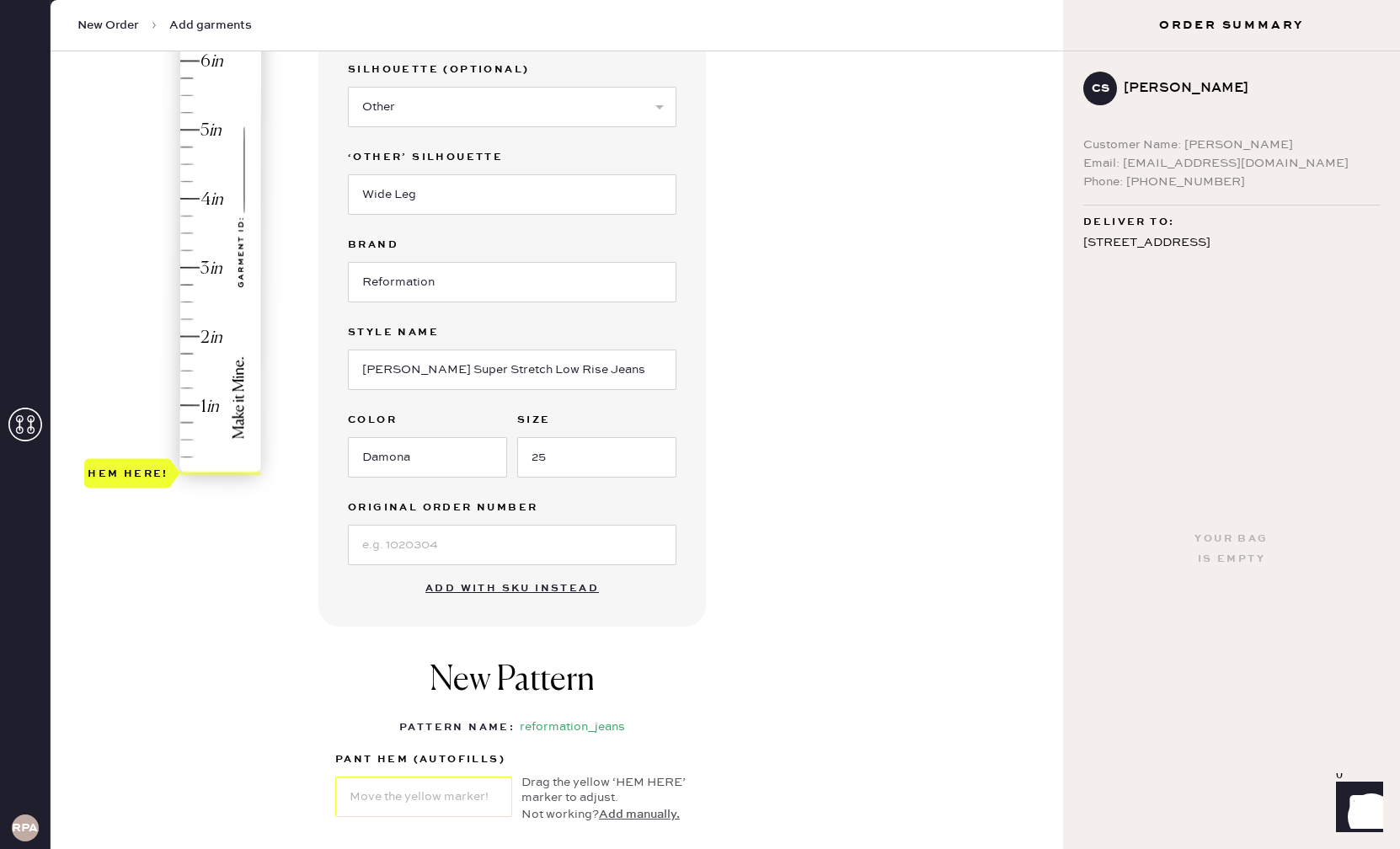
type input "2.25"
click at [190, 319] on div "Hem here!" at bounding box center [174, 233] width 179 height 497
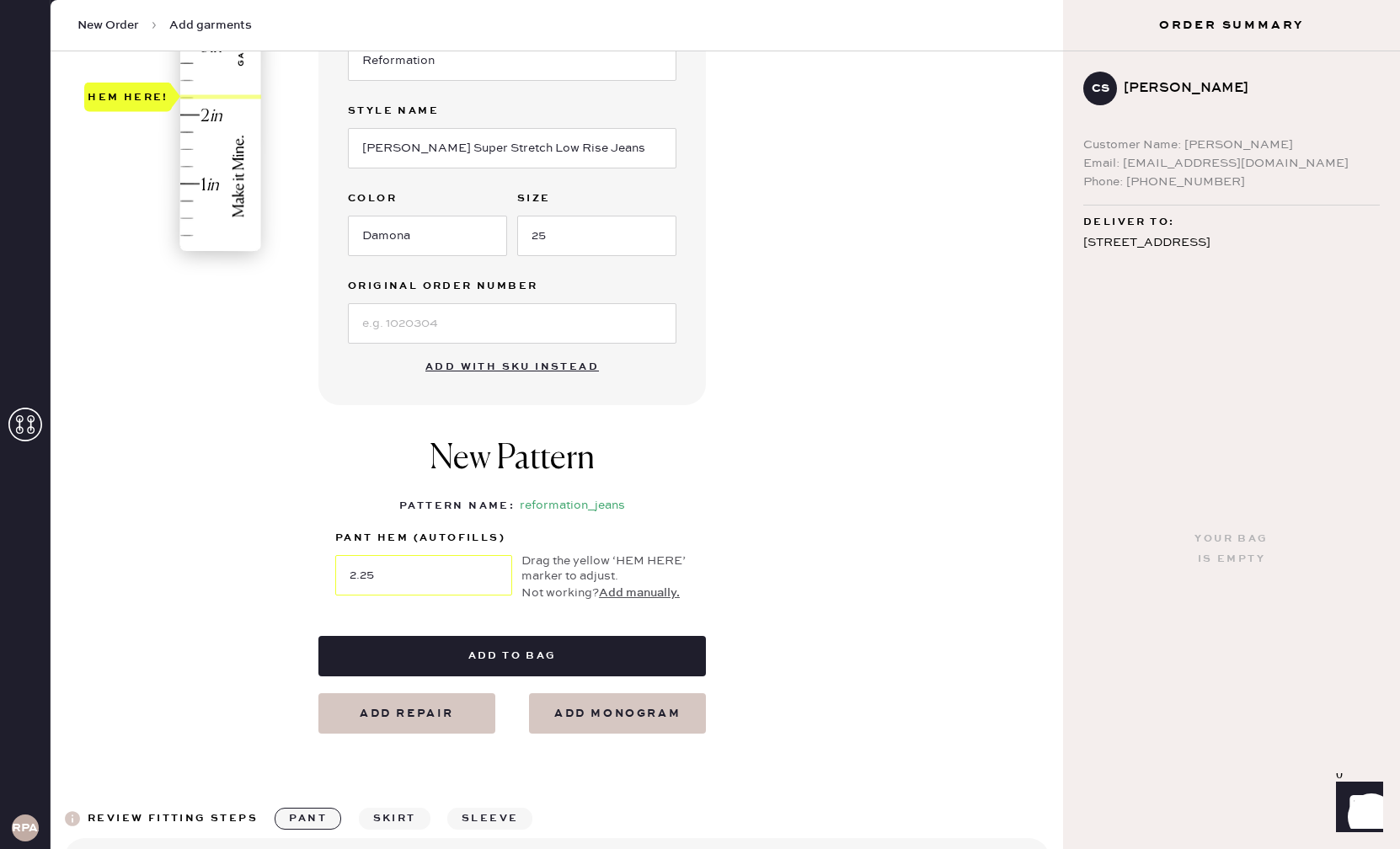
scroll to position [549, 0]
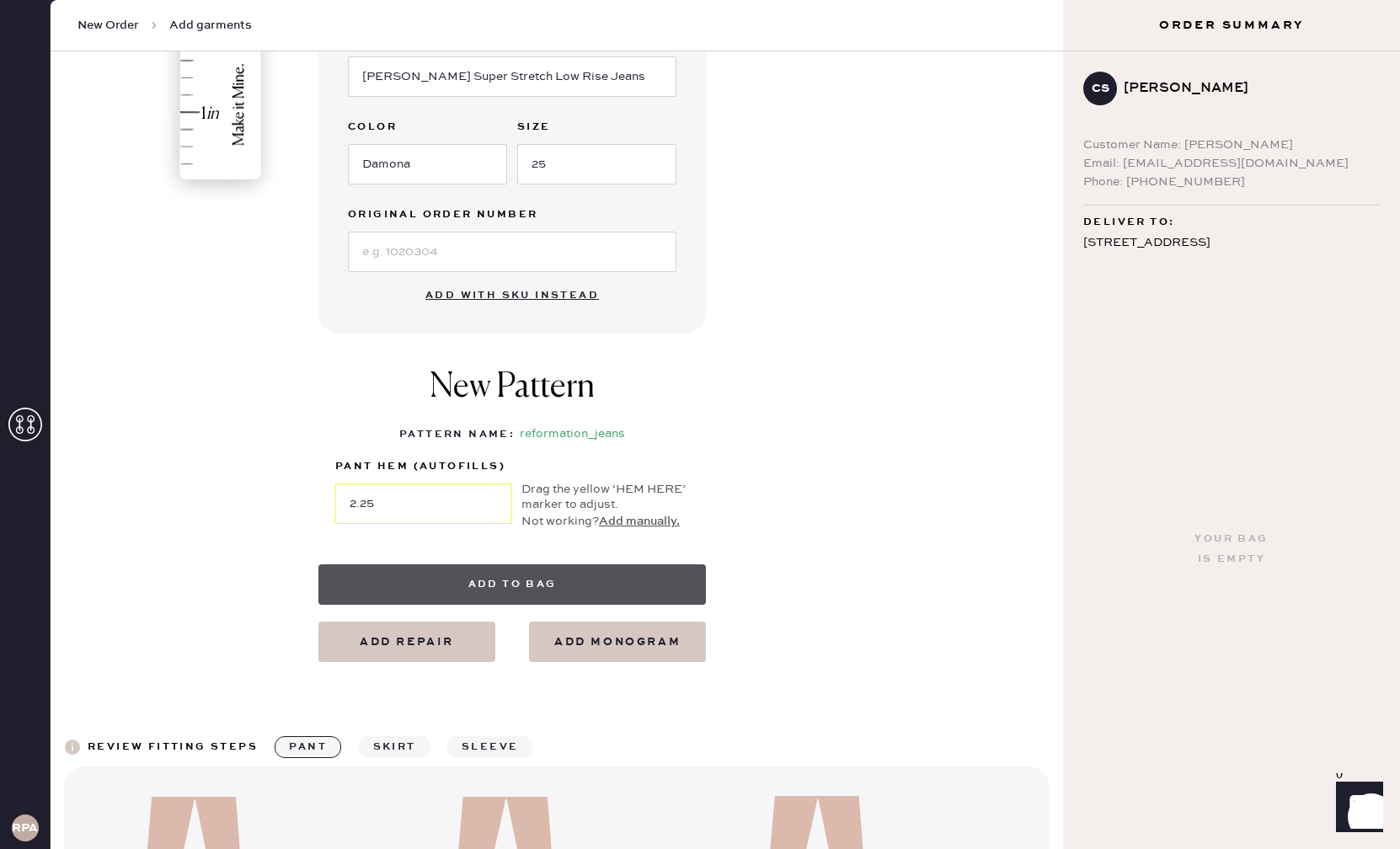
click at [550, 585] on button "Add to bag" at bounding box center [512, 584] width 387 height 40
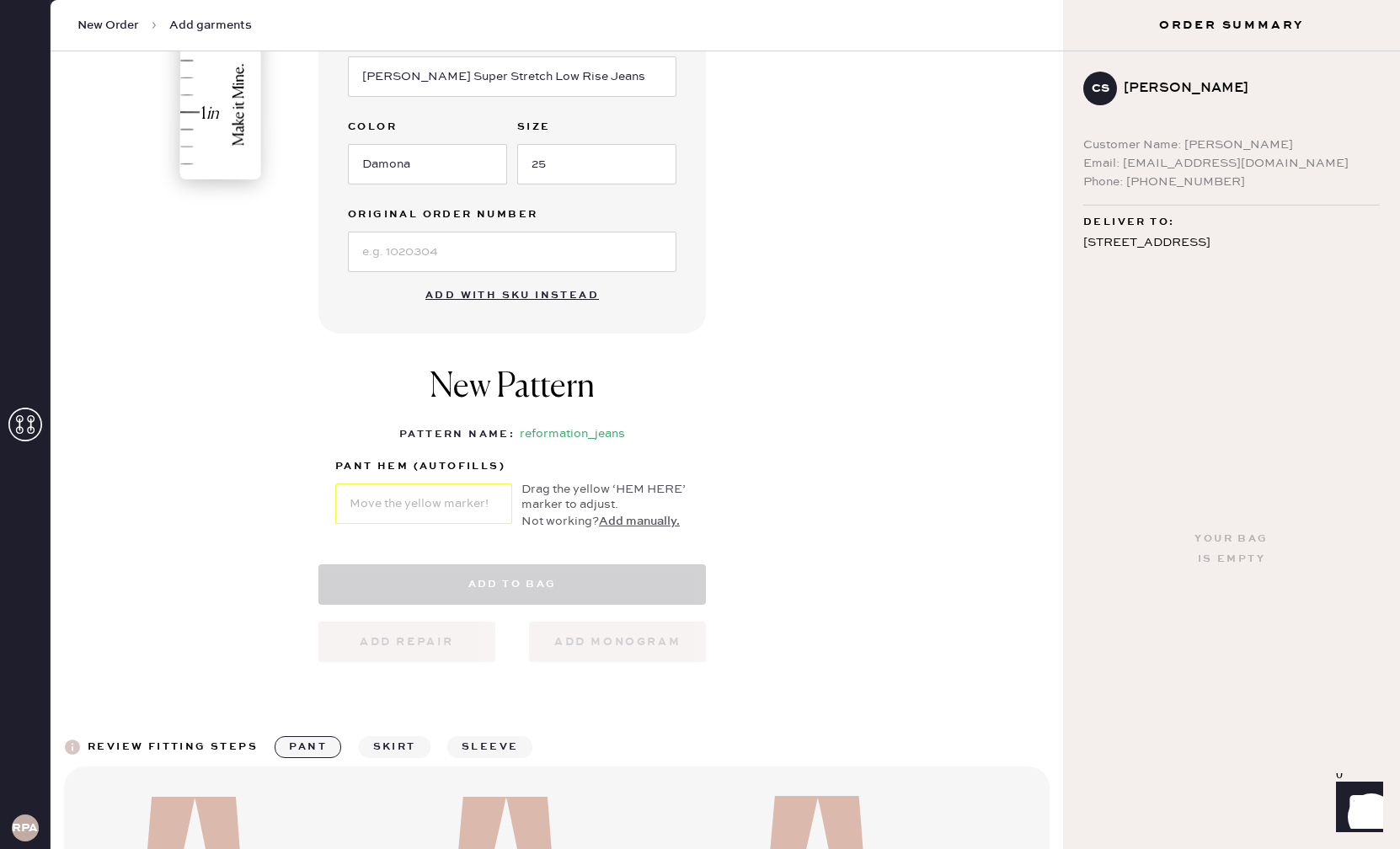
select select "2"
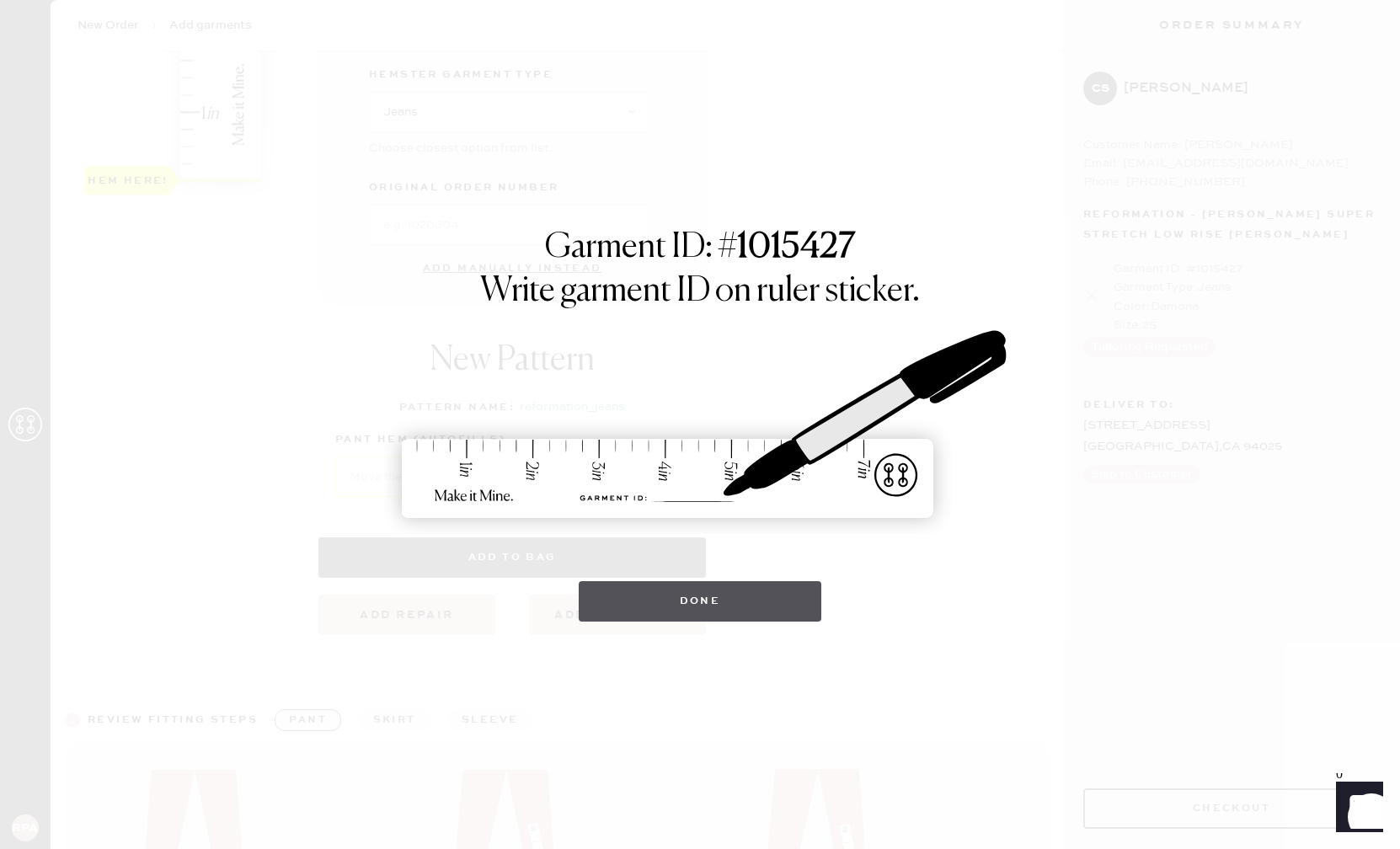
click at [646, 596] on button "Done" at bounding box center [700, 601] width 243 height 40
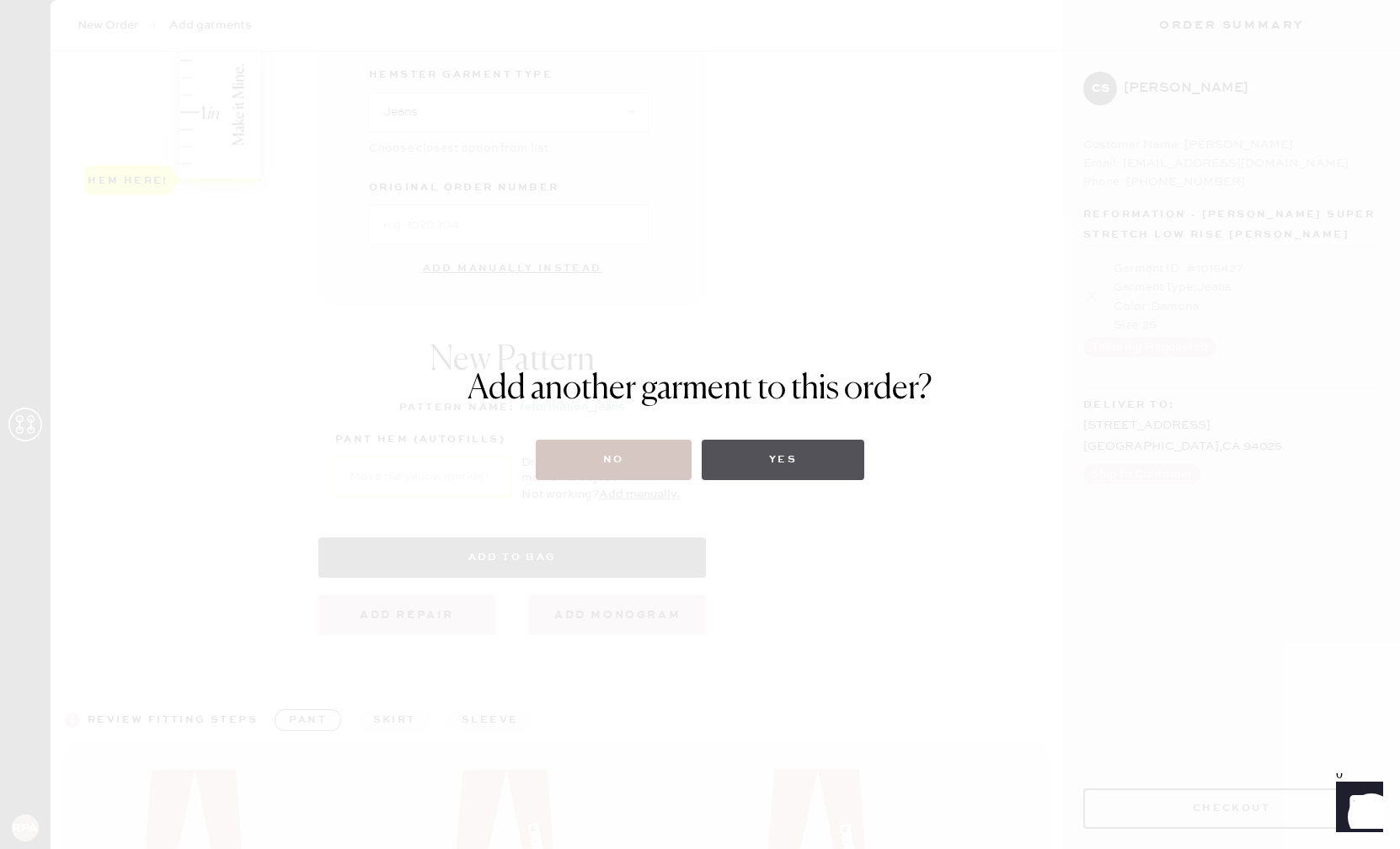
click at [786, 470] on button "Yes" at bounding box center [783, 460] width 162 height 40
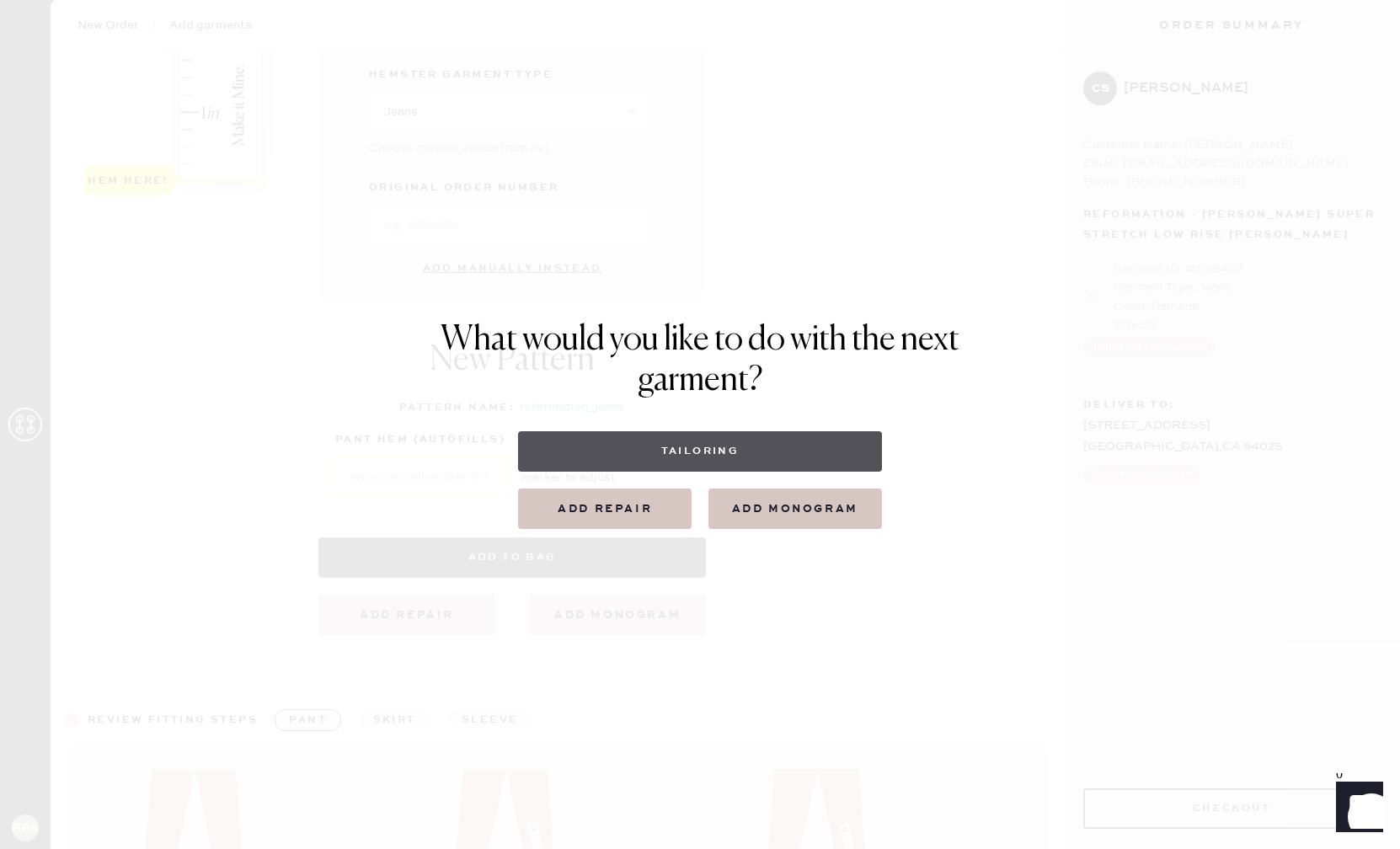
click at [736, 457] on button "Tailoring" at bounding box center [700, 451] width 363 height 40
select select
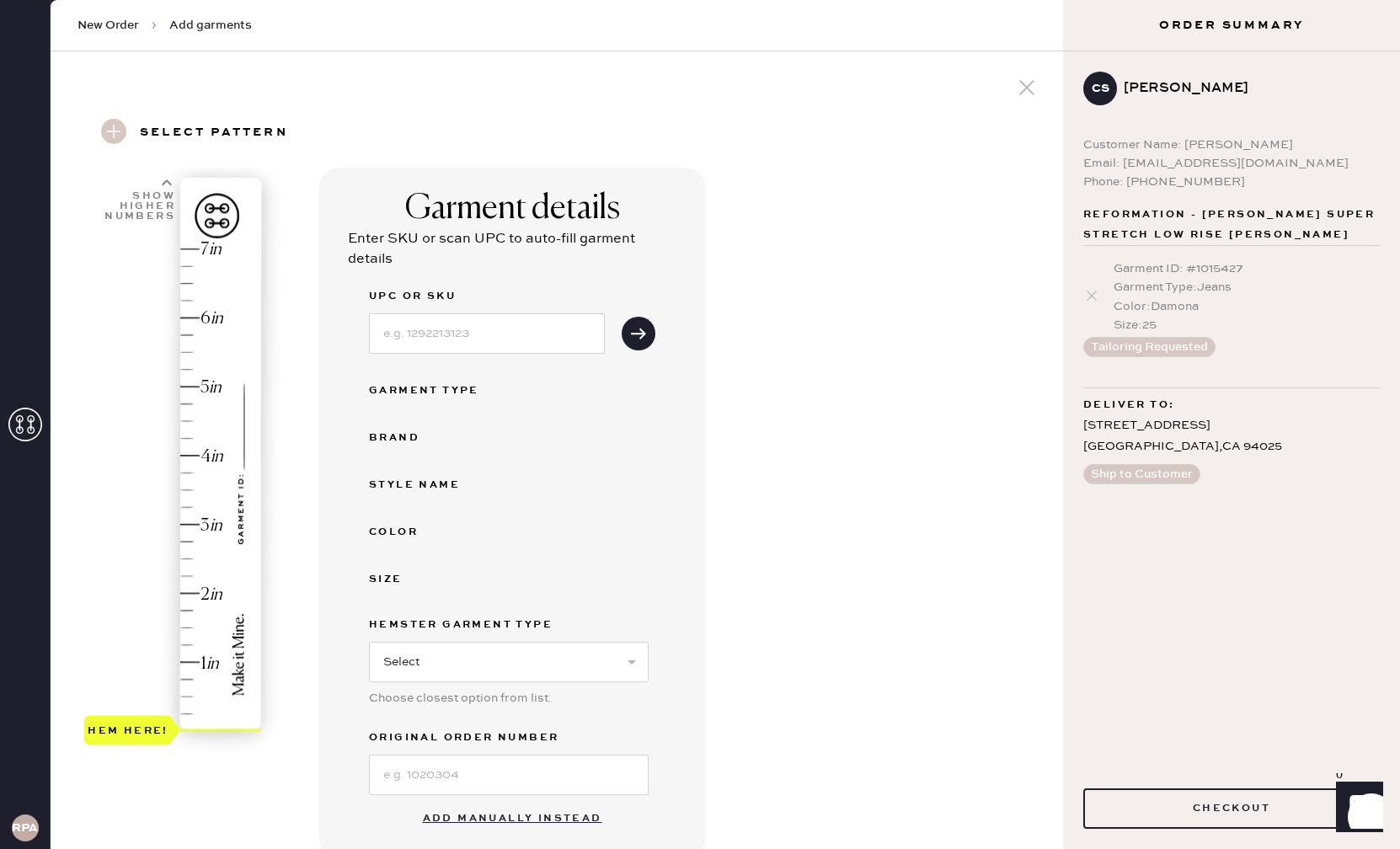
scroll to position [272, 0]
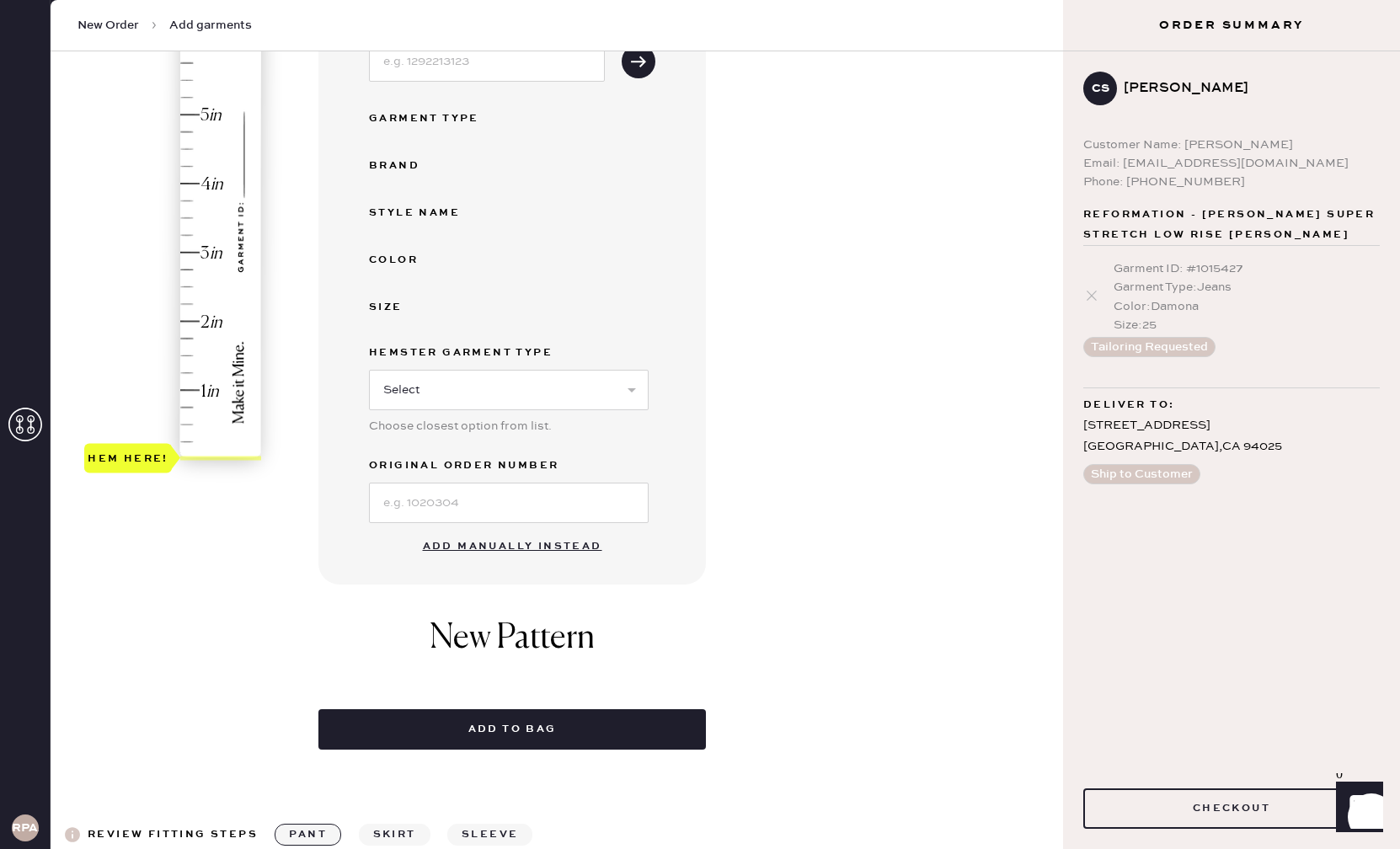
click at [531, 543] on button "Add manually instead" at bounding box center [512, 546] width 199 height 33
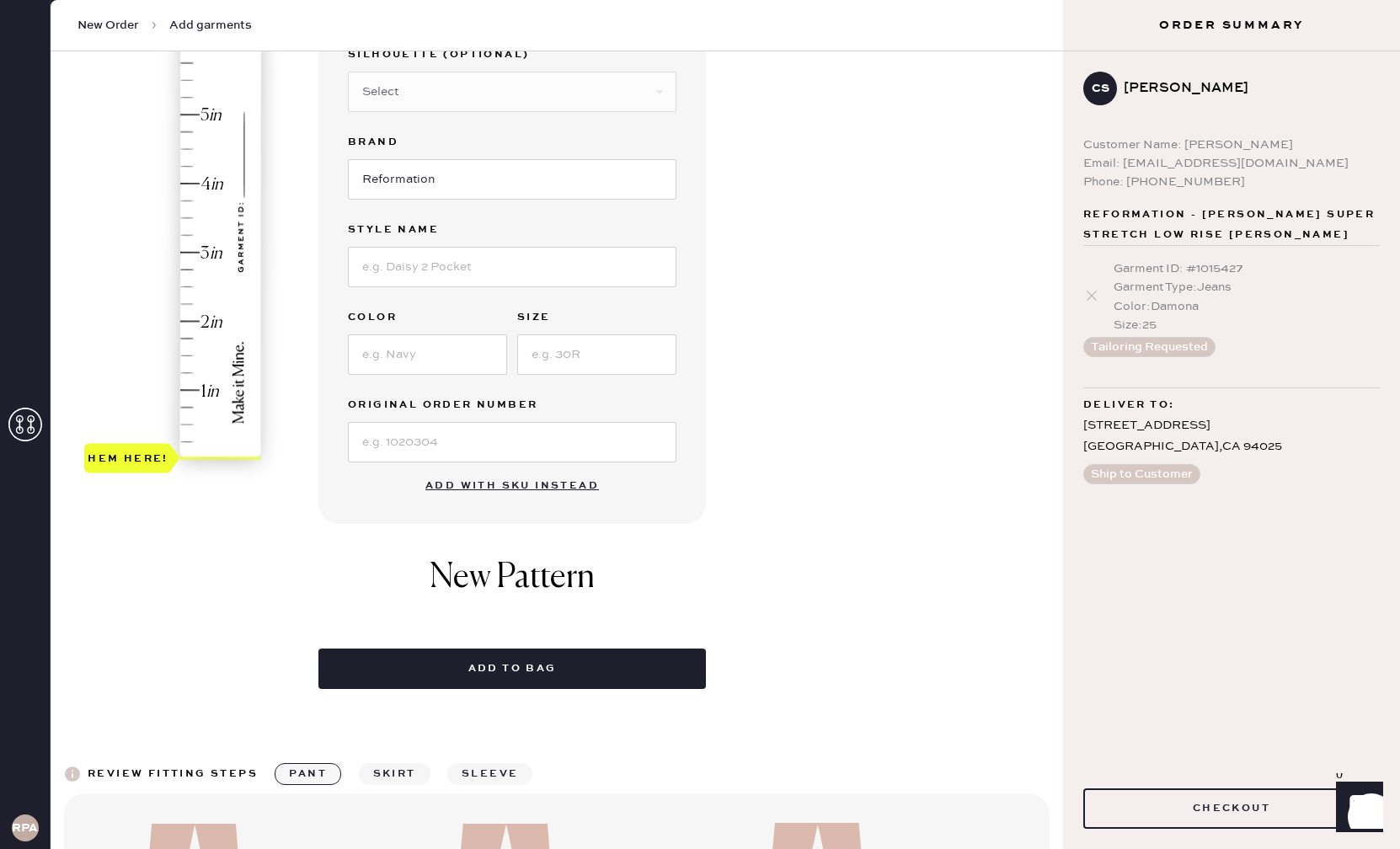
scroll to position [0, 0]
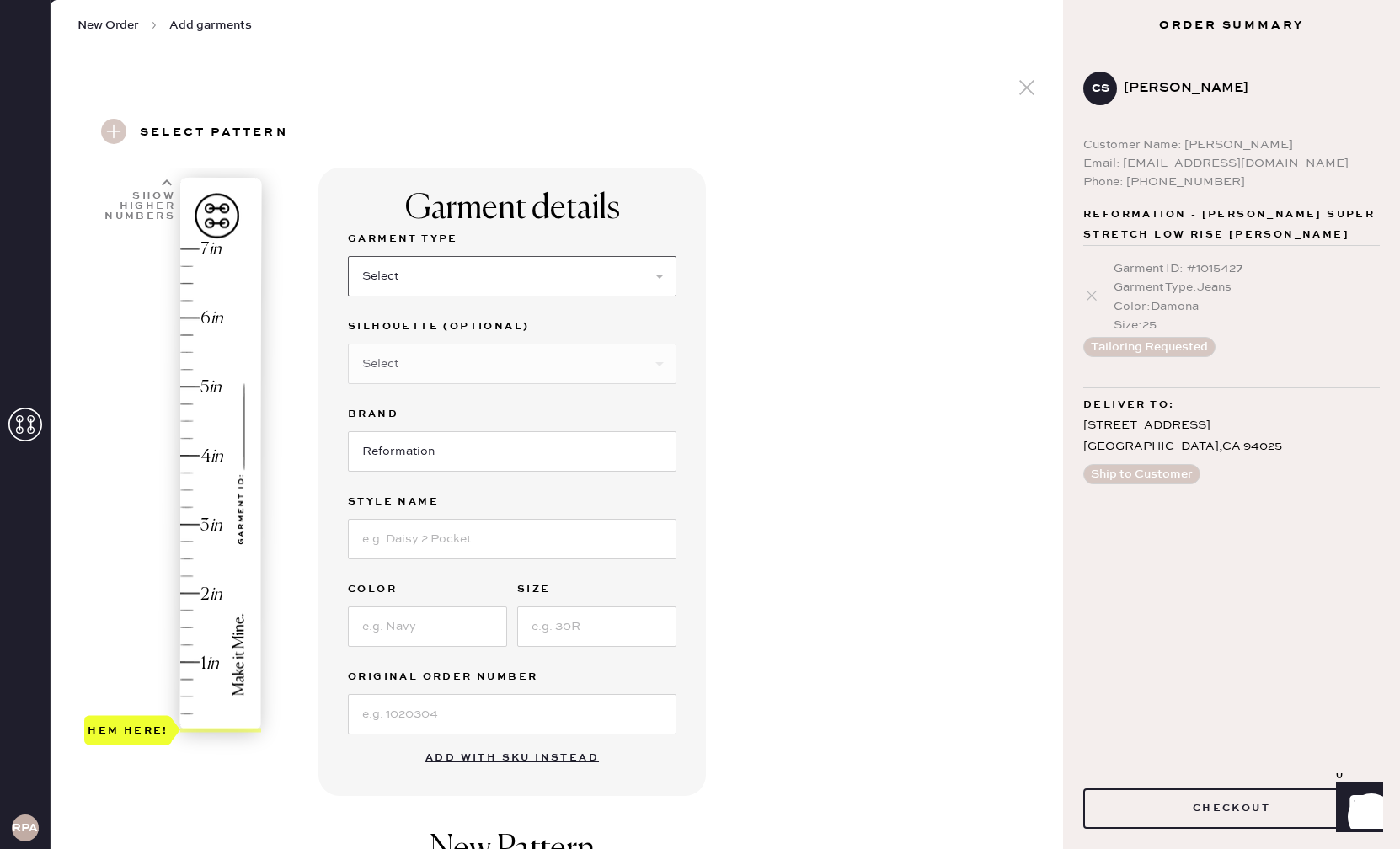
click at [491, 290] on select "Select Basic Skirt Jeans Leggings Pants Shorts Basic Sleeved Dress Basic Sleeve…" at bounding box center [512, 276] width 328 height 40
select select "15"
click at [511, 362] on select "Select Crop top Full Length Other" at bounding box center [512, 363] width 328 height 40
select select "70"
click at [529, 549] on input at bounding box center [512, 539] width 328 height 40
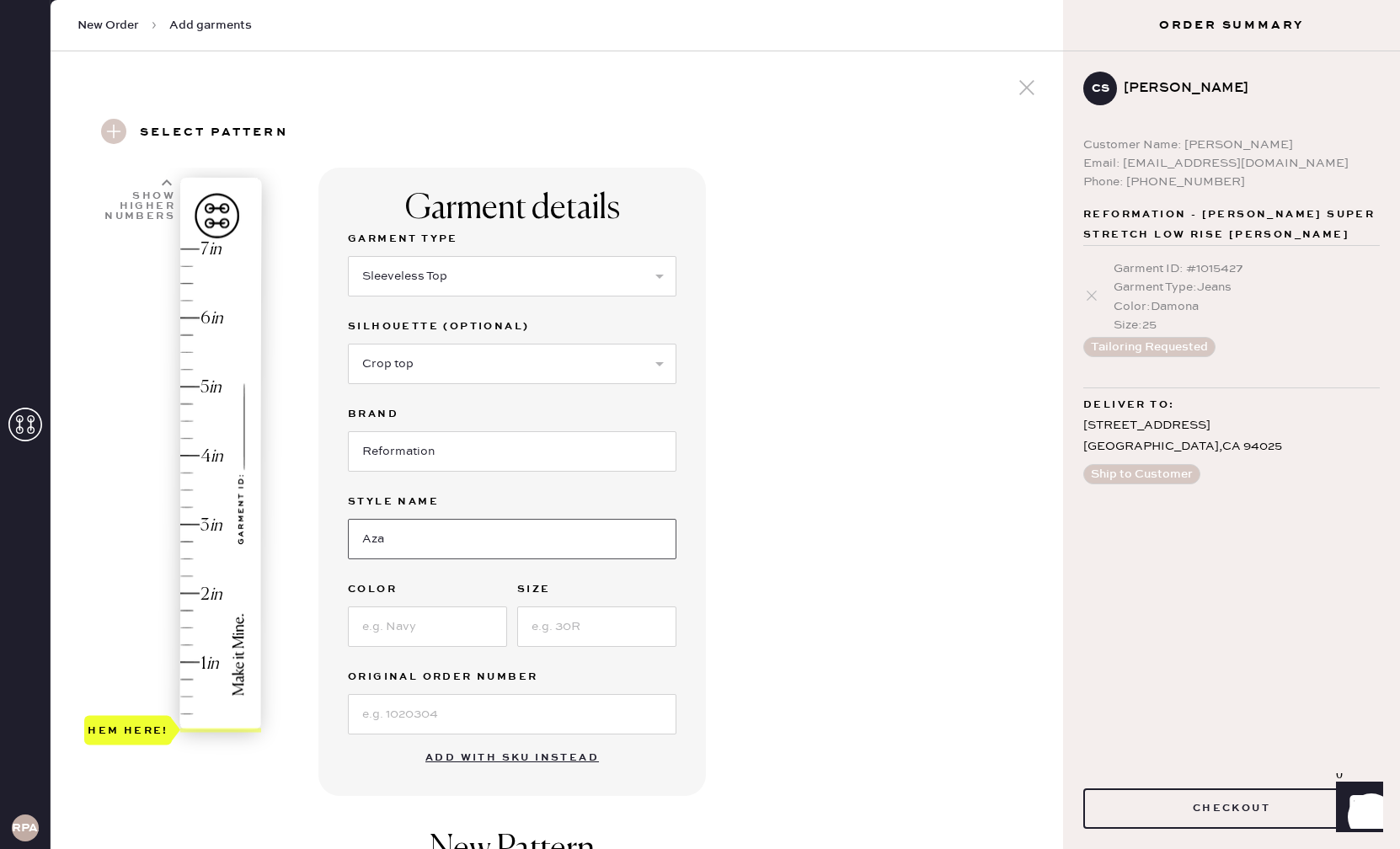
type input "Azalea Linen Top"
click at [452, 622] on input at bounding box center [428, 627] width 159 height 40
type input "White"
click at [576, 621] on input at bounding box center [596, 627] width 159 height 40
type input "4"
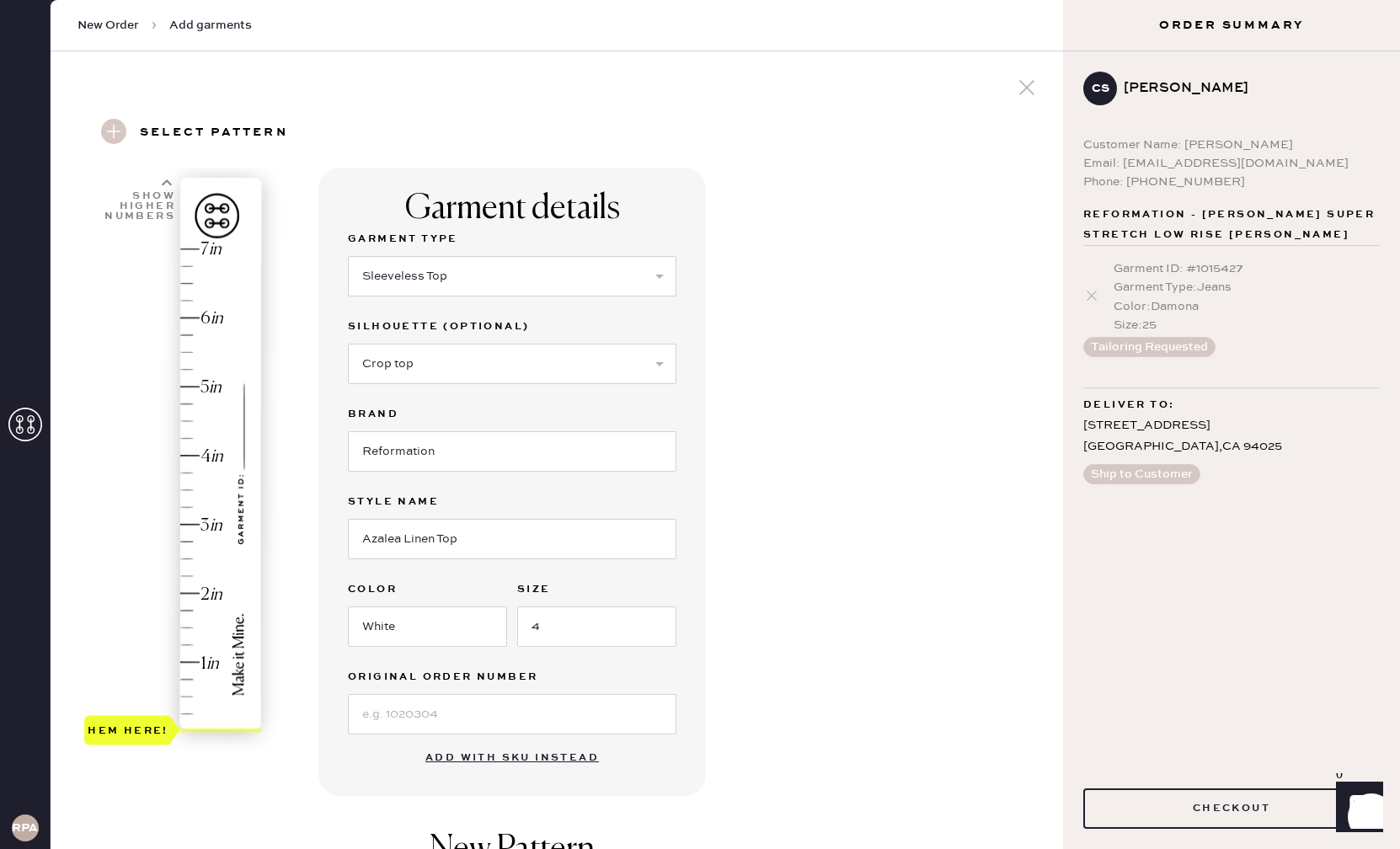
click at [776, 569] on div "Garment details Garment Type Select Basic Skirt Jeans Leggings Pants Shorts Bas…" at bounding box center [684, 690] width 731 height 1045
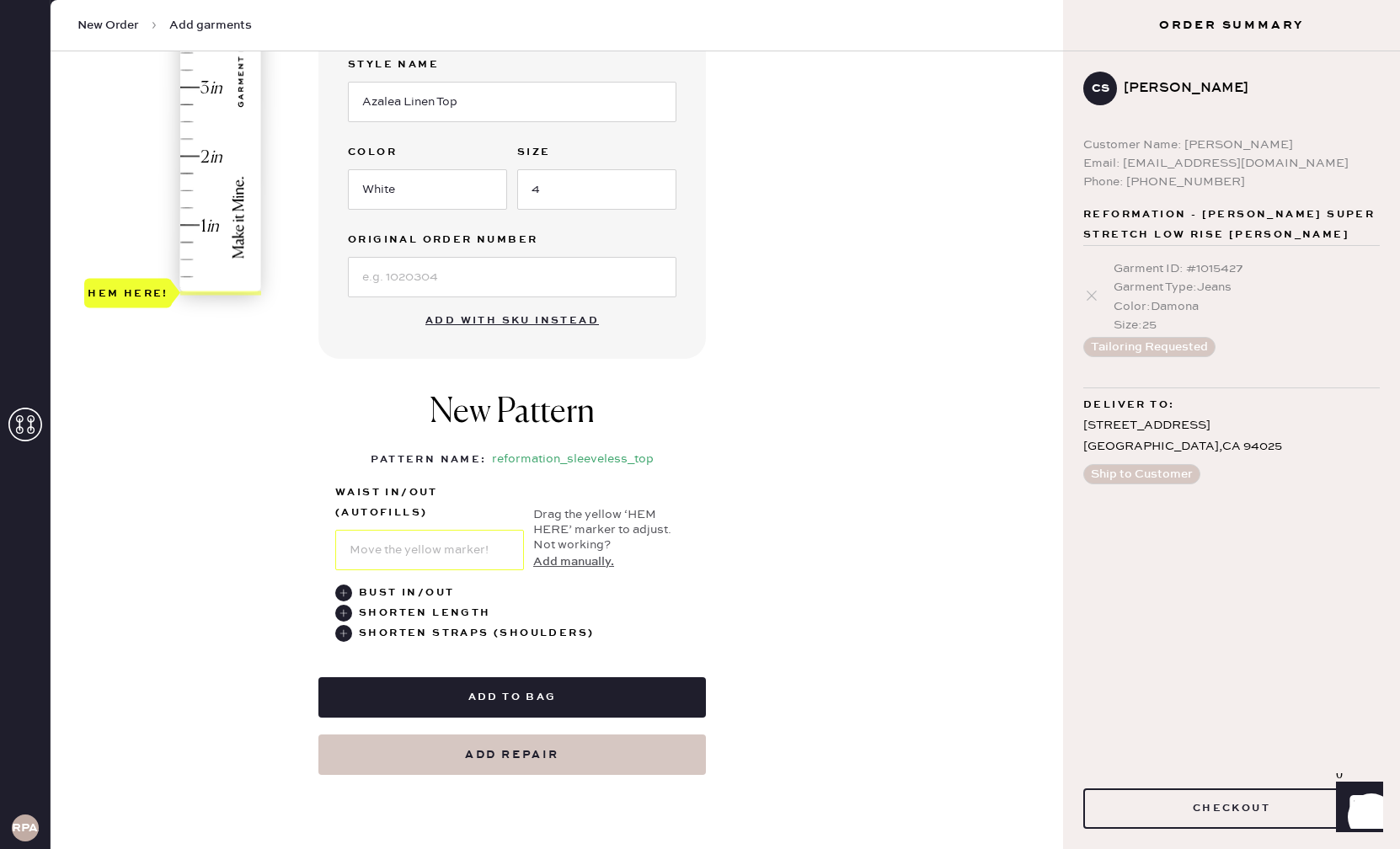
scroll to position [436, 0]
click at [346, 635] on use at bounding box center [344, 634] width 17 height 17
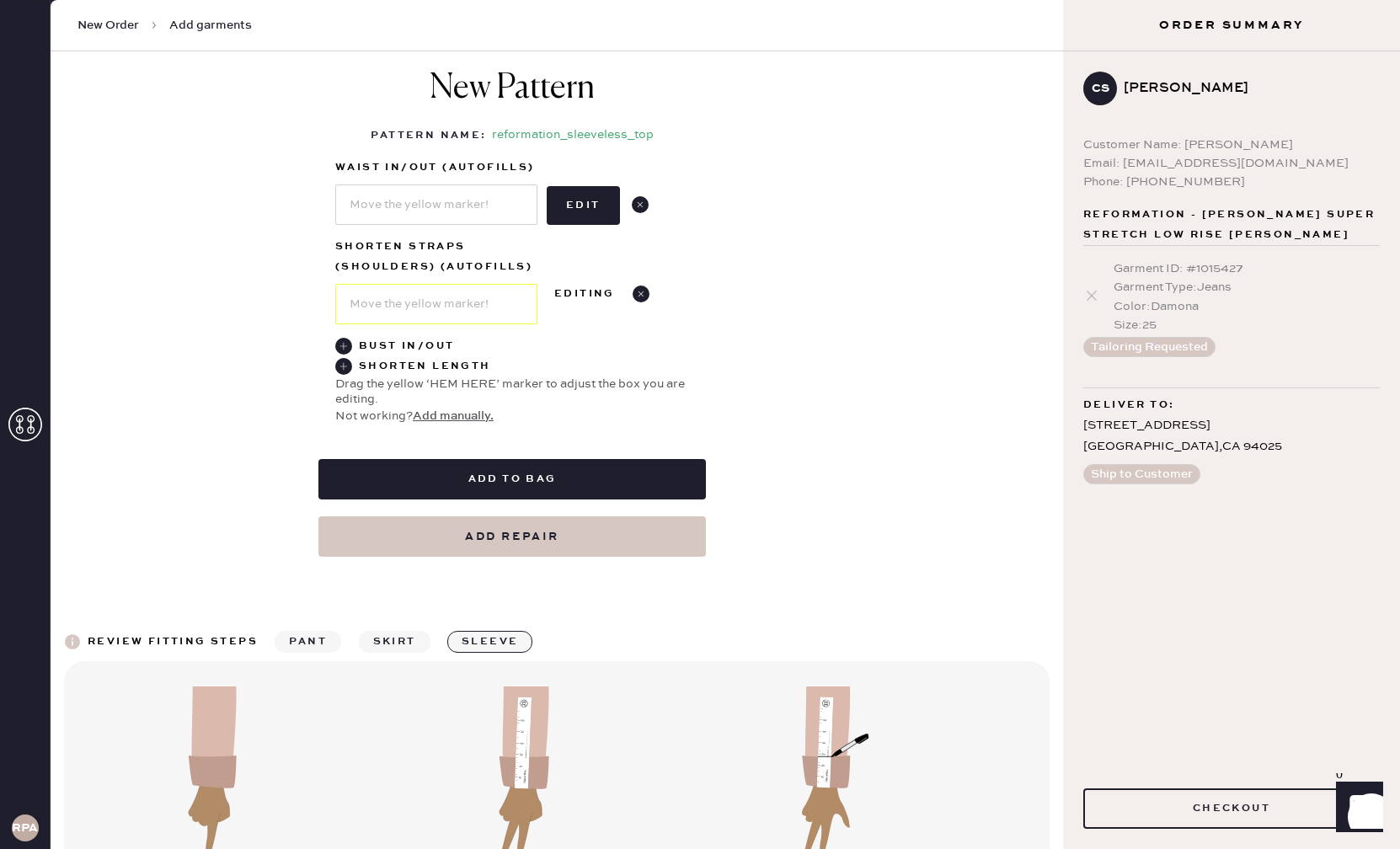
scroll to position [735, 0]
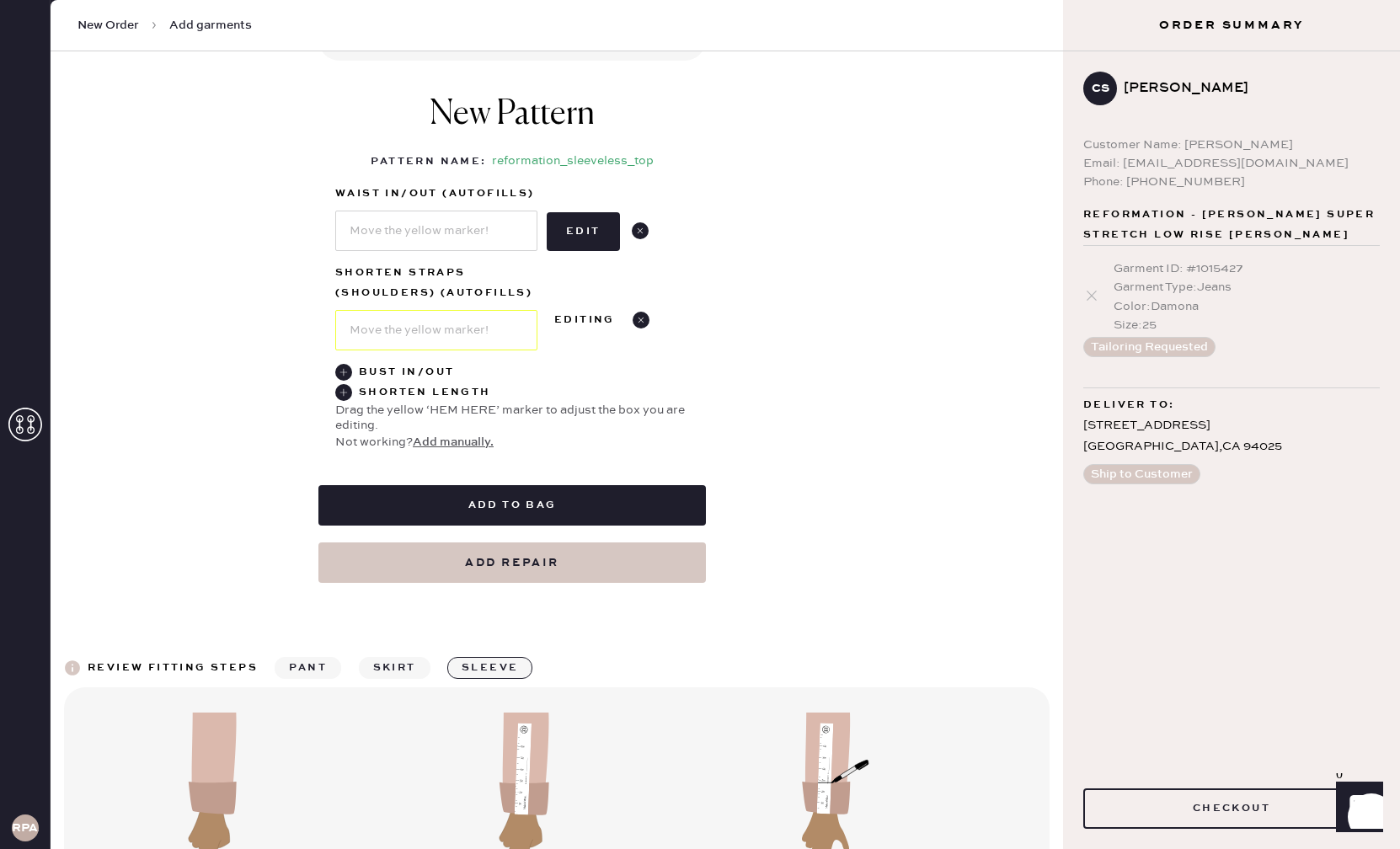
click at [443, 442] on button "Add manually." at bounding box center [453, 442] width 81 height 18
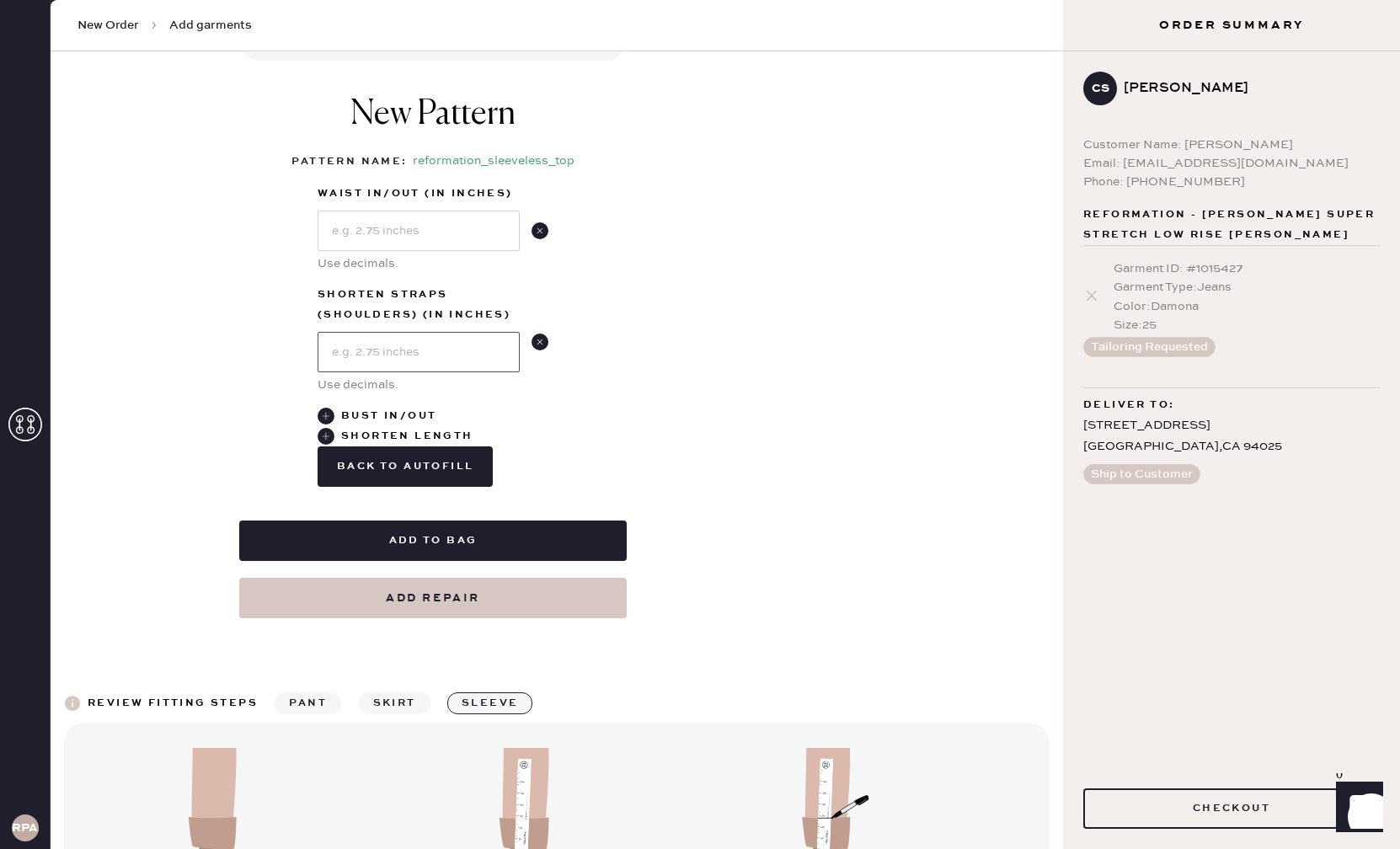
click at [421, 343] on input "text" at bounding box center [419, 352] width 202 height 40
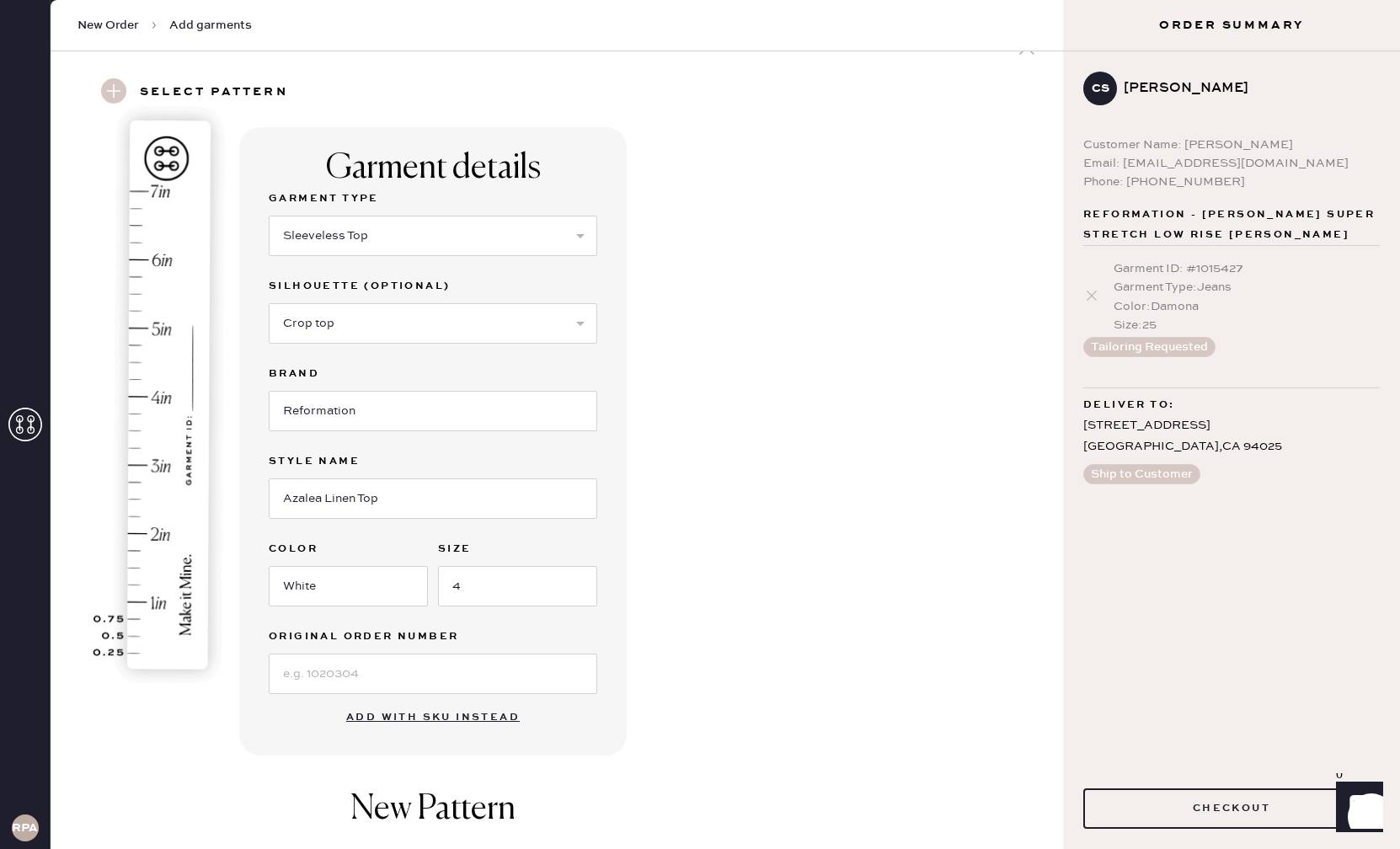
scroll to position [39, 0]
click at [113, 88] on use at bounding box center [114, 92] width 25 height 25
click at [226, 91] on h3 "Select pattern" at bounding box center [214, 93] width 148 height 29
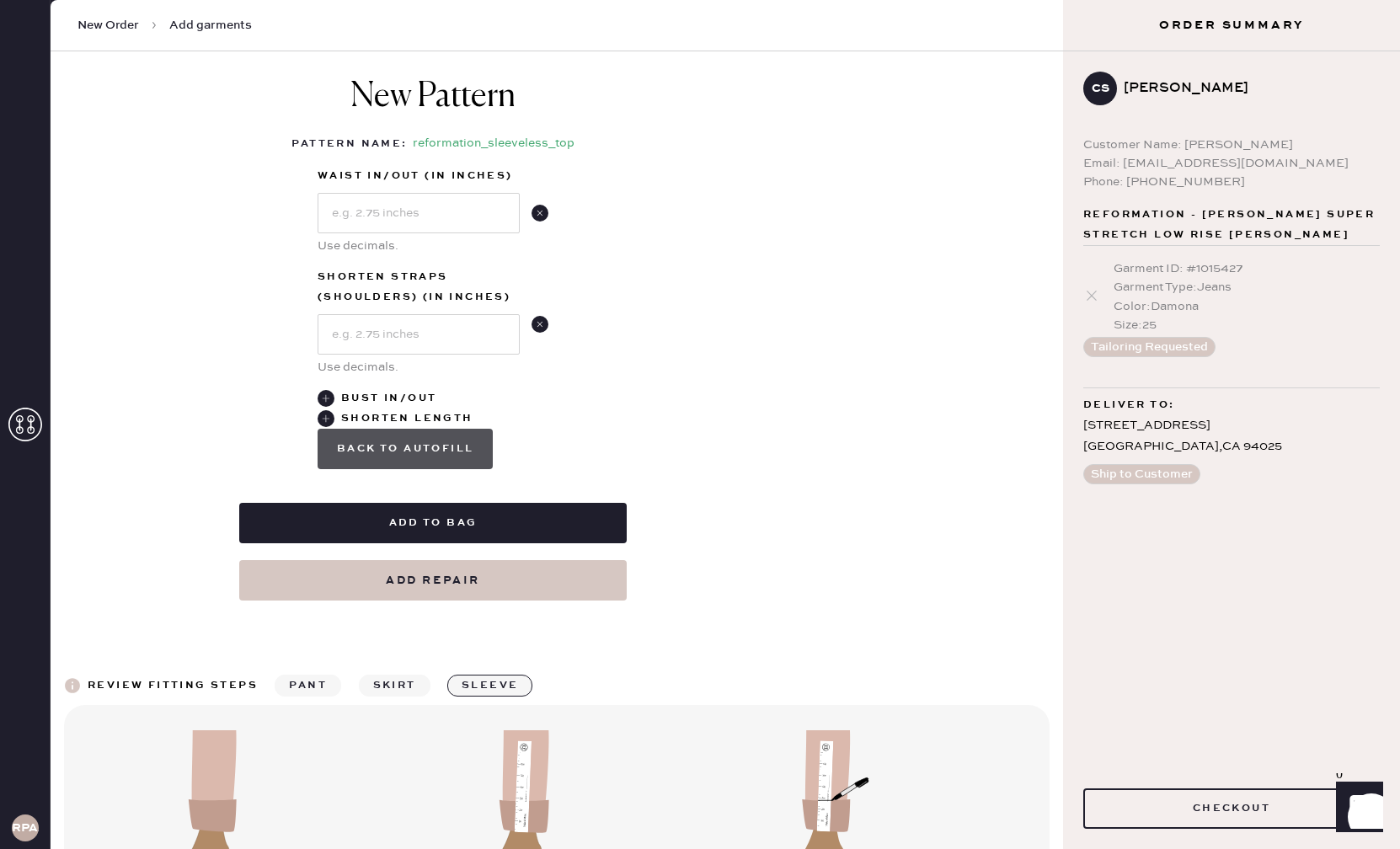
scroll to position [751, 0]
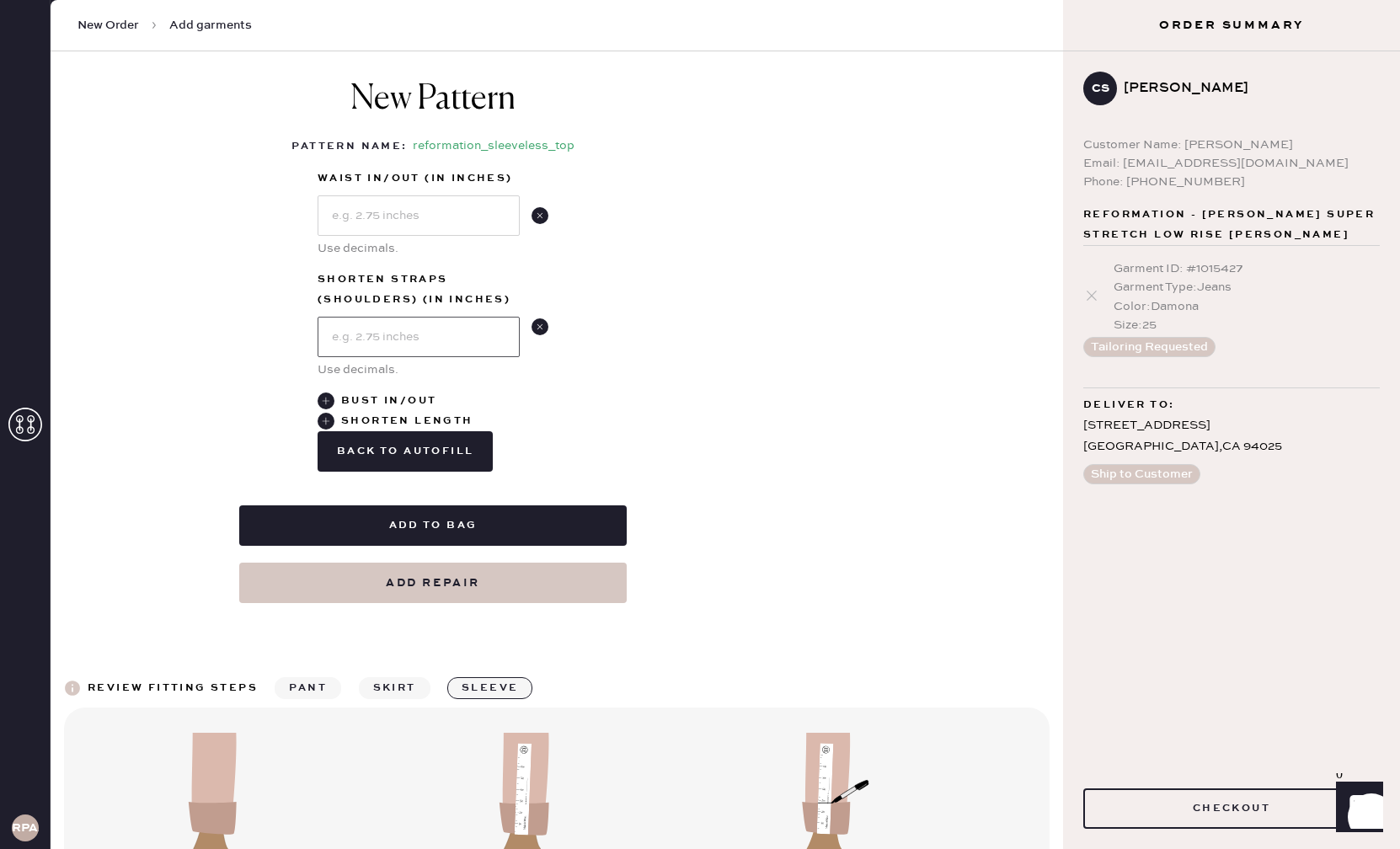
click at [428, 338] on input "text" at bounding box center [419, 337] width 202 height 40
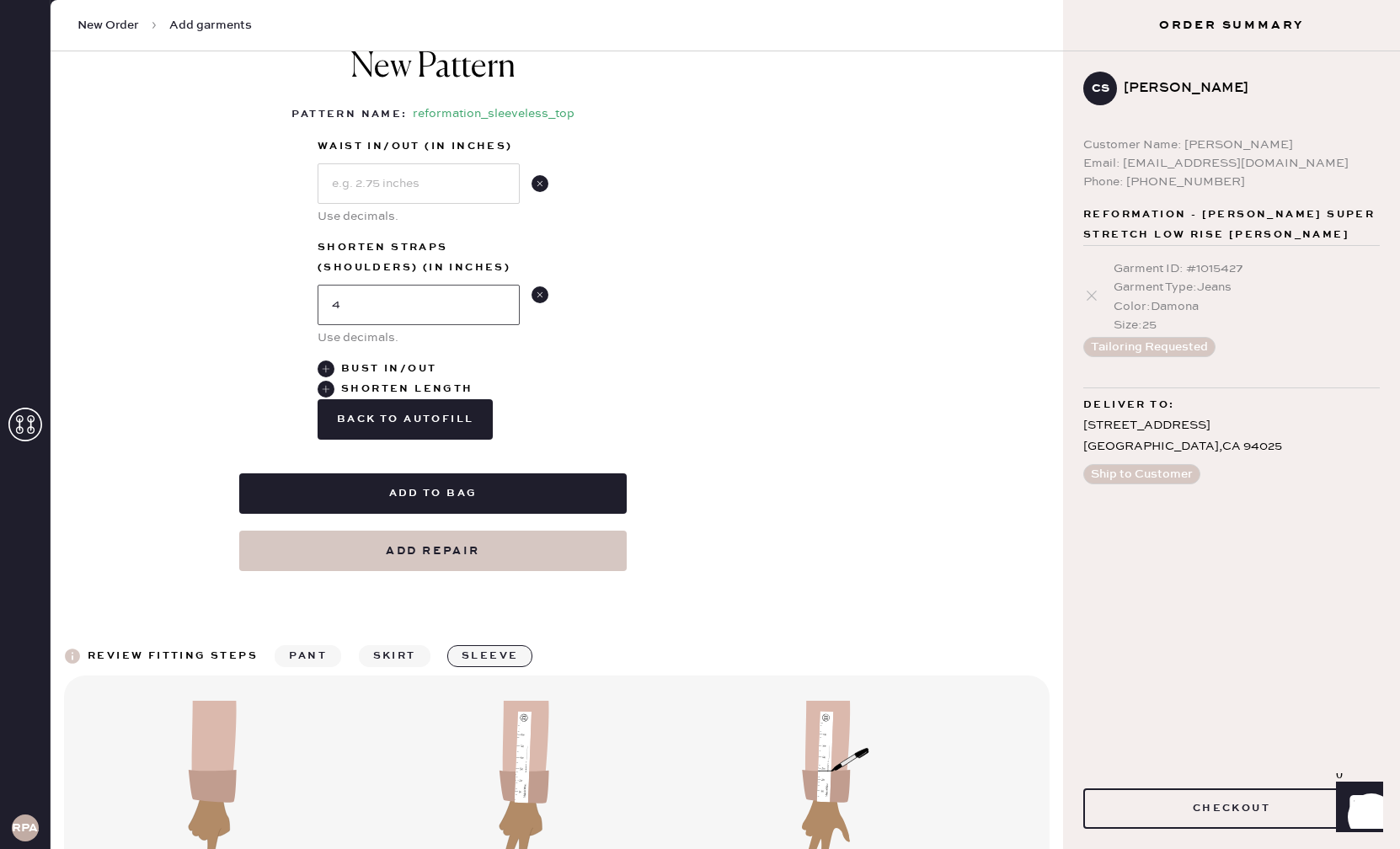
type input "4"
drag, startPoint x: 552, startPoint y: 362, endPoint x: 431, endPoint y: 340, distance: 123.0
click at [552, 362] on div "New Pattern Pattern Name : reformation_sleeveless_top 1 in 2 in 3 in 4 in Show …" at bounding box center [433, 243] width 387 height 426
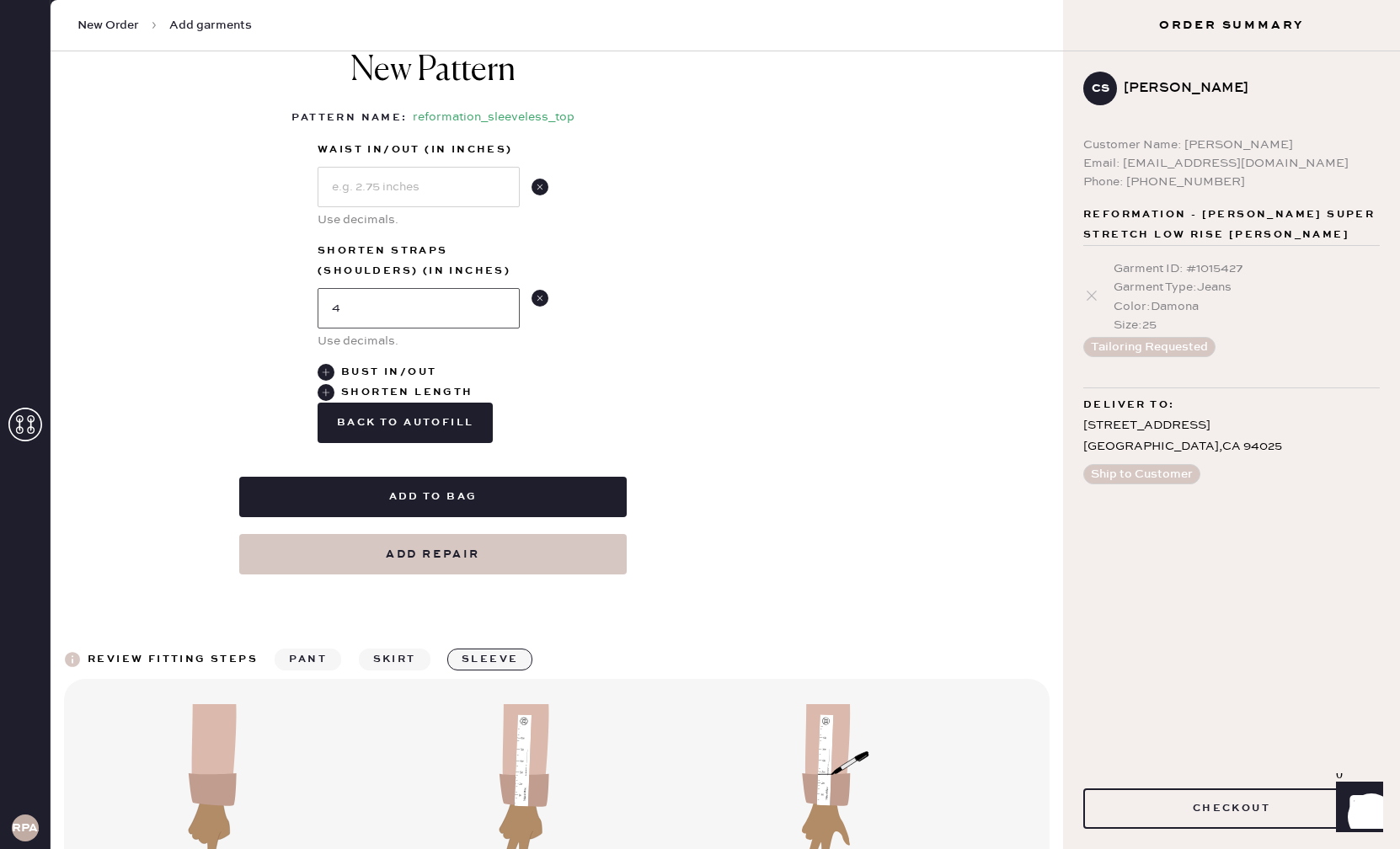
click at [384, 315] on input "4" at bounding box center [419, 308] width 202 height 40
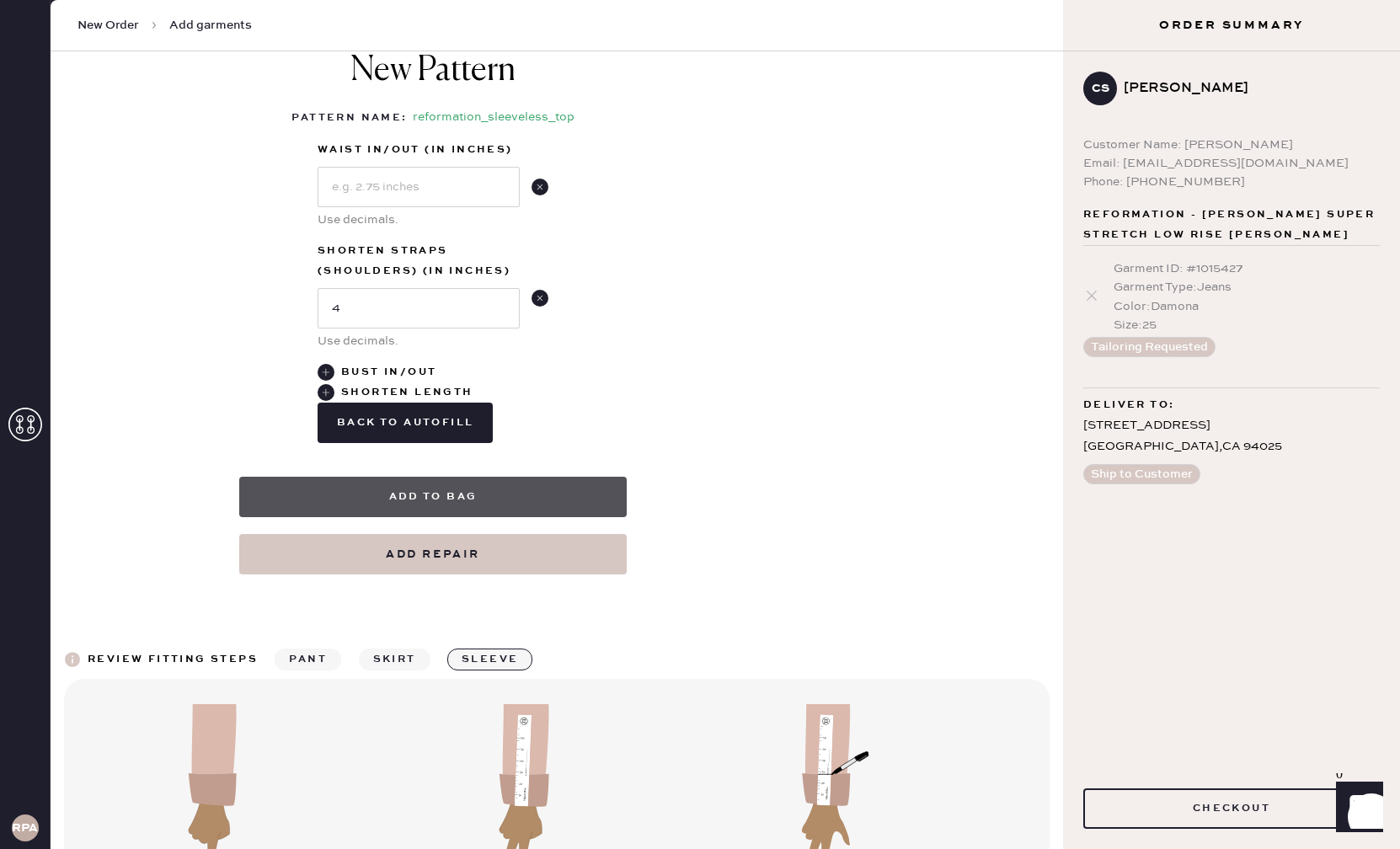
click at [444, 492] on button "Add to bag" at bounding box center [433, 497] width 387 height 40
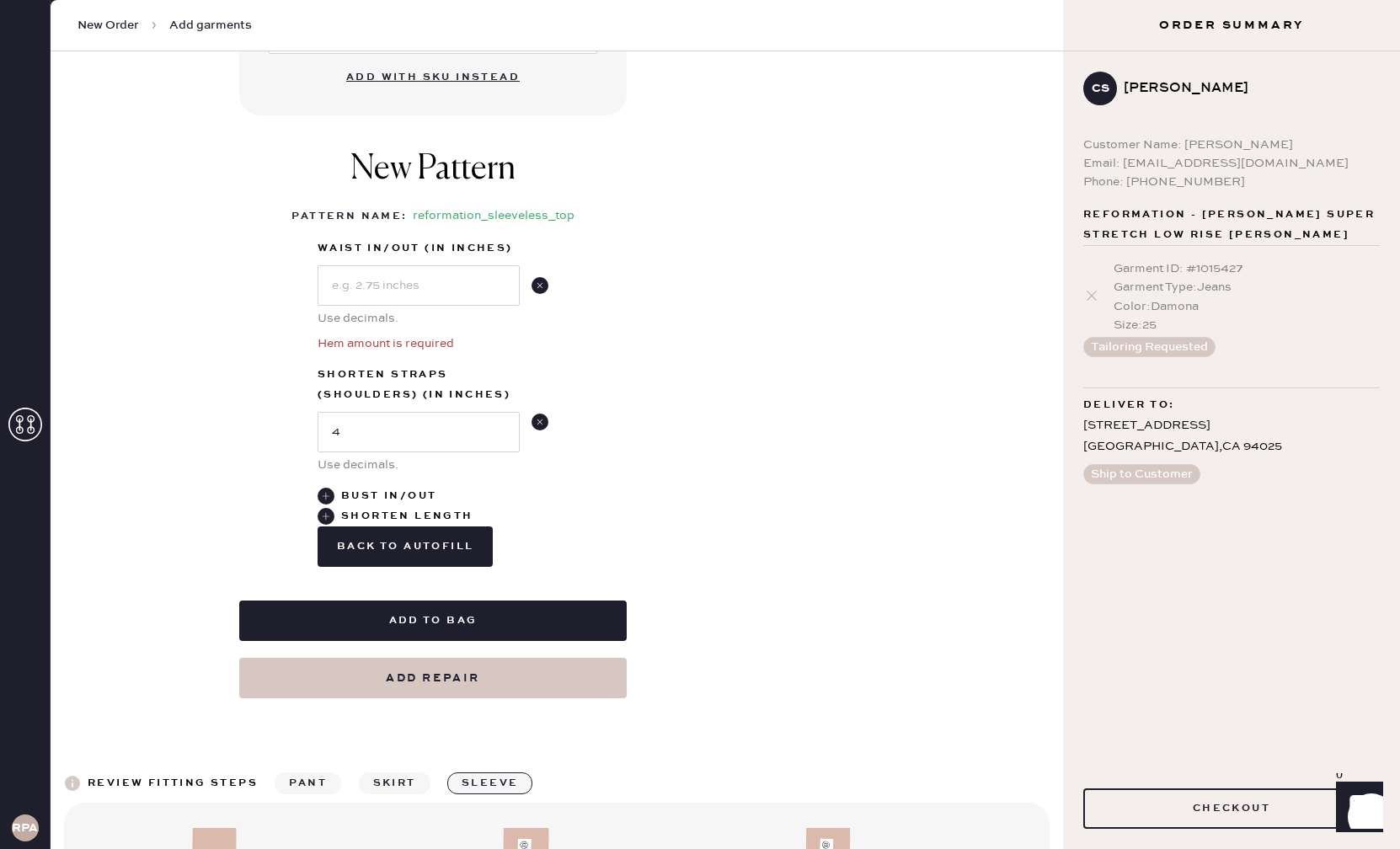
scroll to position [712, 0]
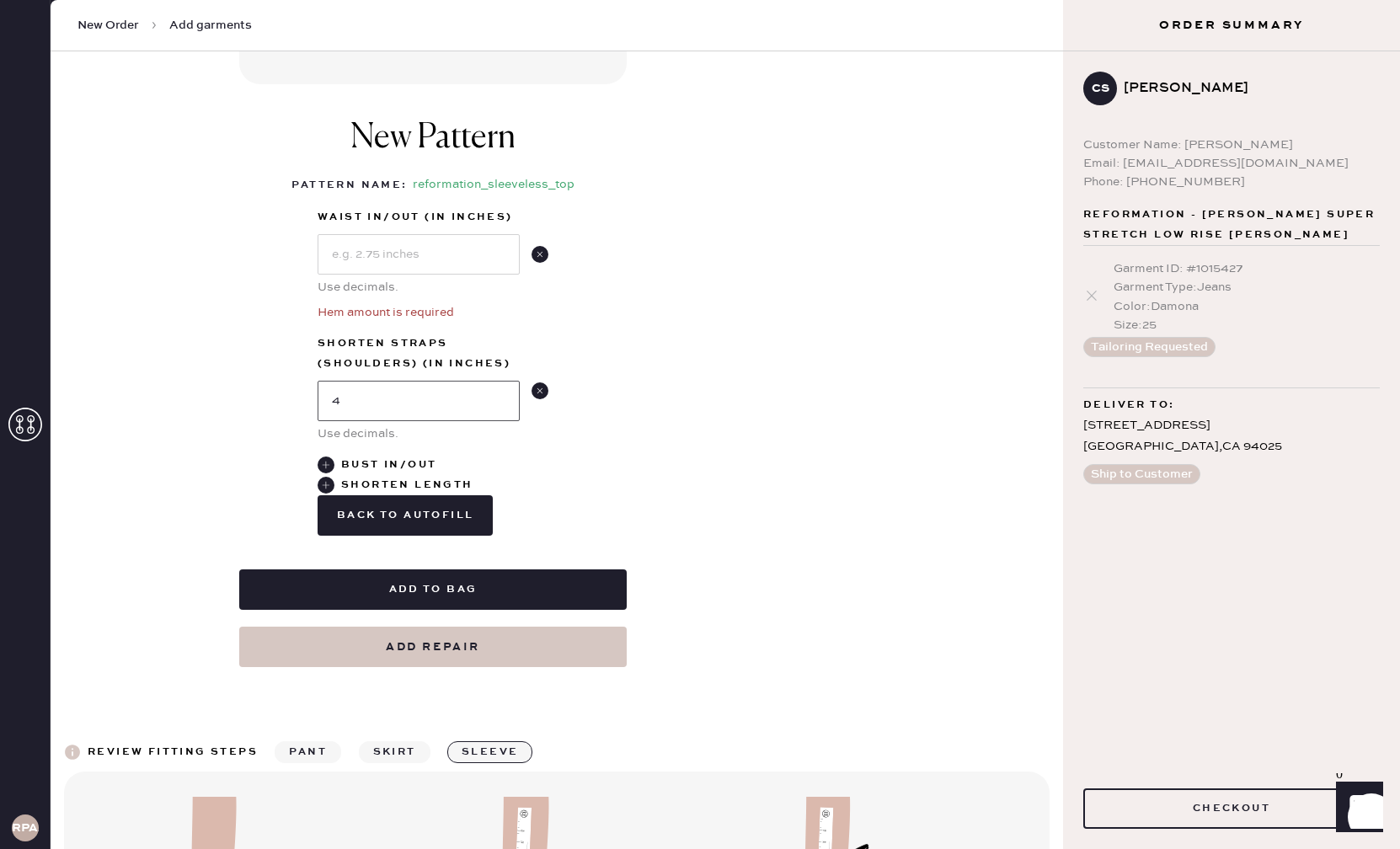
click at [393, 403] on input "4" at bounding box center [419, 401] width 202 height 40
